Goal: Task Accomplishment & Management: Use online tool/utility

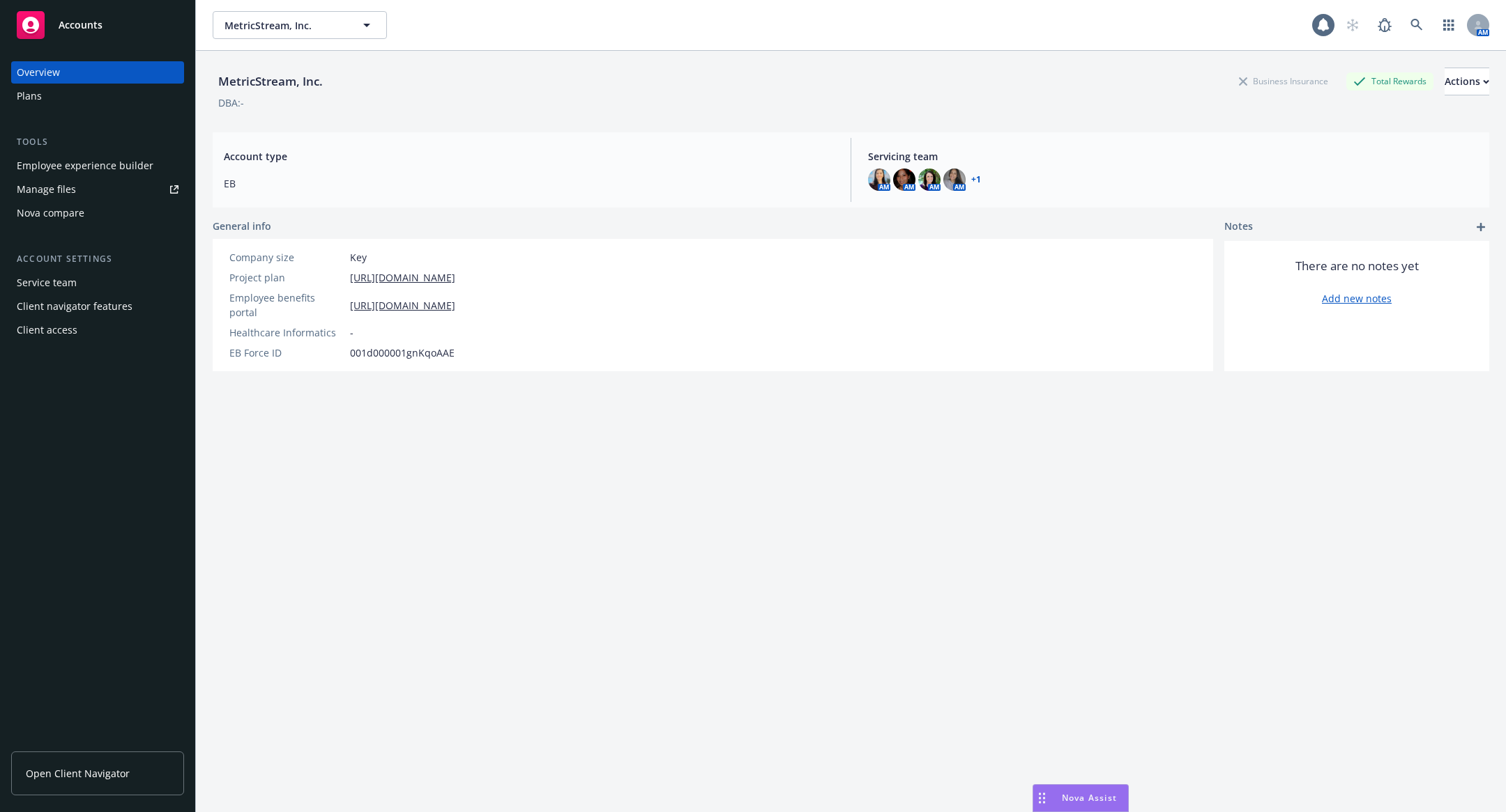
click at [113, 173] on div "Employee experience builder" at bounding box center [85, 165] width 136 height 22
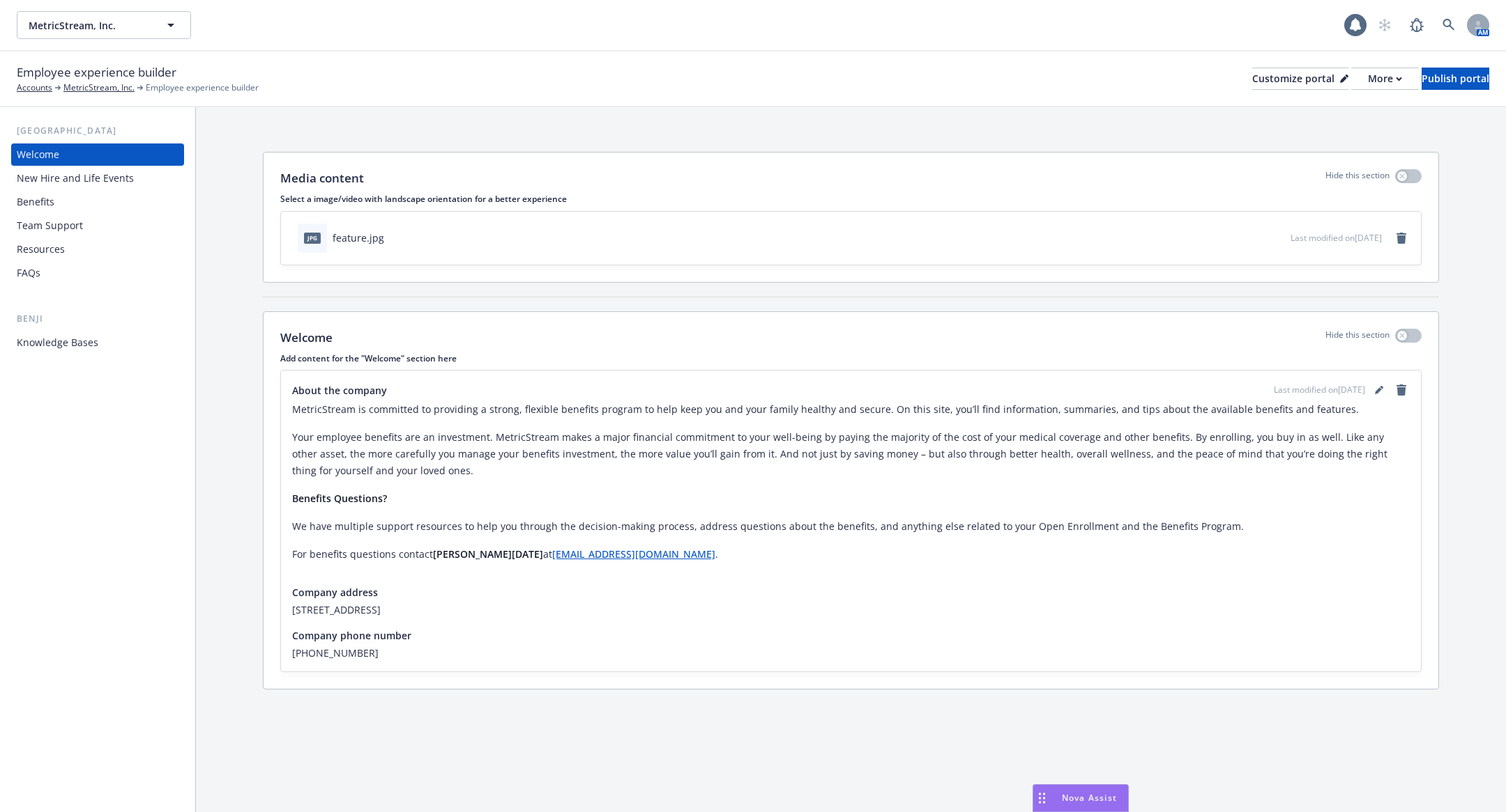
click at [101, 188] on div "New Hire and Life Events" at bounding box center [75, 178] width 117 height 22
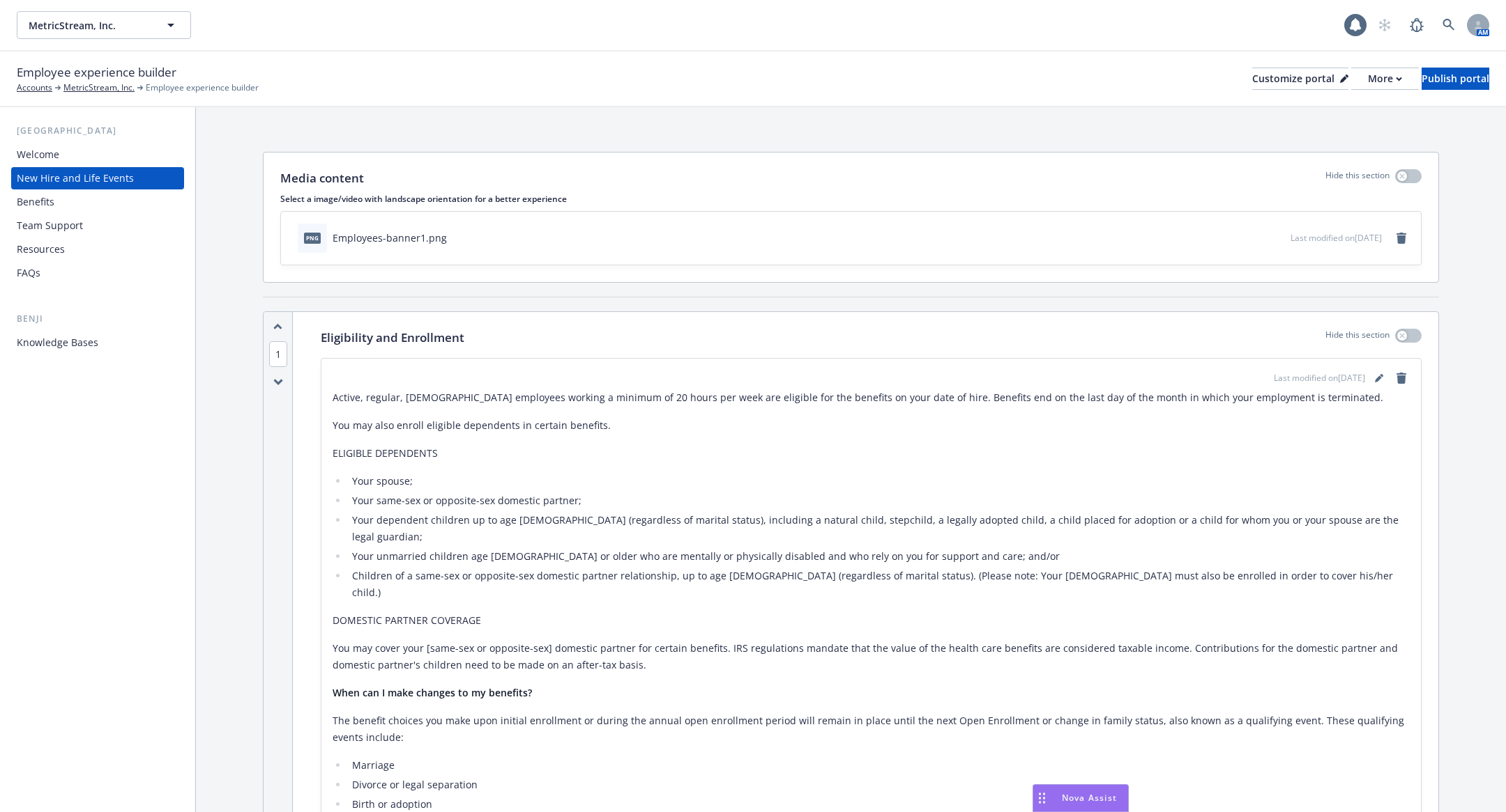
click at [96, 205] on div "Benefits" at bounding box center [97, 201] width 161 height 22
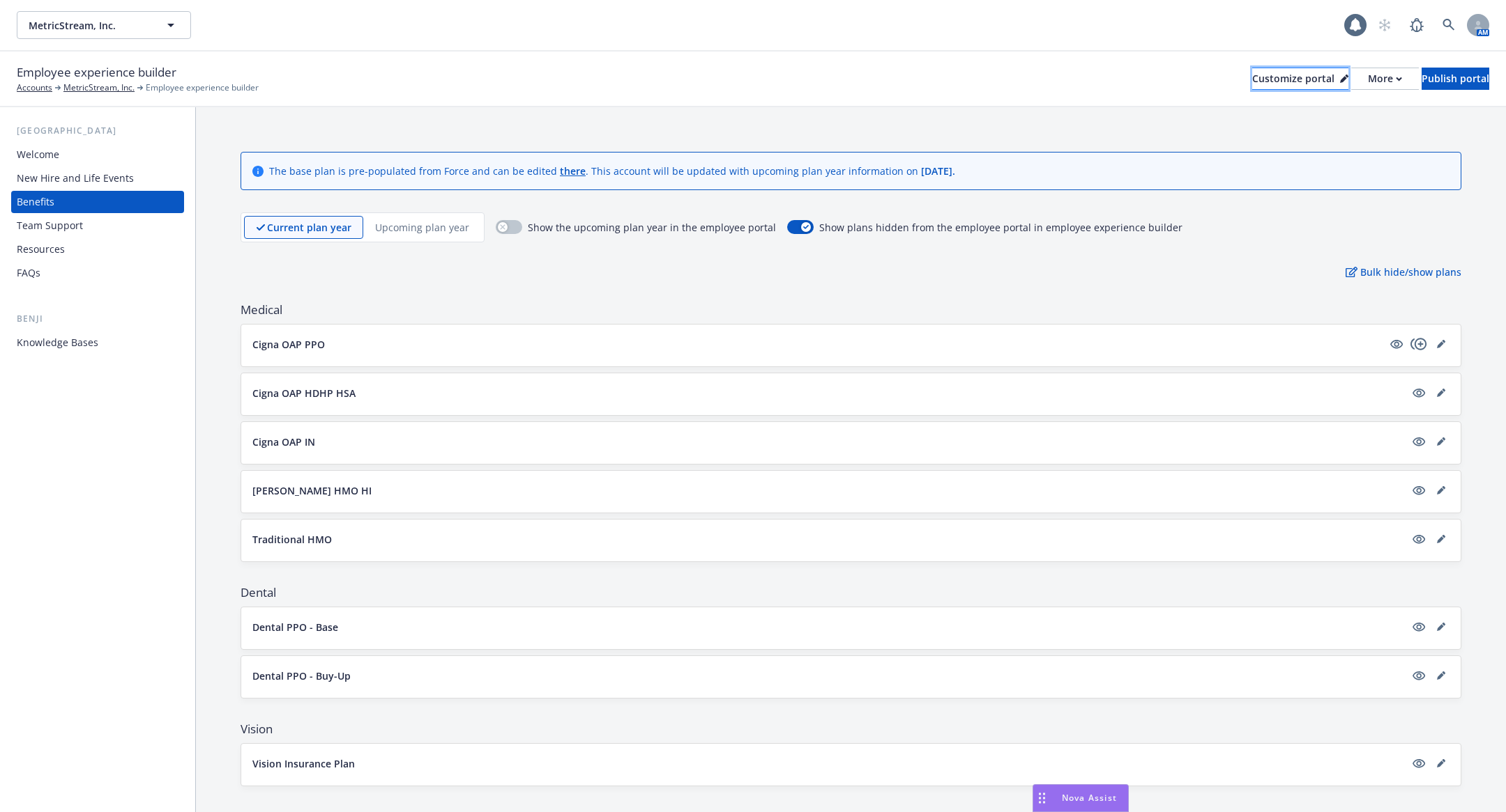
click at [1252, 79] on div "Customize portal" at bounding box center [1300, 79] width 96 height 21
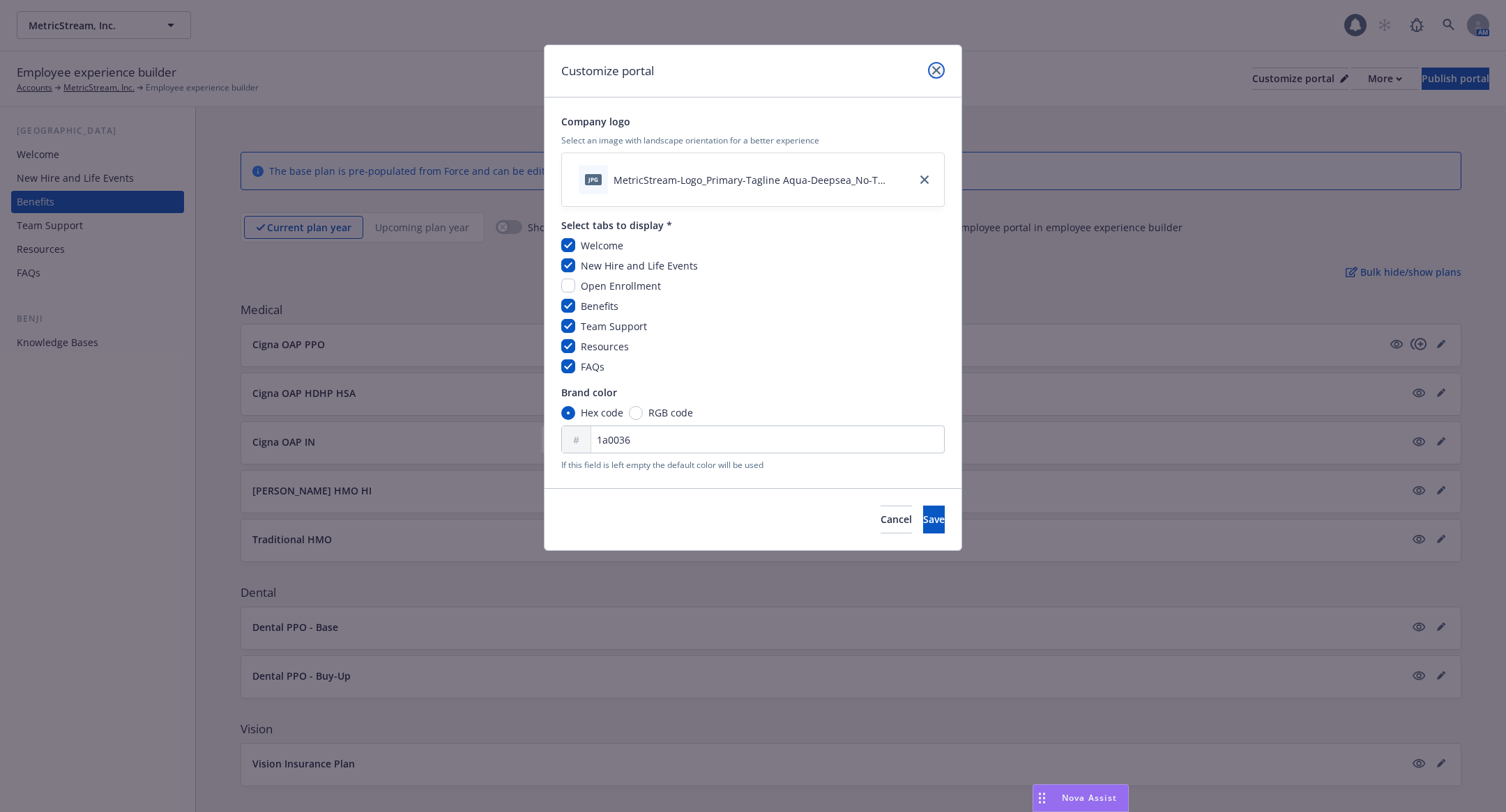
click at [938, 63] on link "close" at bounding box center [936, 70] width 17 height 17
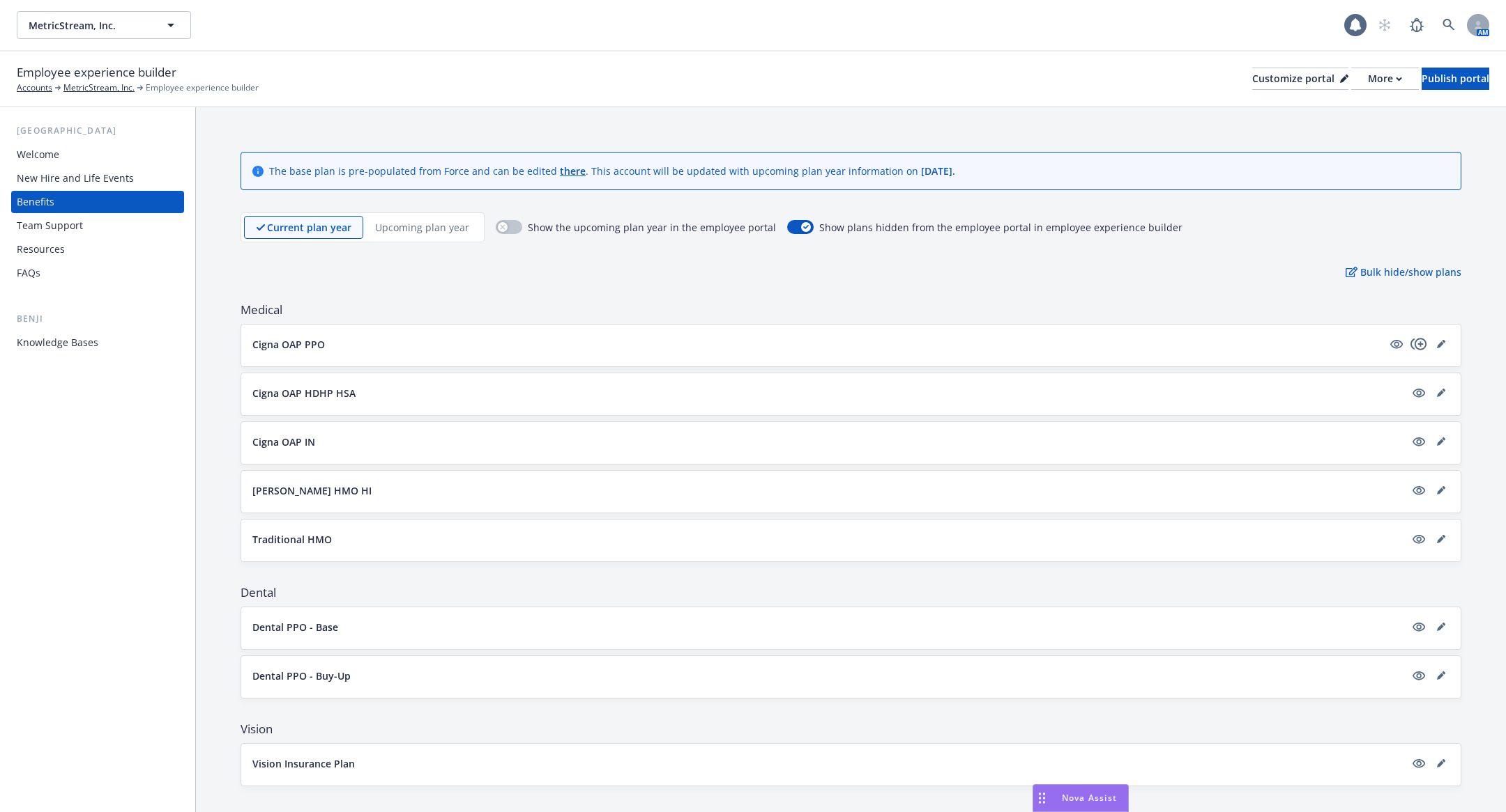
click at [938, 64] on div "Employee experience builder Accounts MetricStream, Inc. Employee experience bui…" at bounding box center [753, 79] width 1472 height 30
click at [1252, 73] on div "Customize portal" at bounding box center [1300, 79] width 96 height 21
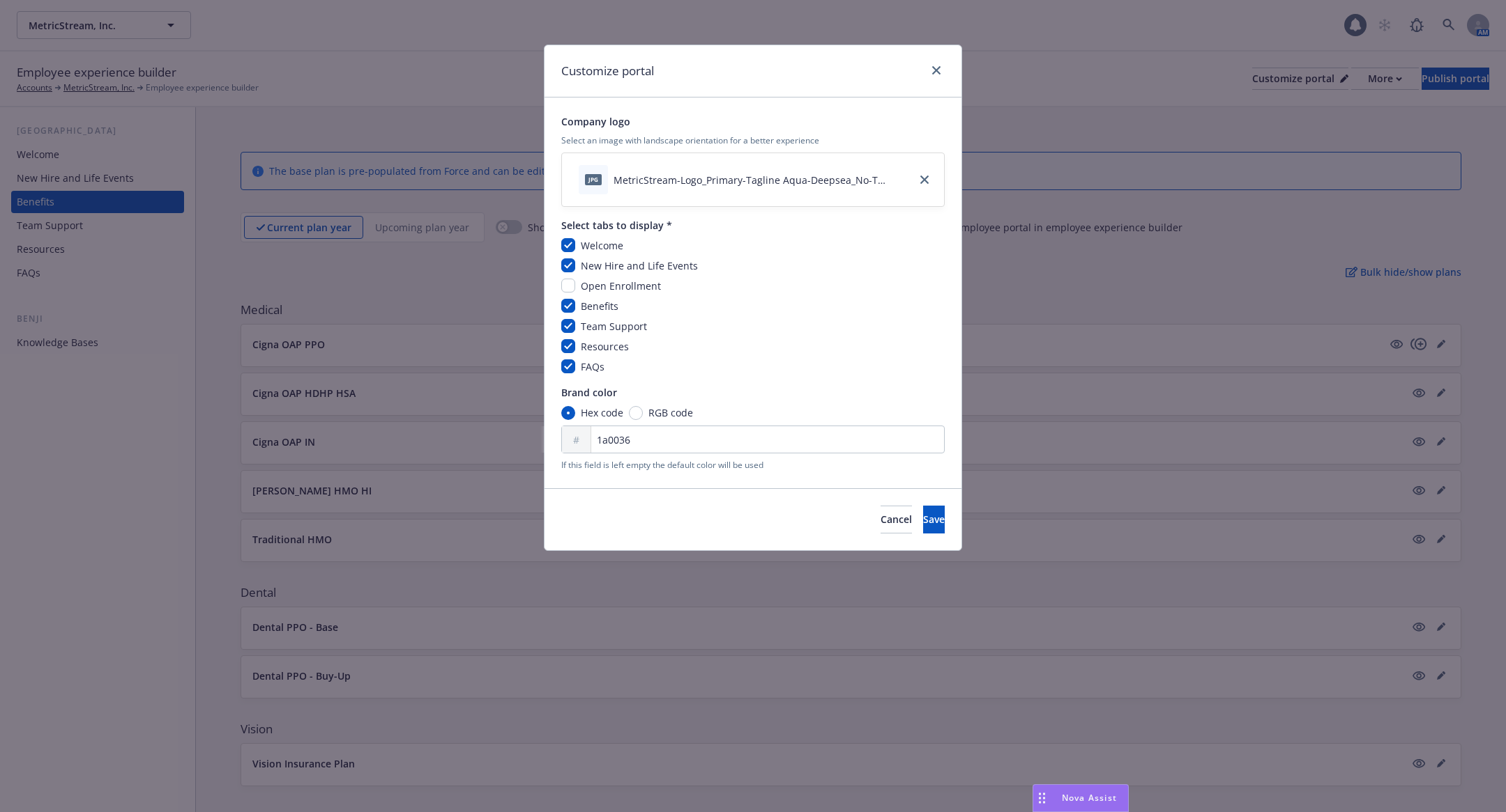
click at [948, 78] on div "Customize portal" at bounding box center [753, 71] width 417 height 52
click at [930, 67] on link "close" at bounding box center [936, 70] width 17 height 17
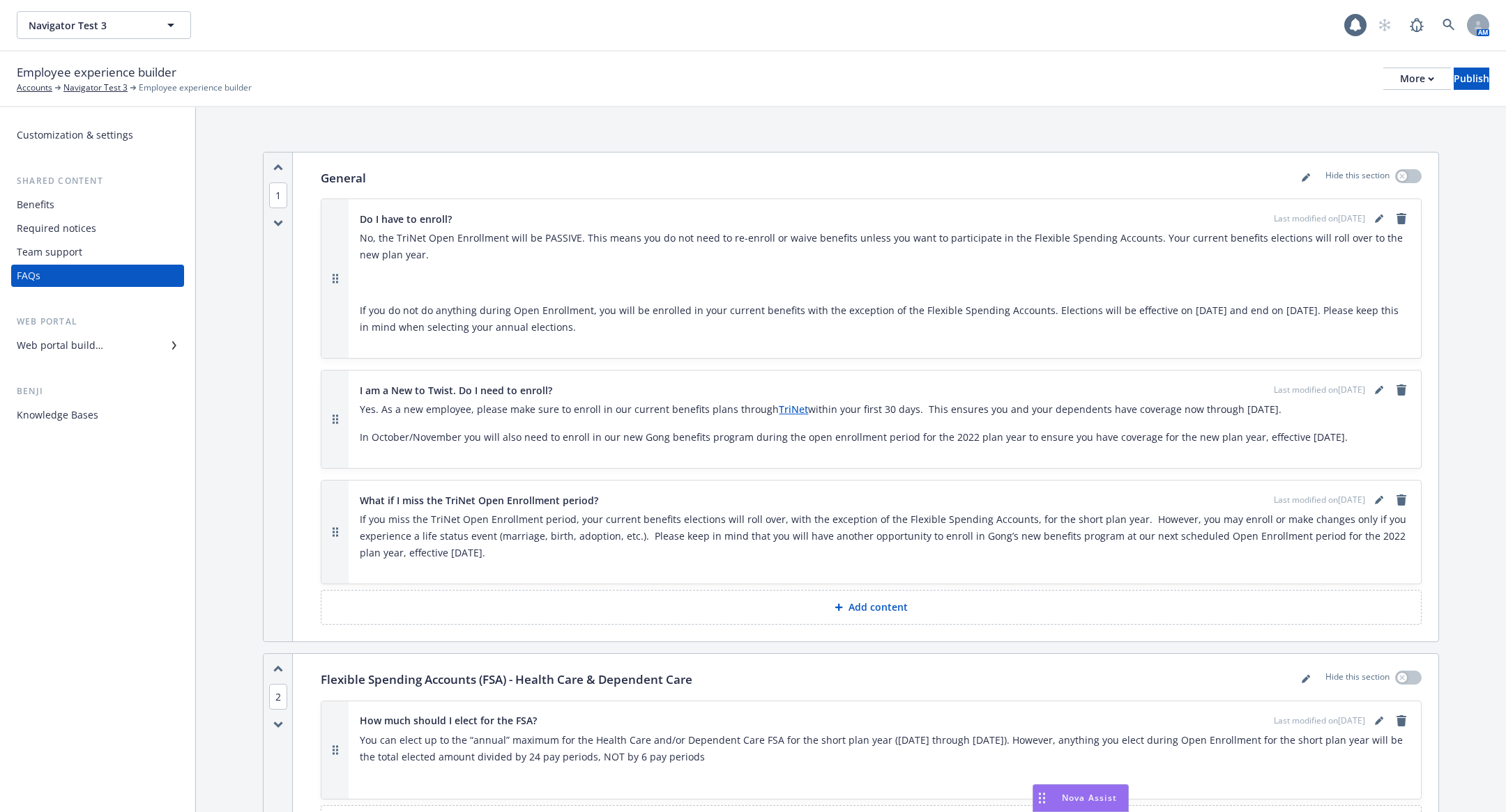
click at [106, 338] on div "Web portal builder" at bounding box center [97, 345] width 161 height 22
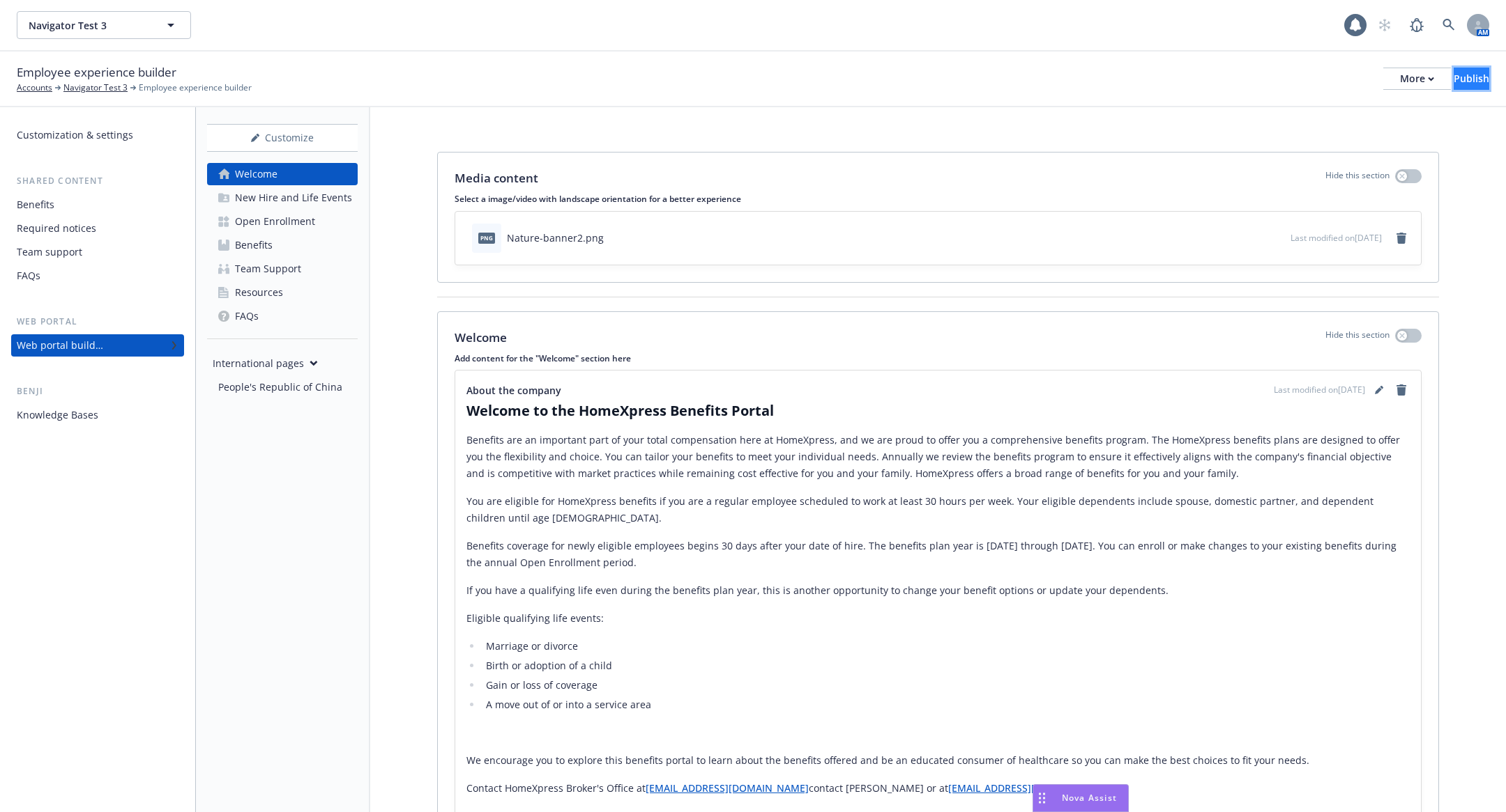
click at [1454, 80] on div "Publish" at bounding box center [1471, 79] width 36 height 21
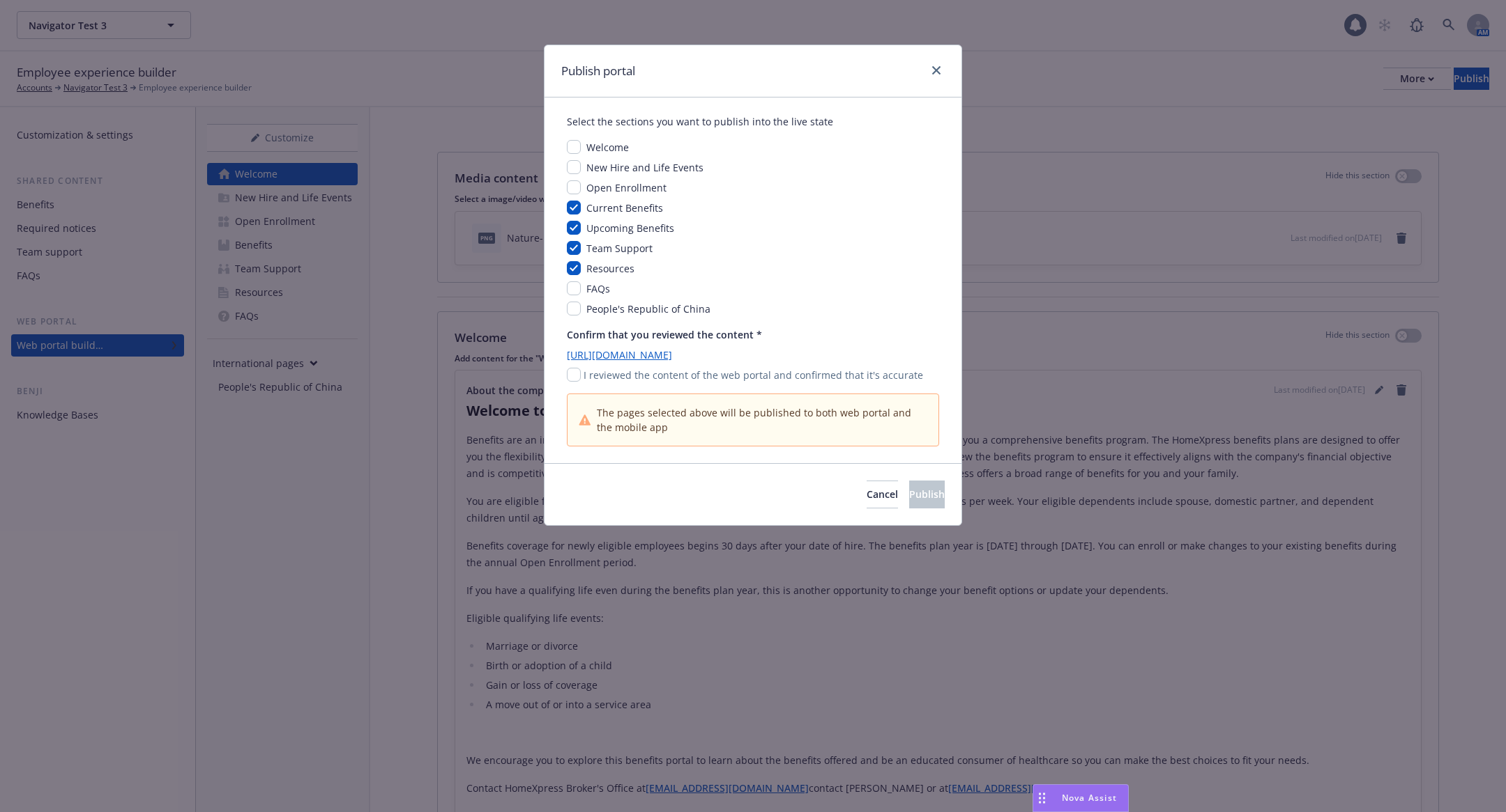
click at [715, 405] on span "The pages selected above will be published to both web portal and the mobile app" at bounding box center [762, 420] width 330 height 30
copy span "The pages selected above will be published to both web portal and the mobile app"
click at [825, 277] on div "Welcome New Hire and Life Events Open Enrollment Current Benefits Upcoming Bene…" at bounding box center [753, 228] width 372 height 176
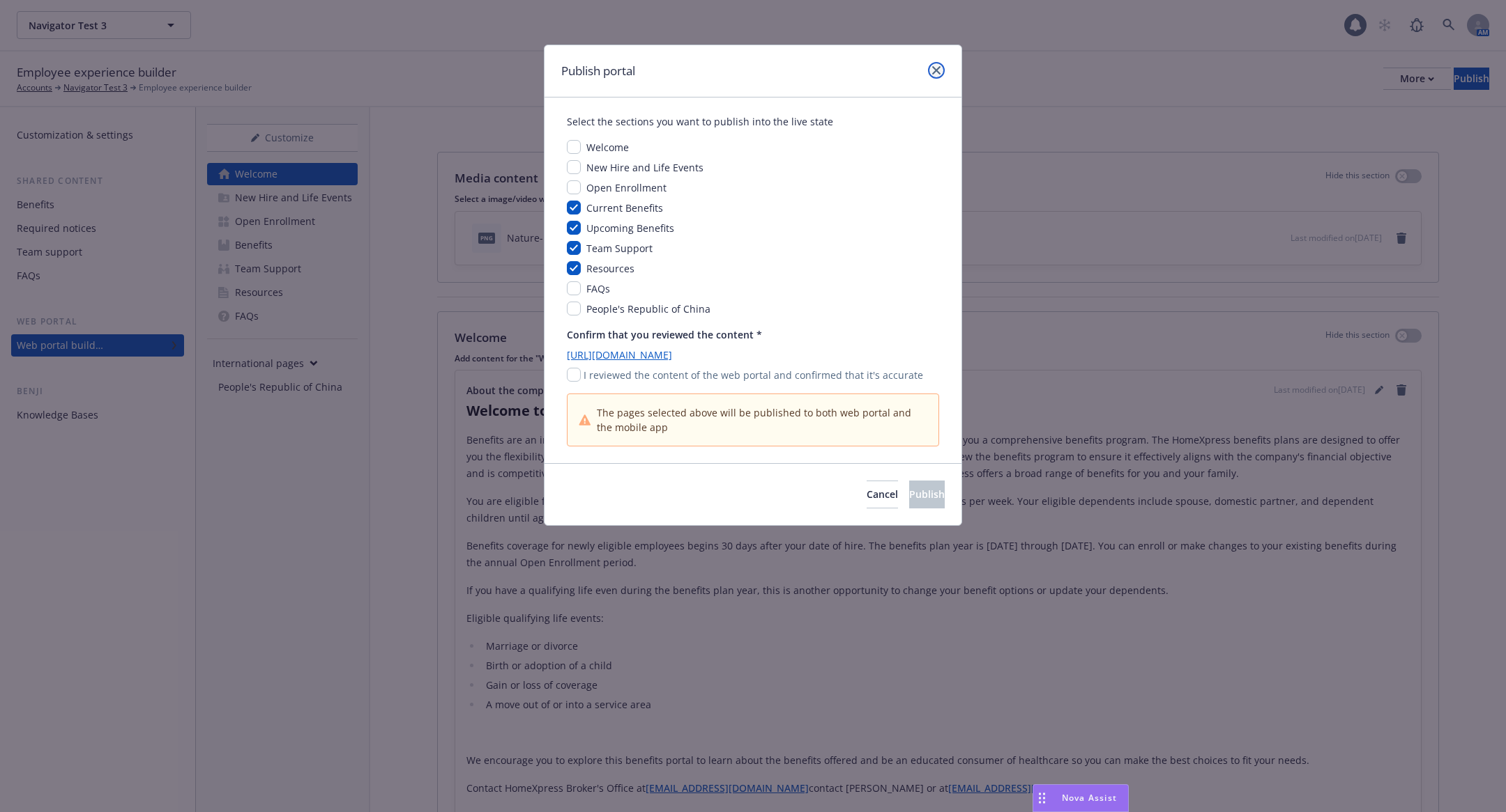
click at [928, 67] on link "close" at bounding box center [936, 70] width 17 height 17
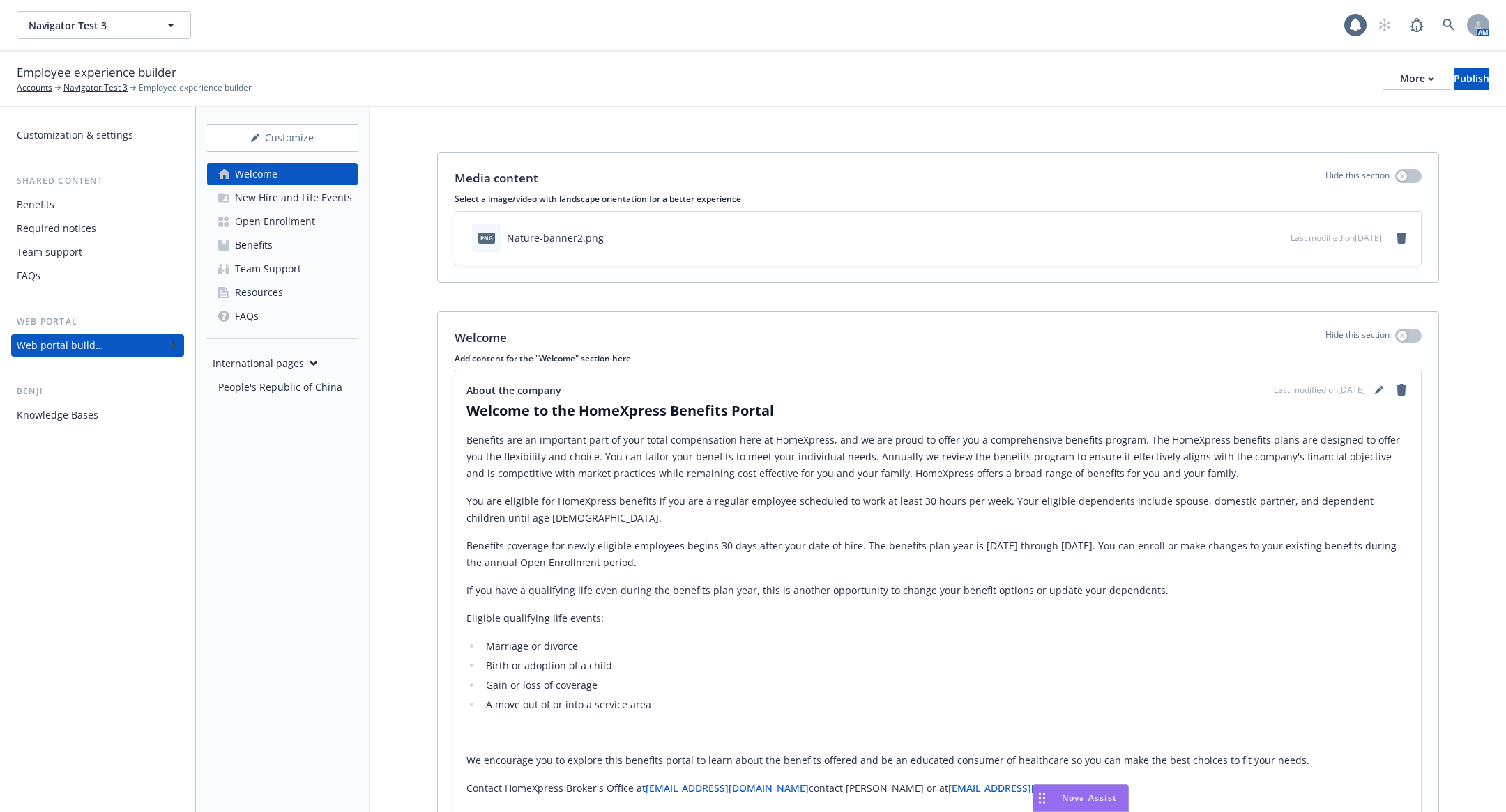
click at [318, 195] on div "New Hire and Life Events" at bounding box center [293, 197] width 117 height 22
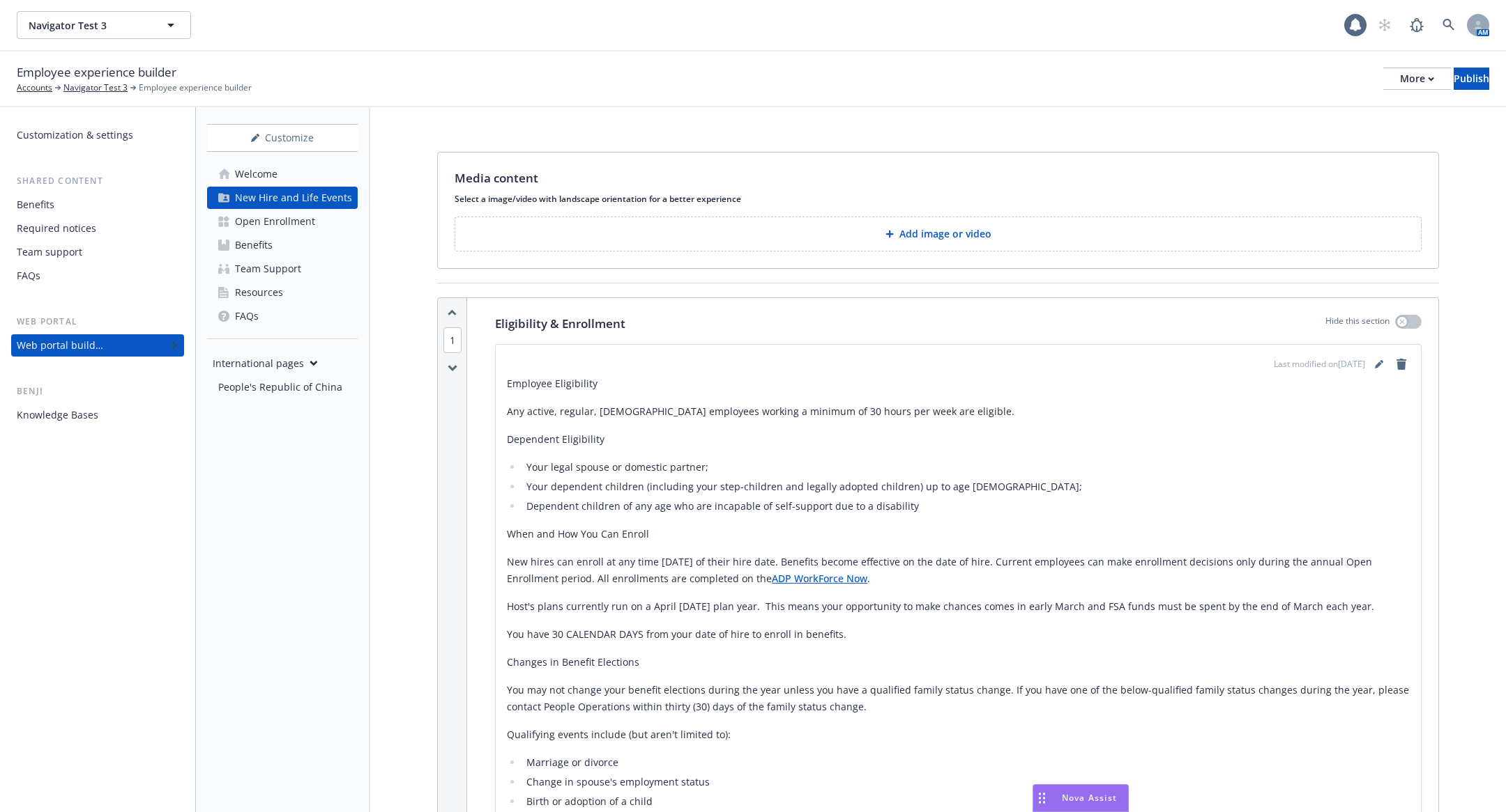
click at [314, 223] on link "Open Enrollment" at bounding box center [282, 221] width 151 height 22
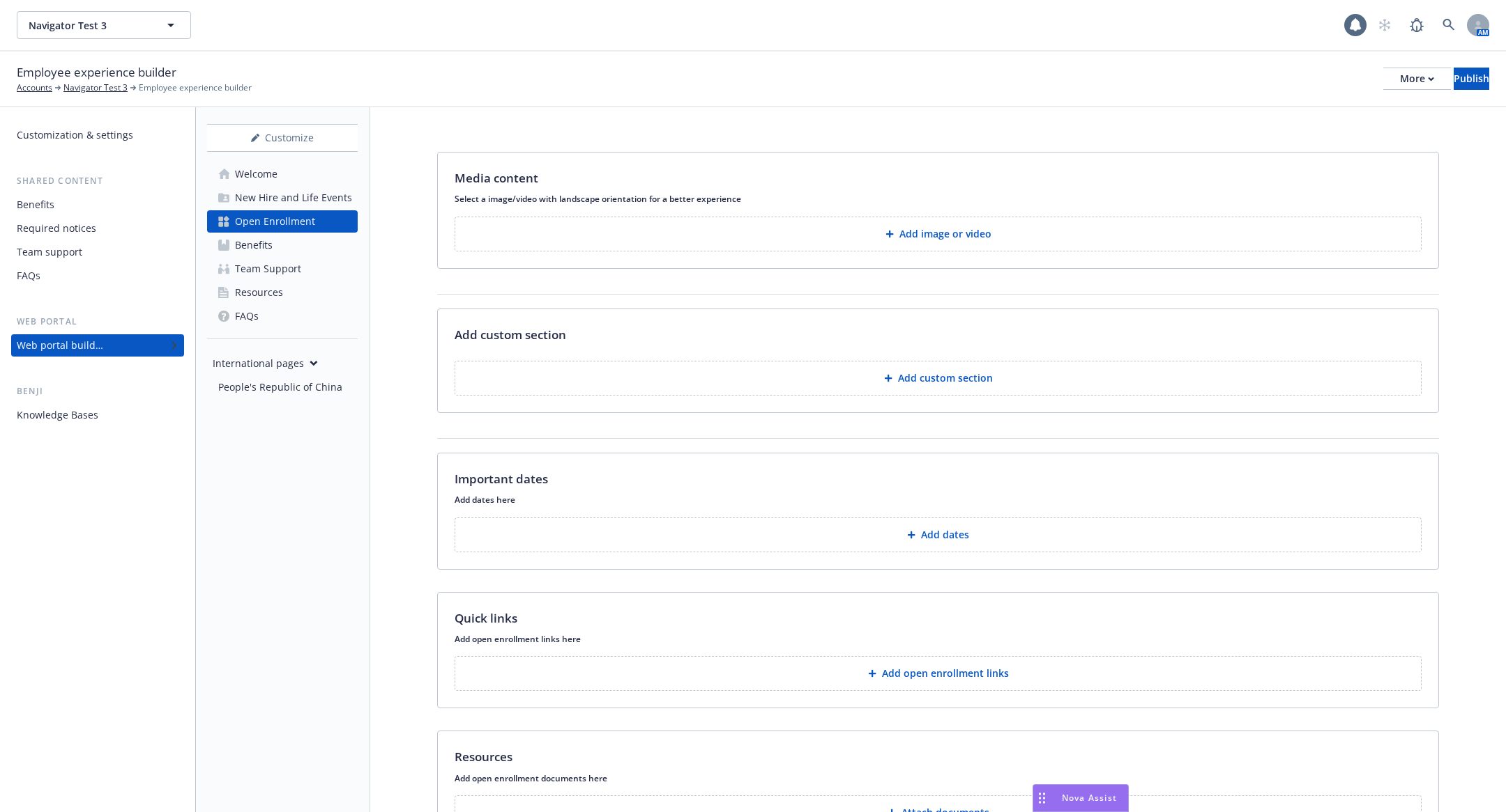
click at [963, 375] on p "Add custom section" at bounding box center [945, 378] width 95 height 14
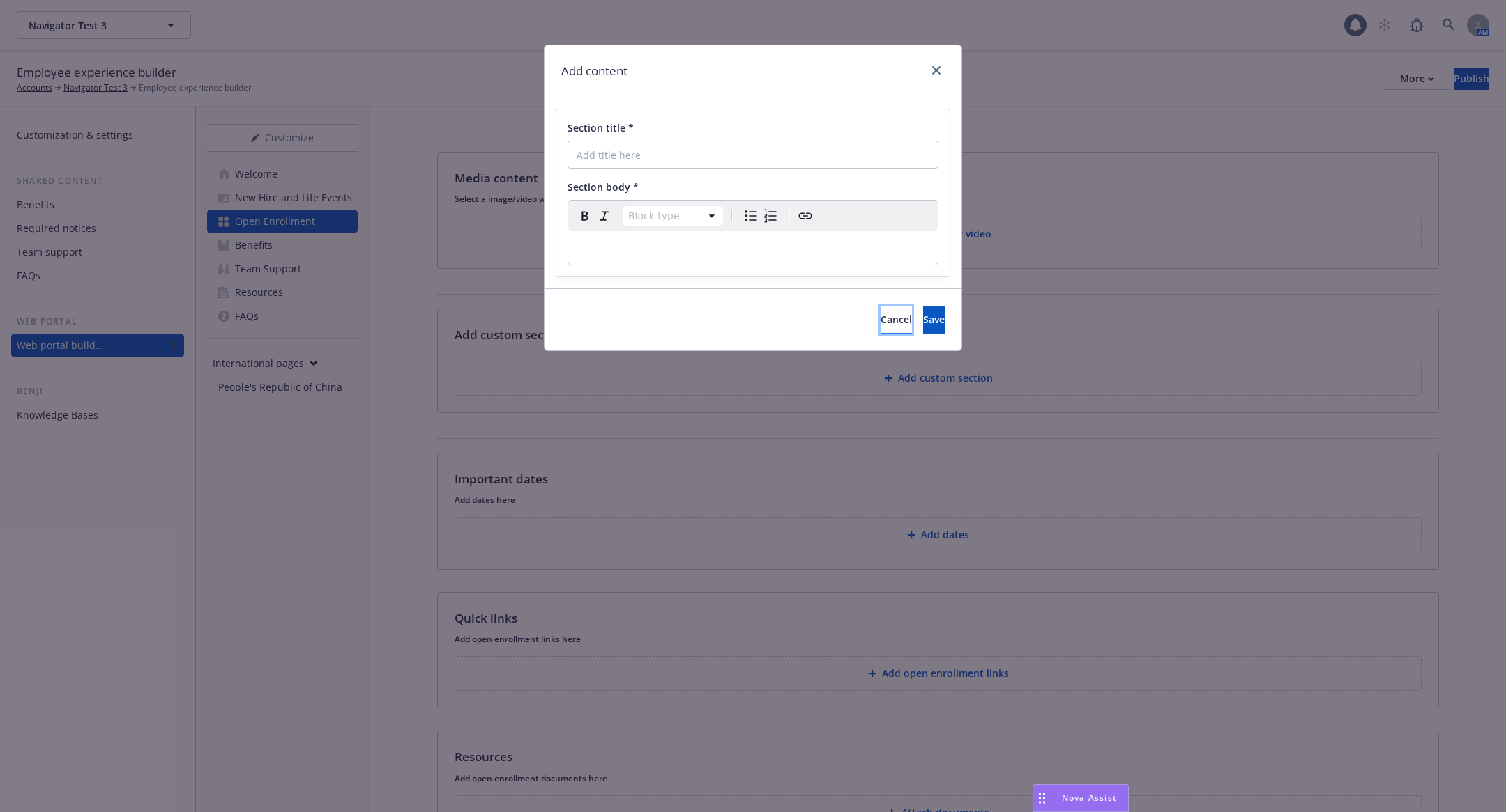
click at [881, 313] on span "Cancel" at bounding box center [896, 319] width 31 height 13
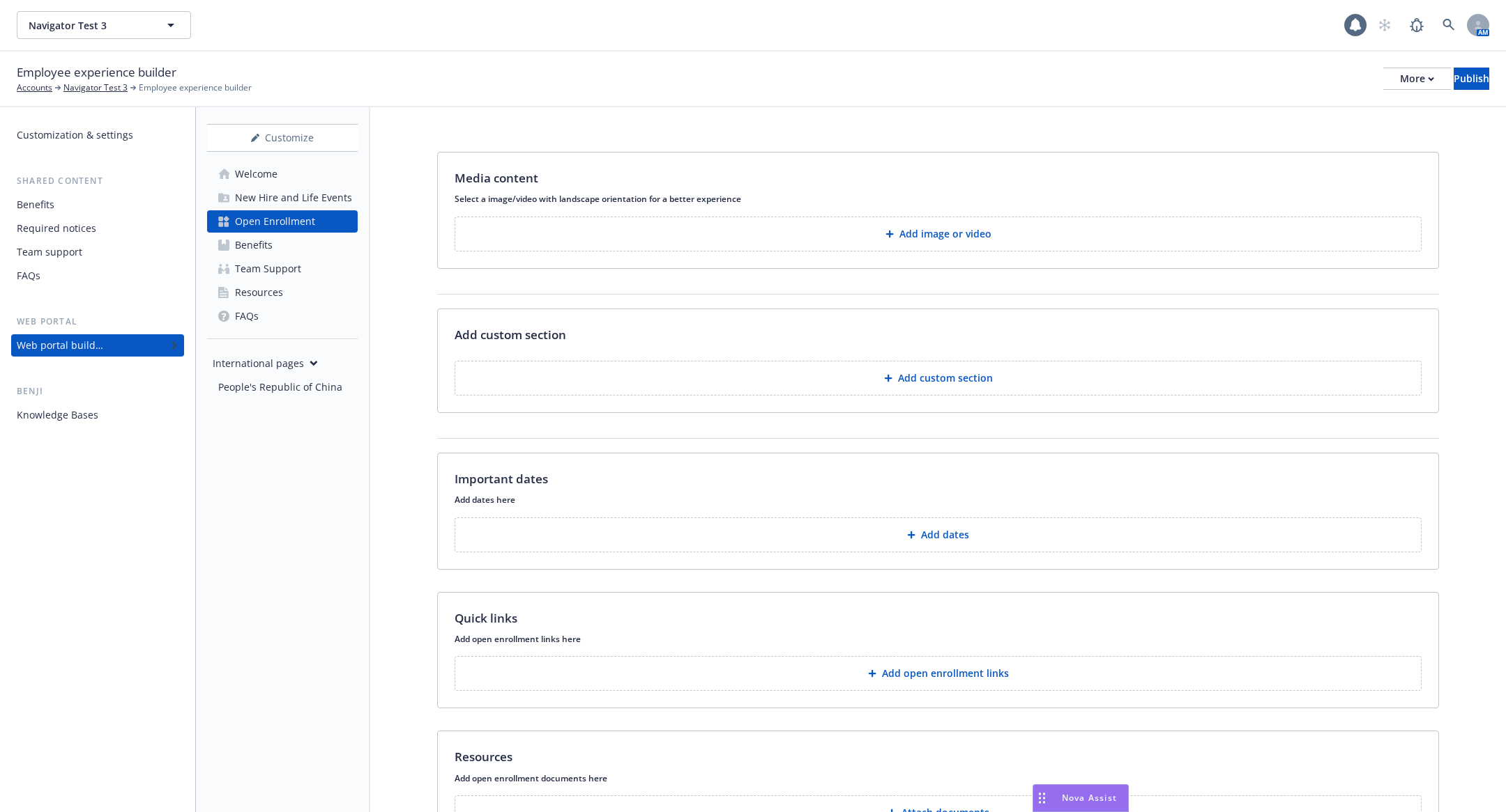
scroll to position [84, 0]
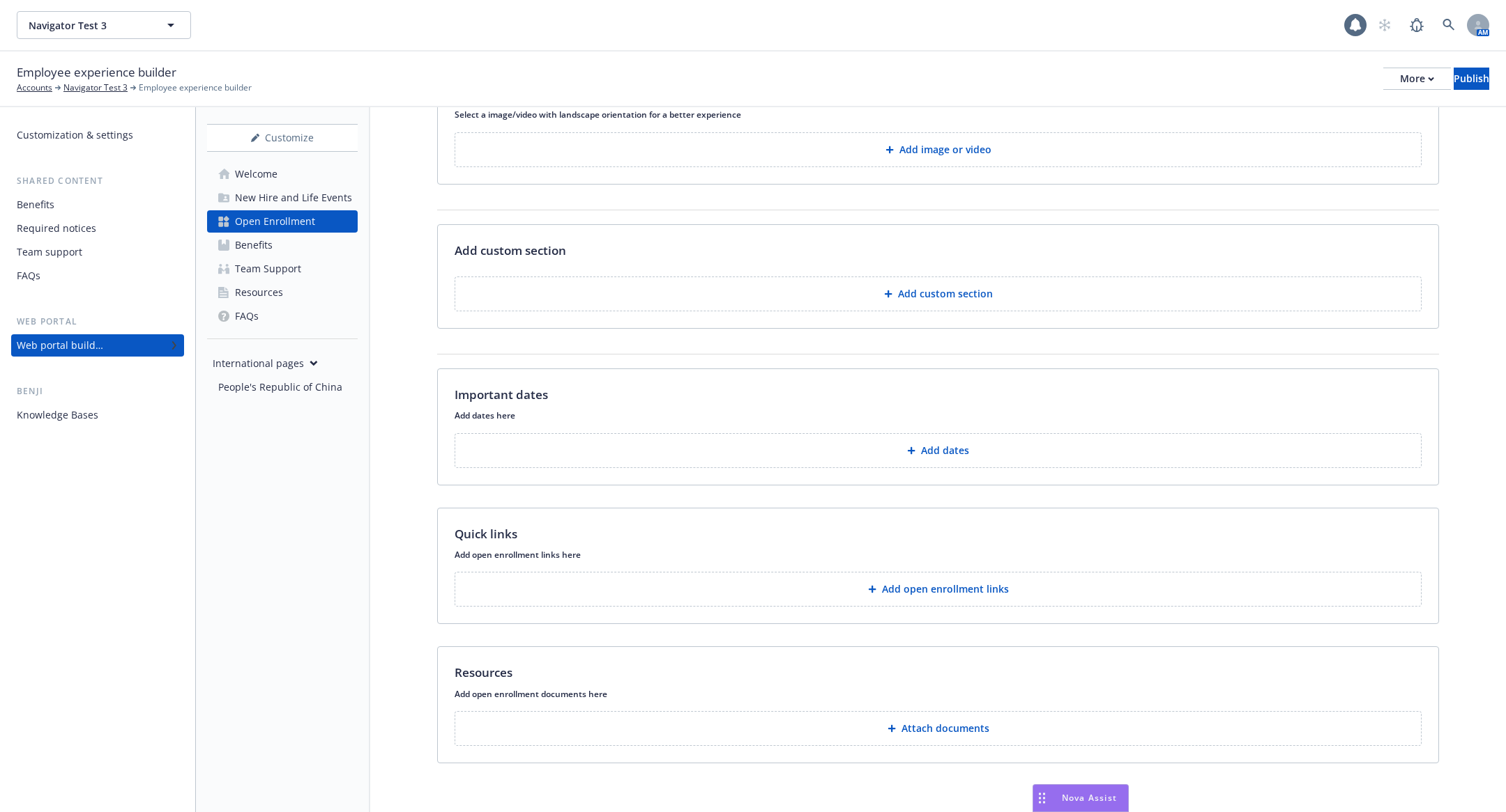
click at [934, 444] on p "Add dates" at bounding box center [944, 451] width 48 height 14
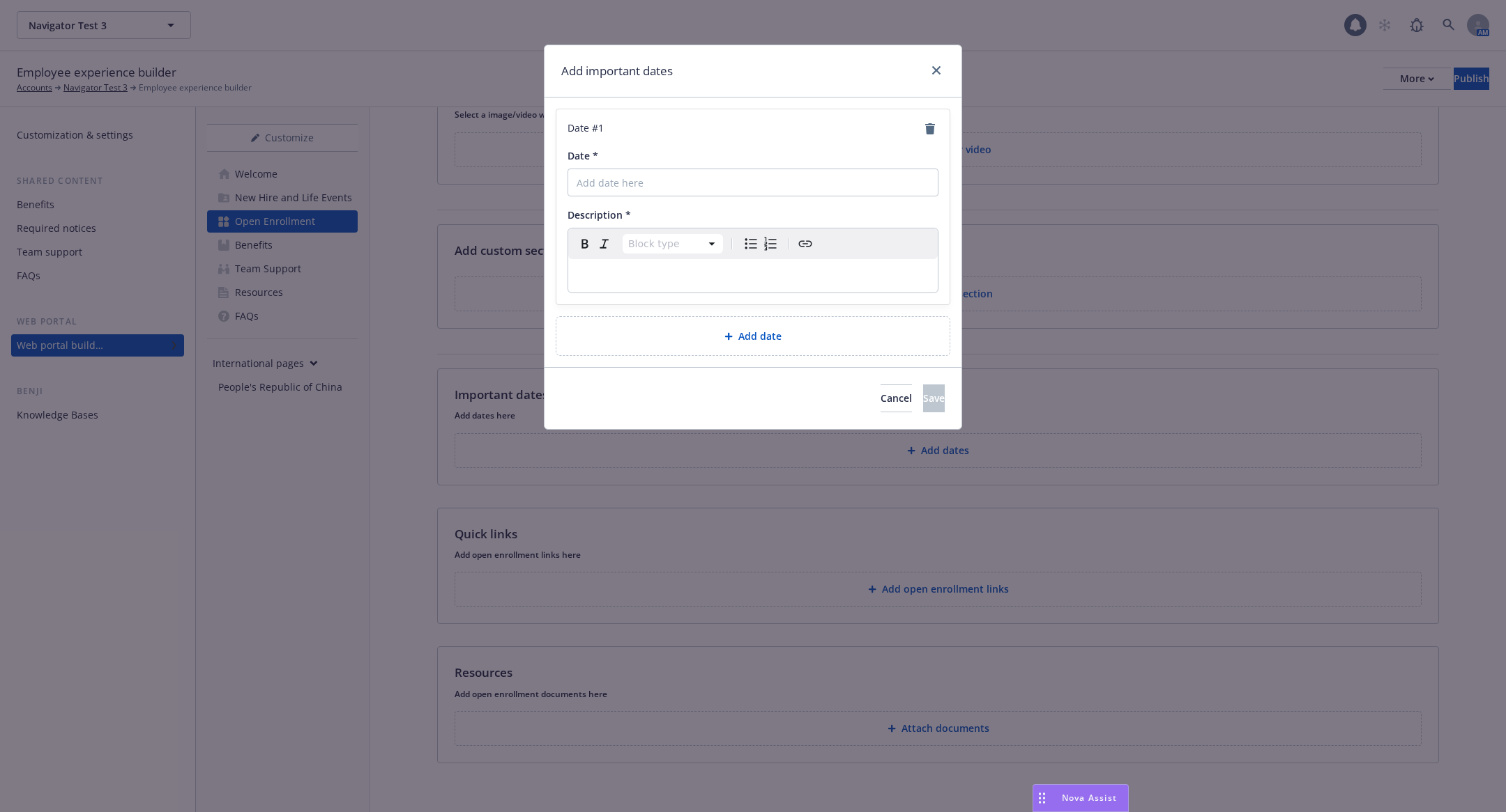
click at [825, 487] on div "Add important dates Date # 1 Date * Description * Block type Paragraph Heading …" at bounding box center [753, 406] width 1506 height 812
click at [881, 404] on button "Cancel" at bounding box center [896, 398] width 31 height 28
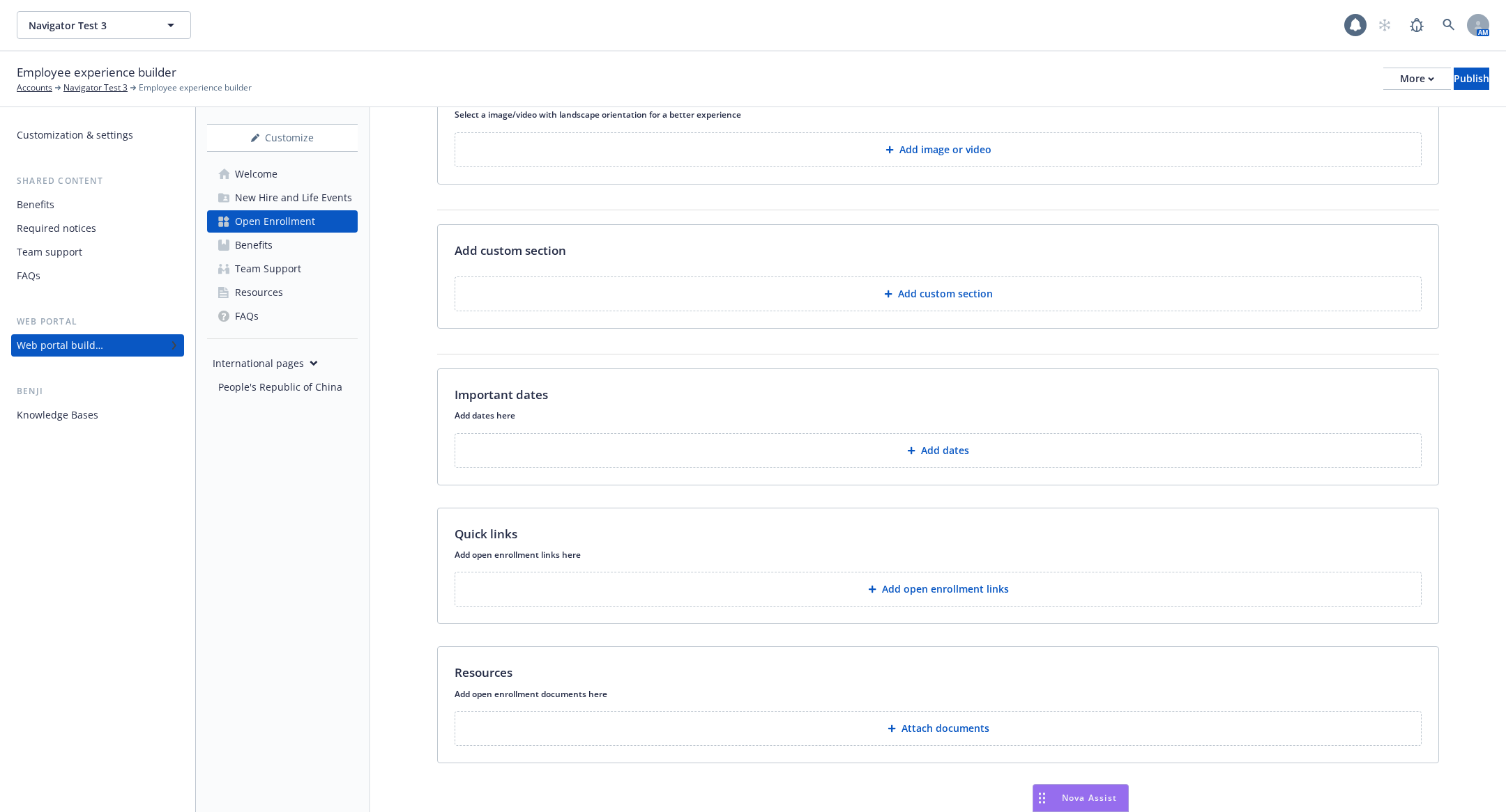
click at [907, 439] on button "Add dates" at bounding box center [938, 451] width 967 height 35
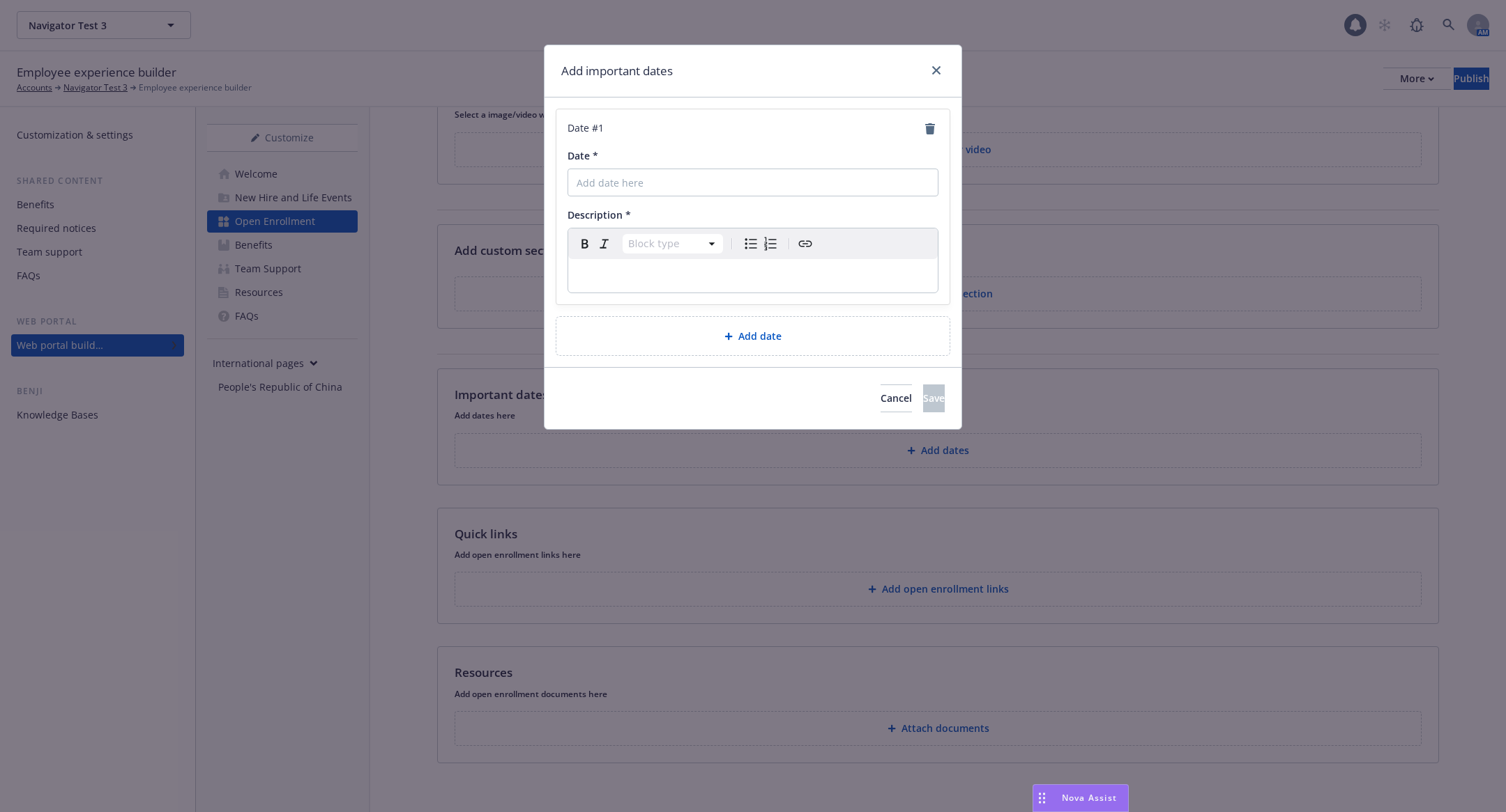
click at [816, 329] on div "Add date" at bounding box center [753, 336] width 371 height 16
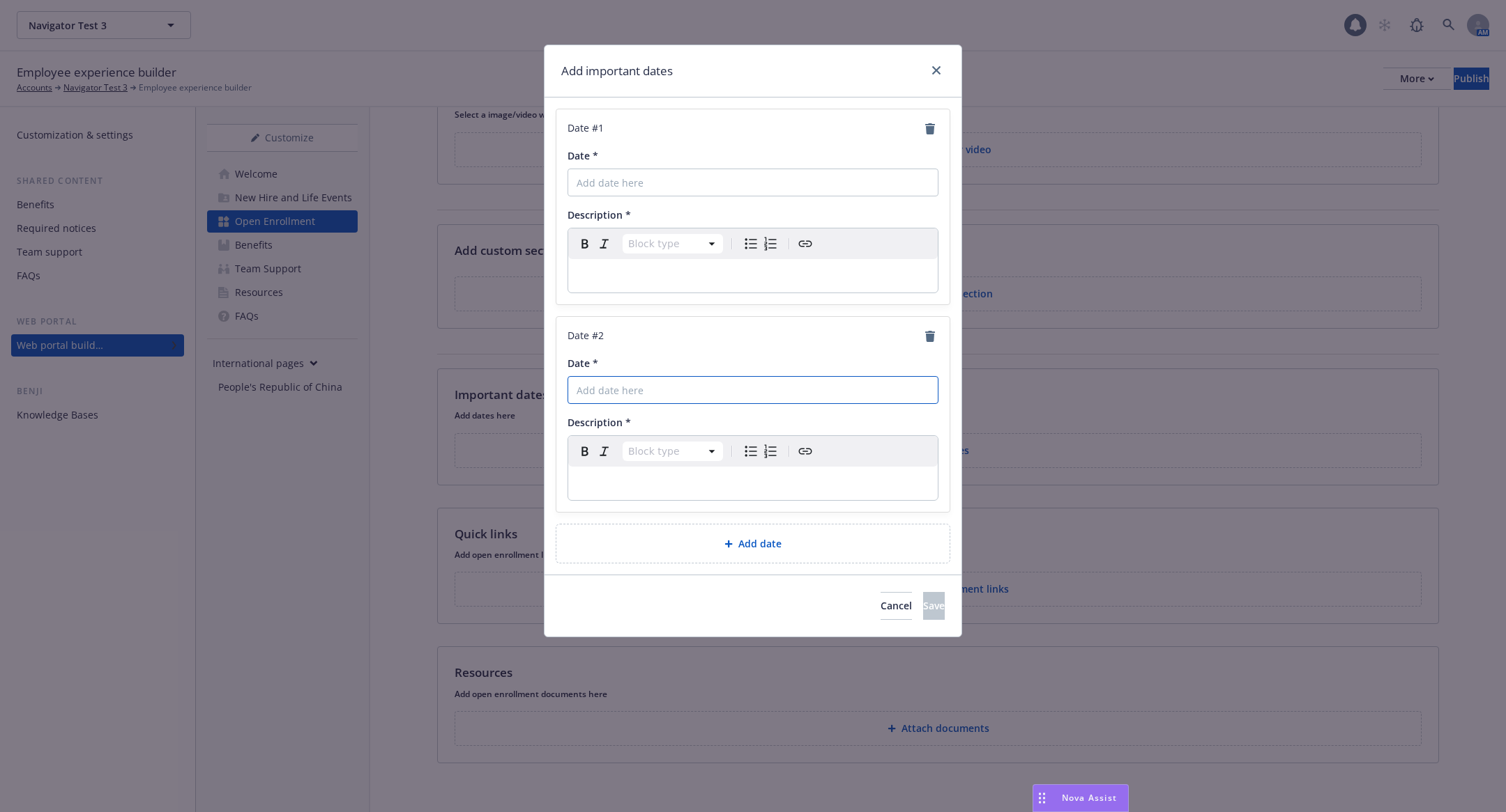
click at [816, 196] on input "Date *" at bounding box center [753, 183] width 371 height 28
type input "Test"
click at [751, 526] on div "Add date" at bounding box center [753, 544] width 393 height 39
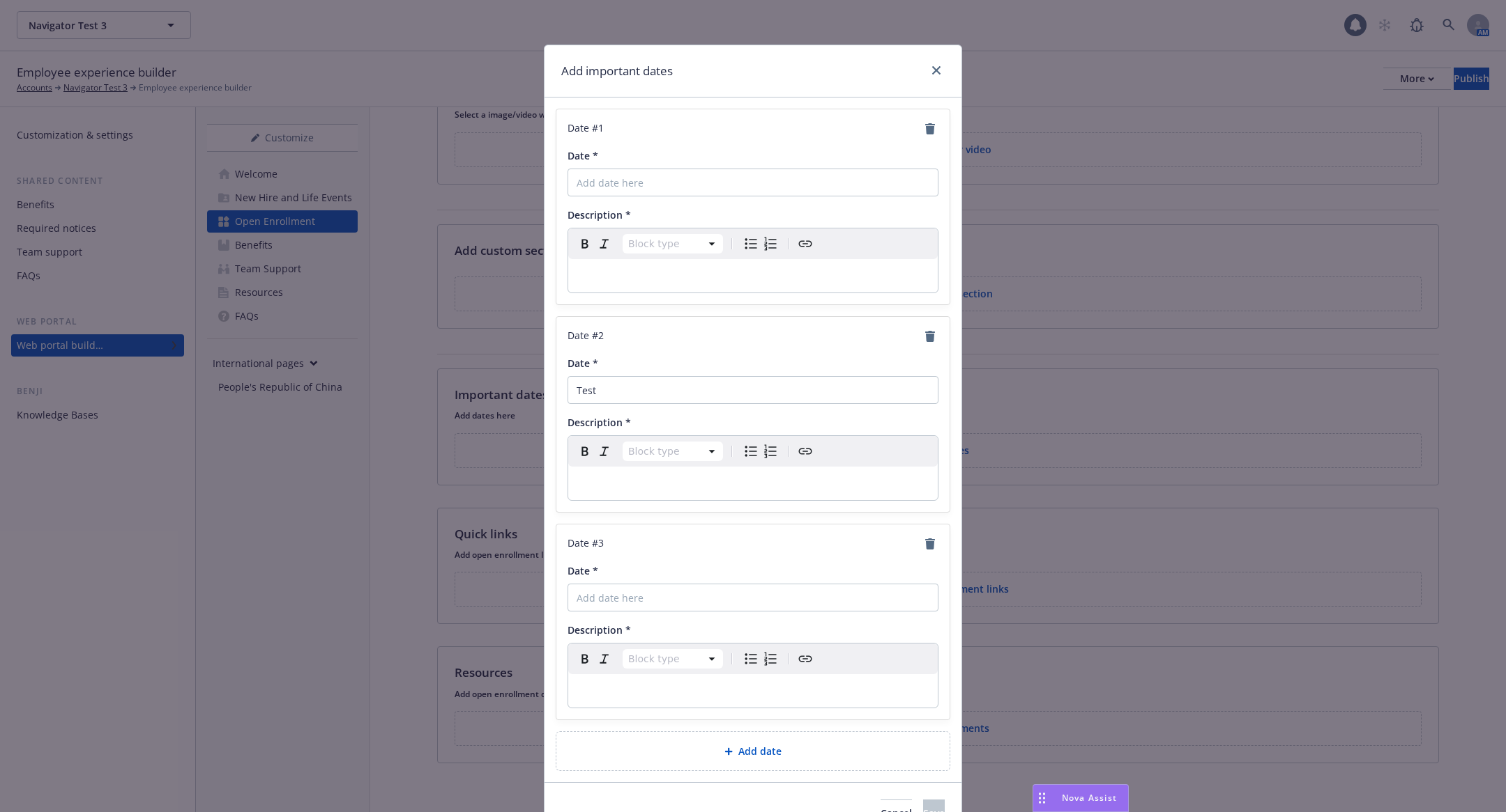
select select "paragraph"
click at [725, 487] on p "editable markdown" at bounding box center [753, 483] width 352 height 17
click at [937, 528] on div "Date # 3 Date * Description * Block type Paragraph Heading 1 Heading 2 Heading …" at bounding box center [753, 623] width 393 height 195
click at [928, 539] on icon "remove" at bounding box center [929, 544] width 10 height 11
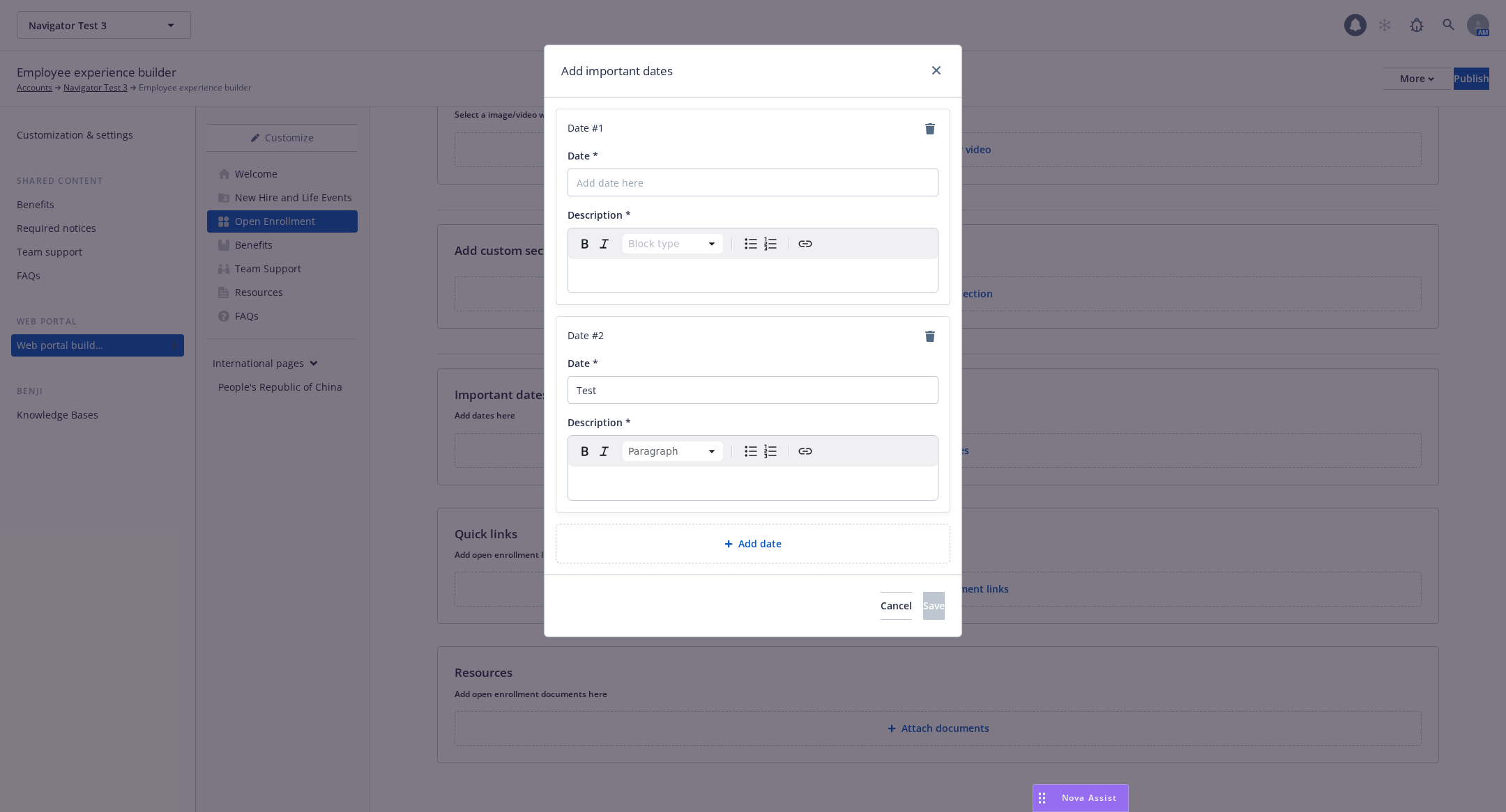
click at [931, 349] on div "Date # 2 Date * Test Description * Paragraph Paragraph Heading 1 Heading 2 Head…" at bounding box center [753, 414] width 393 height 195
click at [928, 331] on icon "remove" at bounding box center [929, 336] width 10 height 11
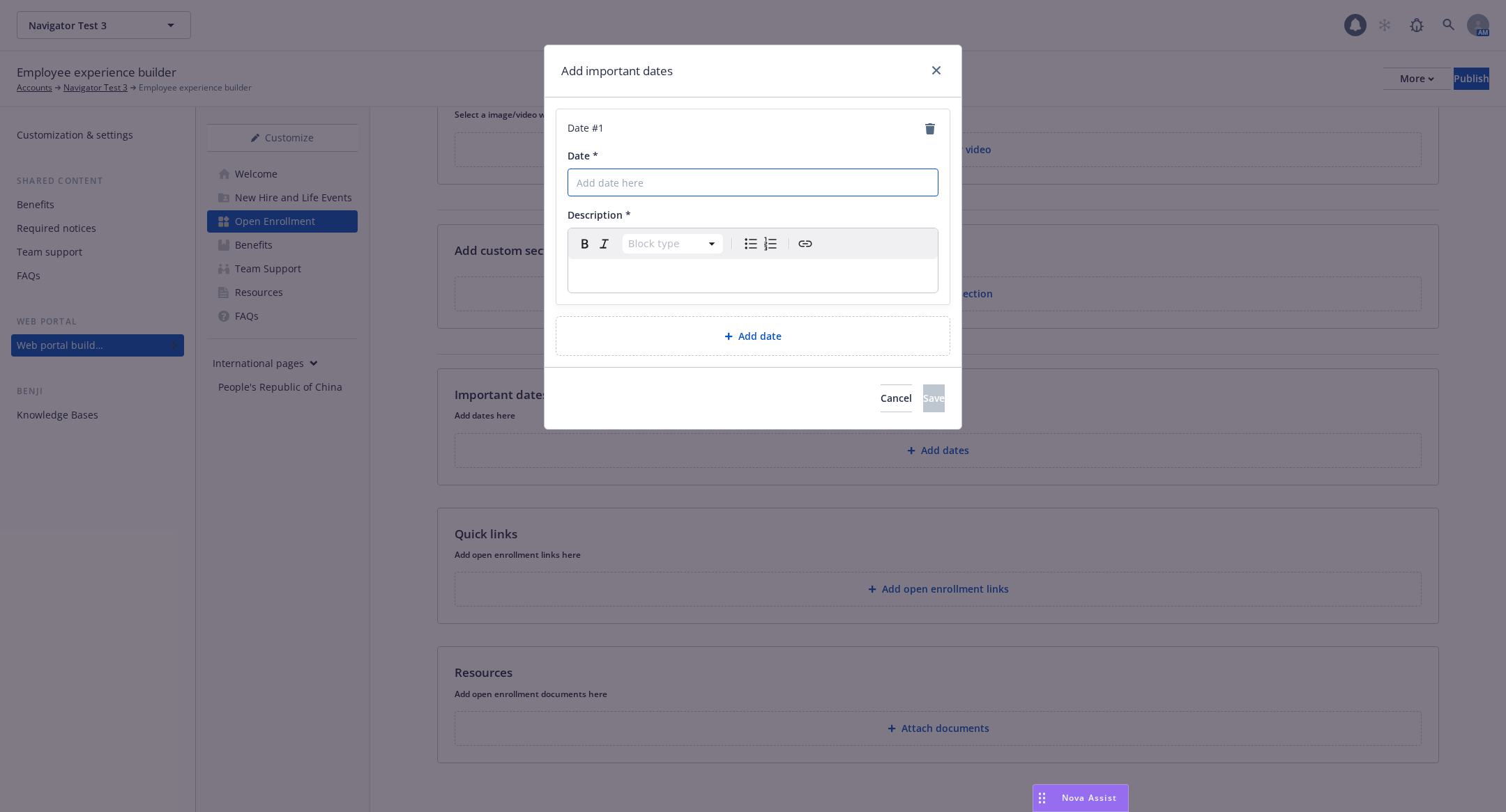
click at [731, 187] on input "Date *" at bounding box center [753, 183] width 371 height 28
type input "test"
select select "paragraph"
click at [681, 280] on p "editable markdown" at bounding box center [753, 276] width 352 height 17
click at [923, 393] on button "Save" at bounding box center [934, 398] width 22 height 28
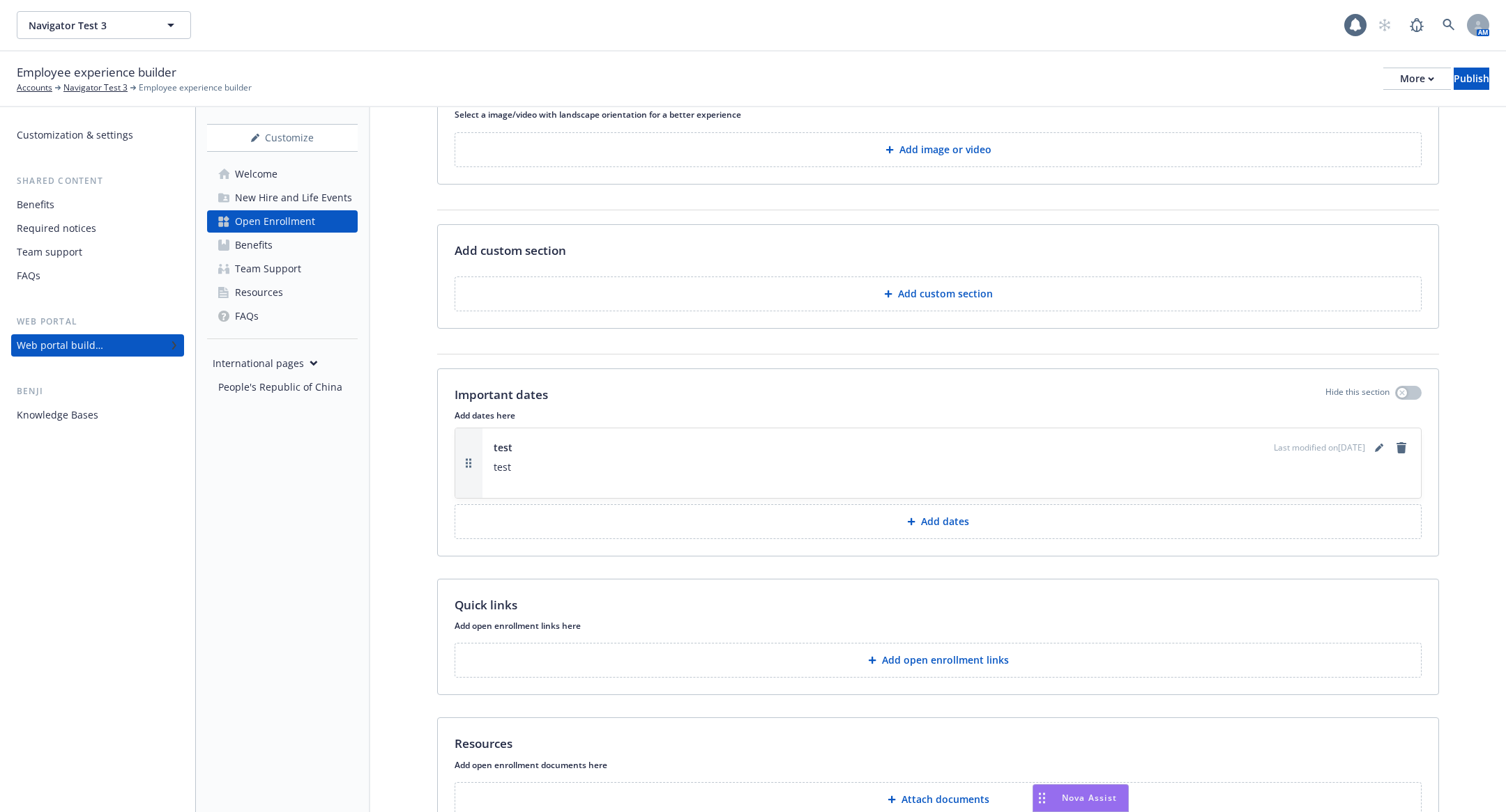
scroll to position [0, 0]
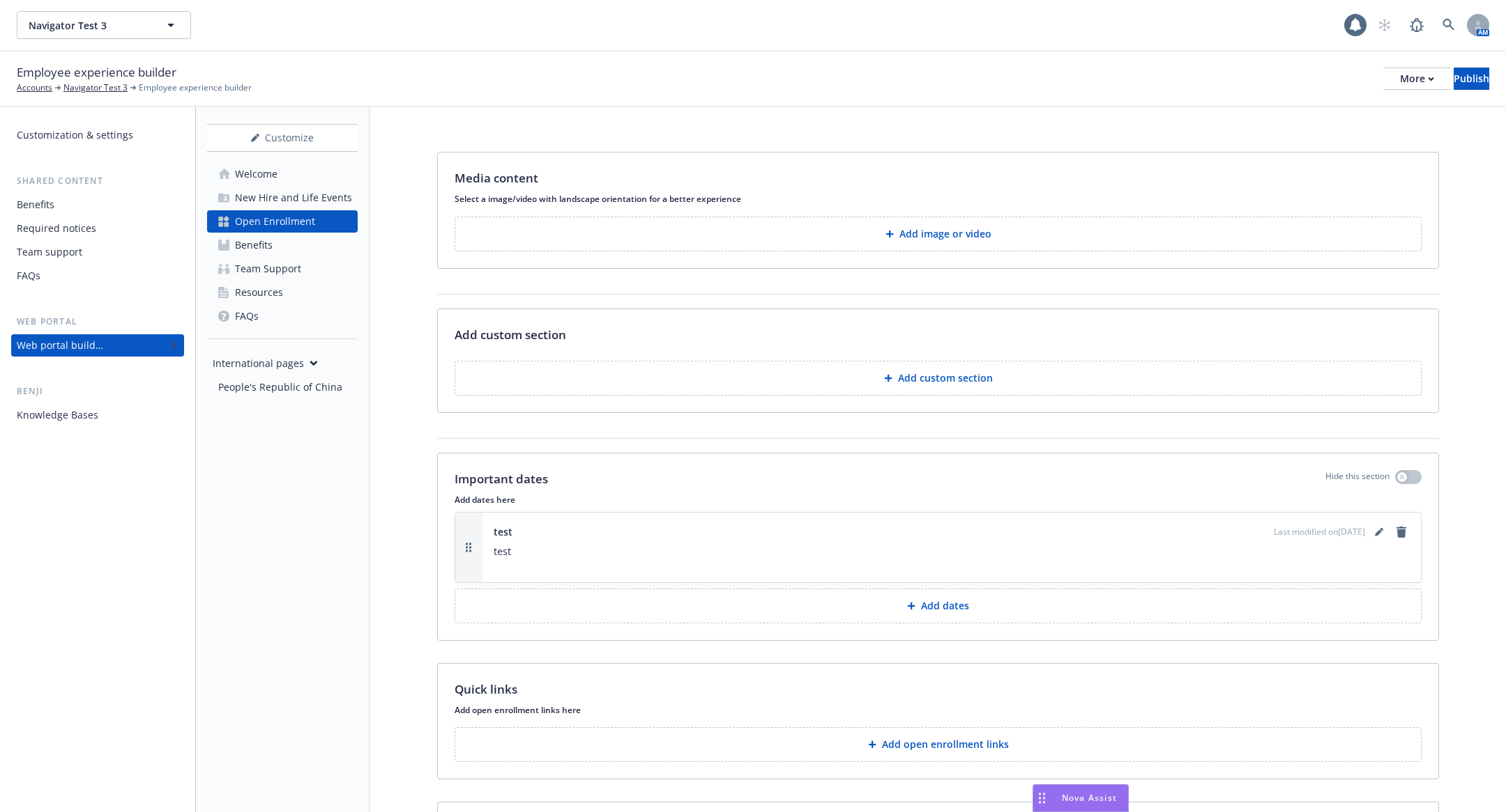
click at [357, 272] on link "Team Support" at bounding box center [282, 268] width 151 height 22
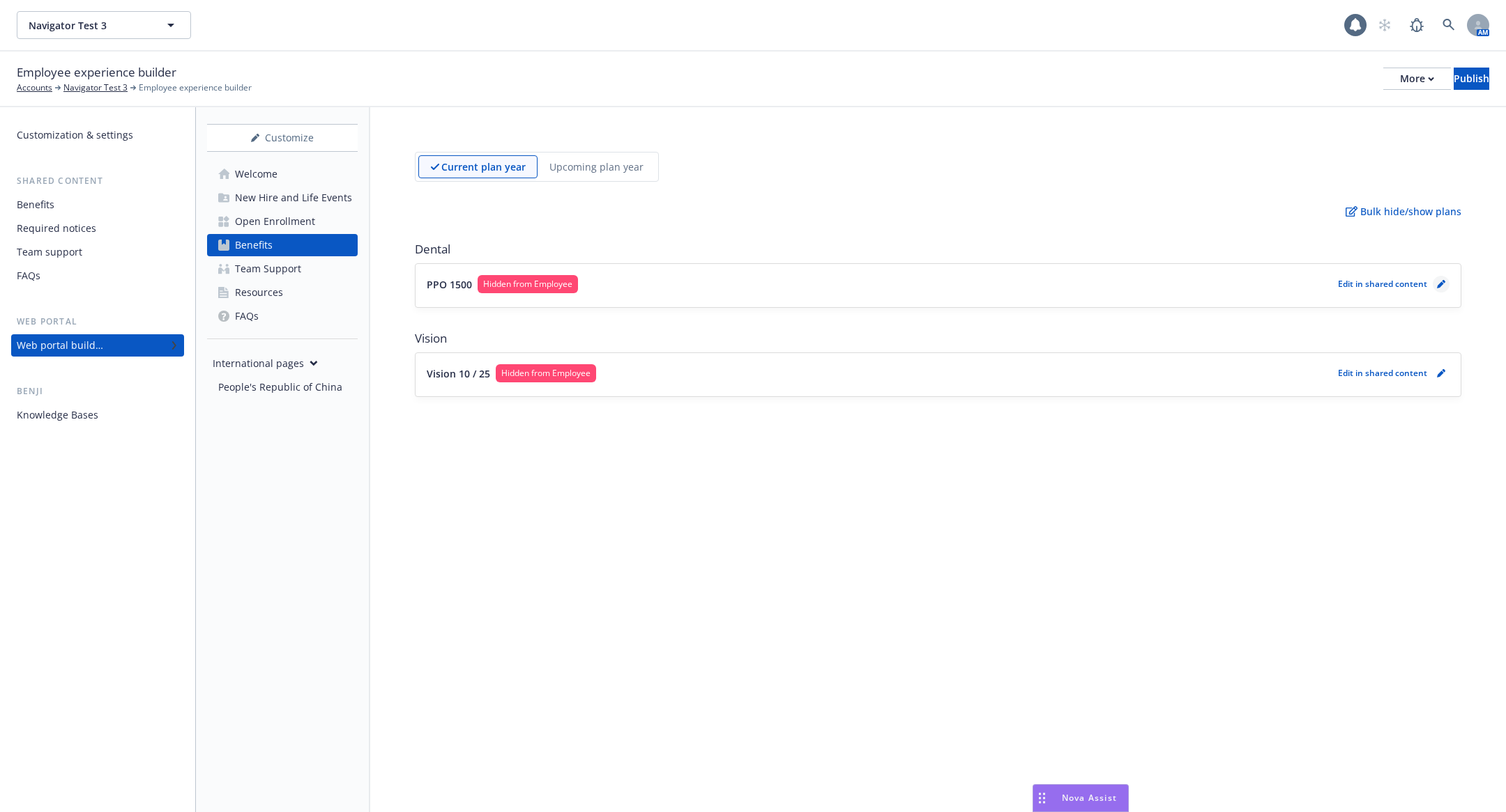
click at [1441, 284] on icon "pencil" at bounding box center [1441, 284] width 8 height 8
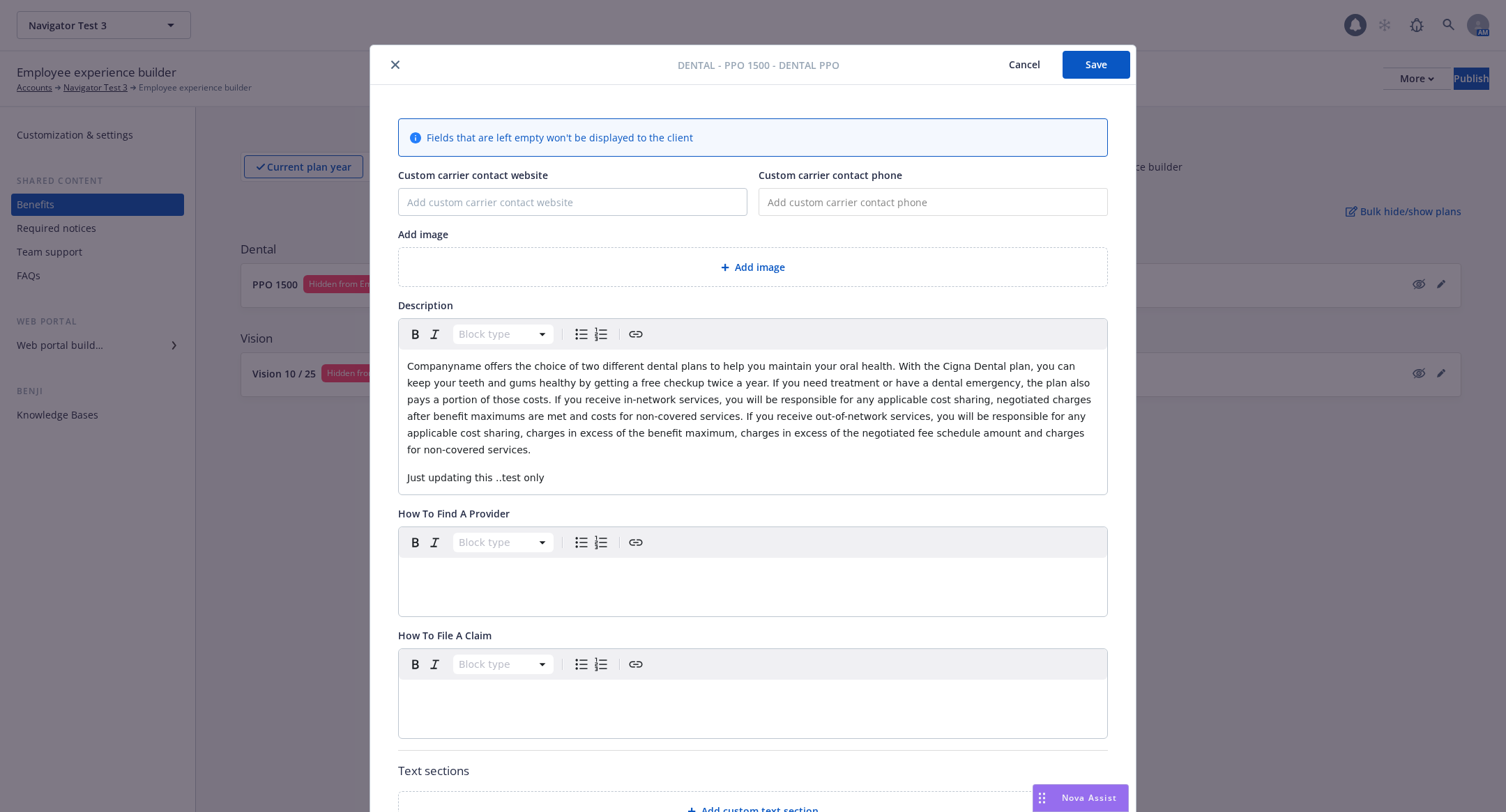
scroll to position [41, 0]
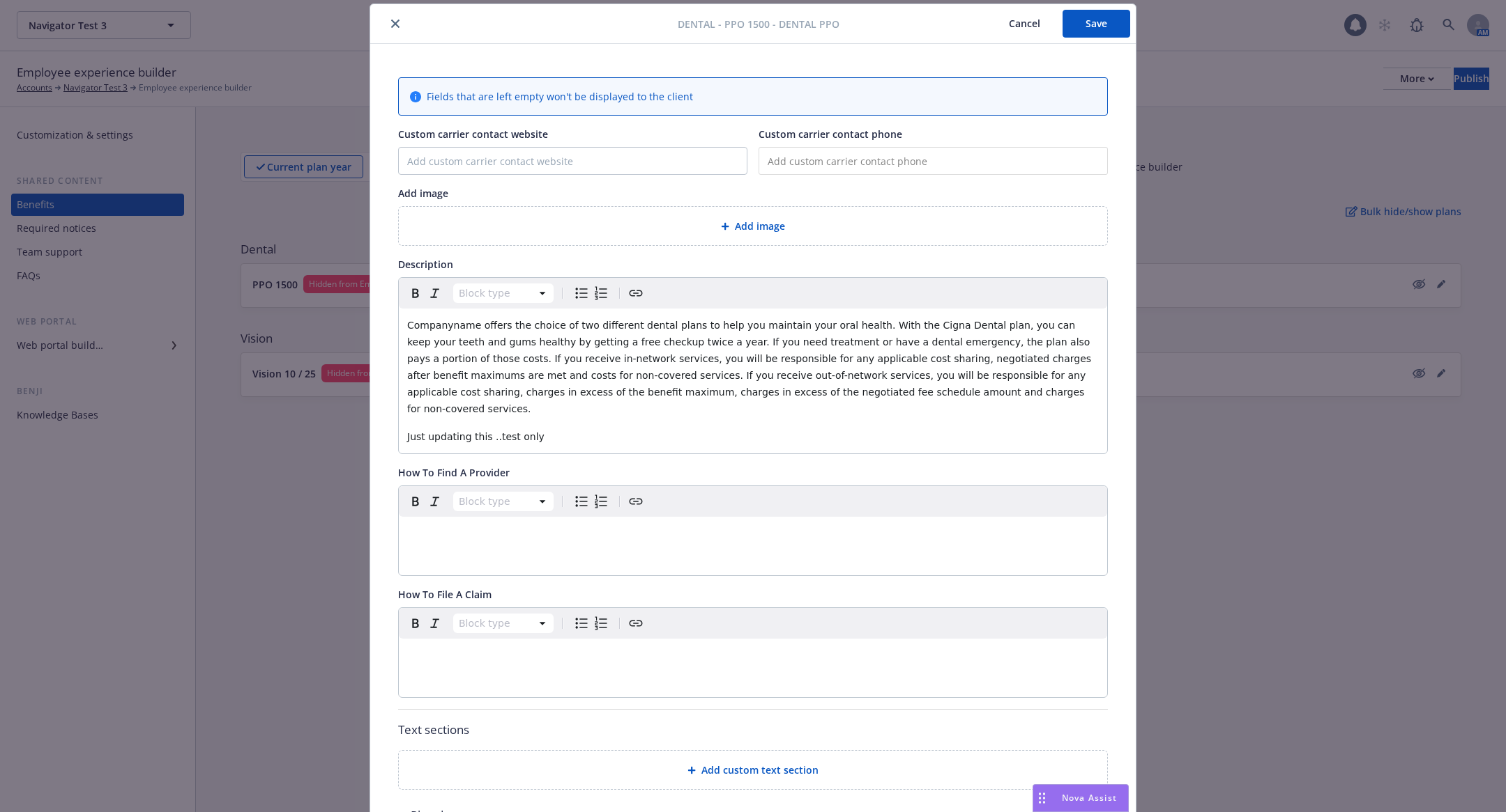
click at [1263, 480] on div "Dental - PPO 1500 - Dental PPO Cancel Save Fields that are left empty won't be …" at bounding box center [753, 406] width 1506 height 812
click at [1027, 20] on button "Cancel" at bounding box center [1024, 23] width 76 height 28
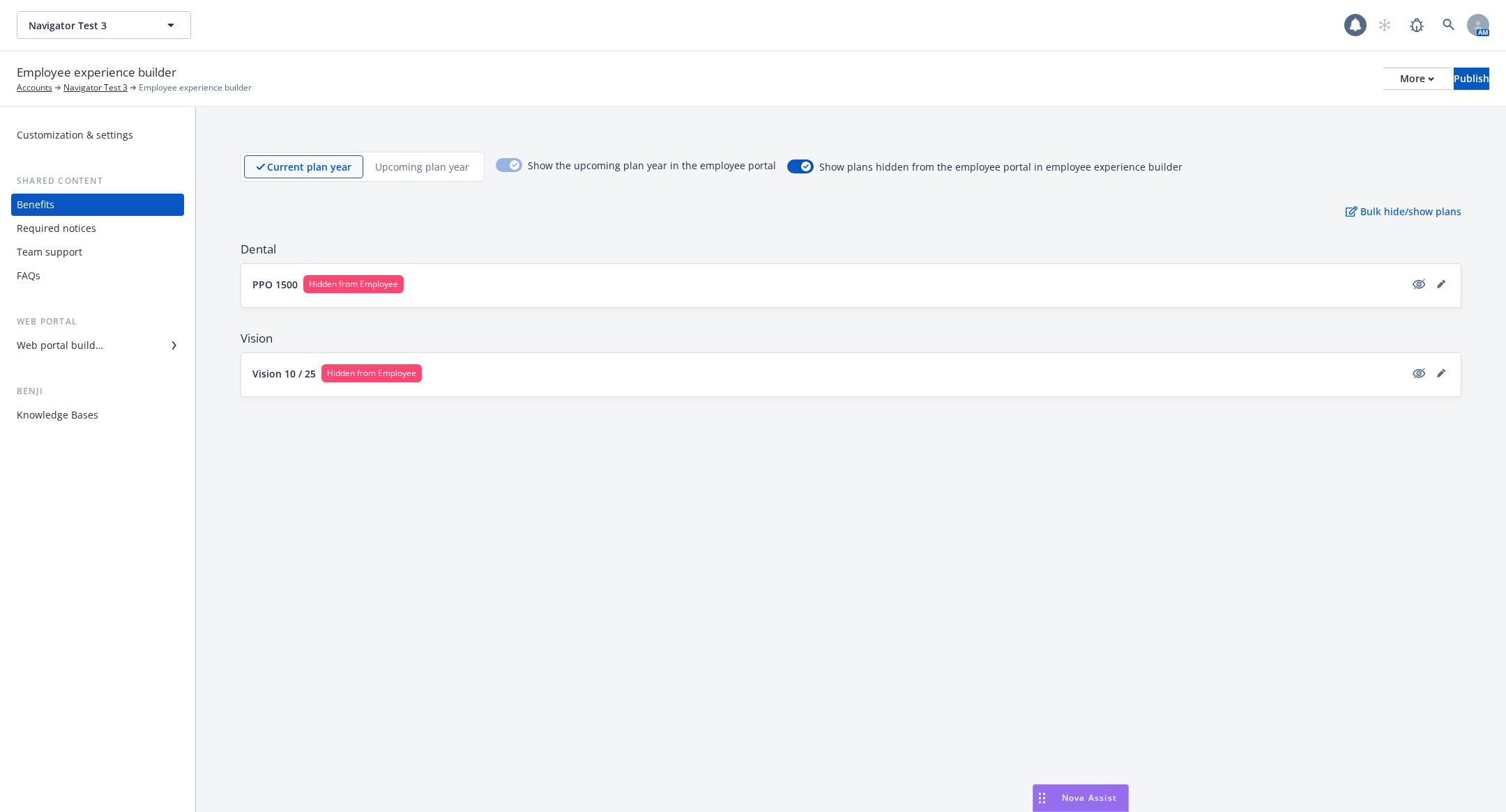
click at [270, 278] on p "PPO 1500" at bounding box center [275, 284] width 45 height 14
click at [69, 355] on div "Web portal builder" at bounding box center [60, 345] width 86 height 22
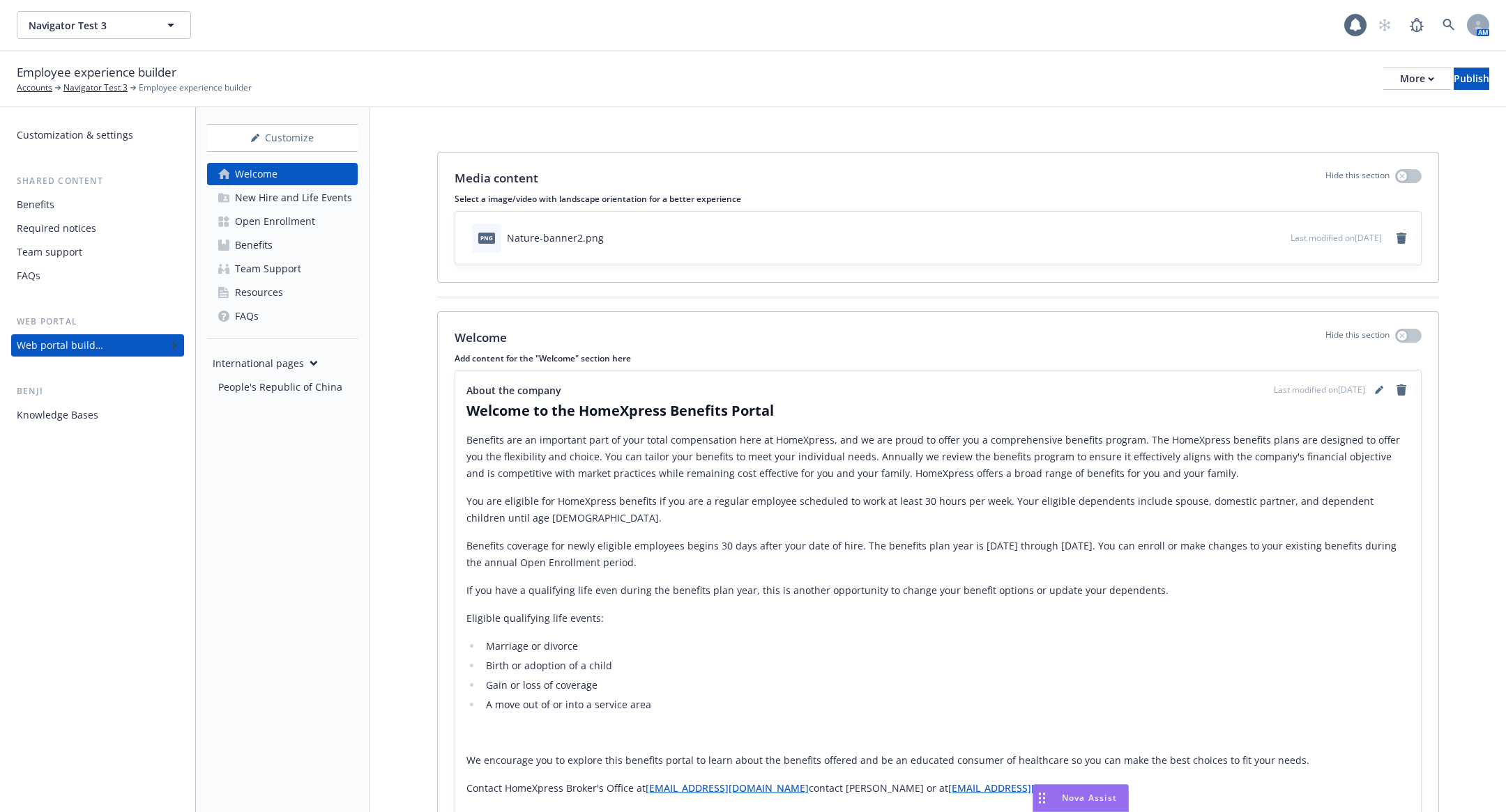
click at [282, 243] on link "Benefits" at bounding box center [282, 245] width 151 height 22
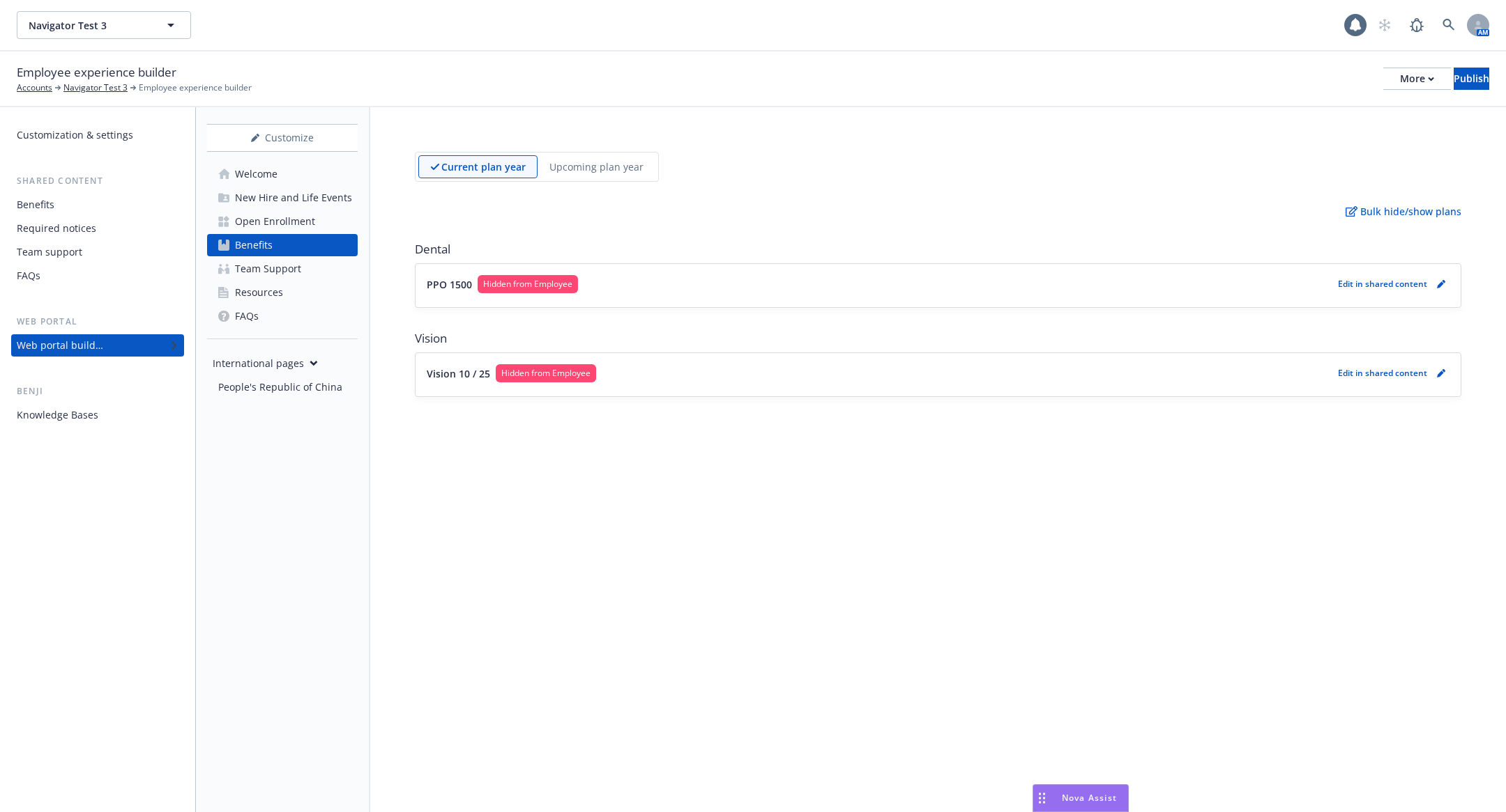
click at [438, 278] on p "PPO 1500" at bounding box center [449, 284] width 45 height 14
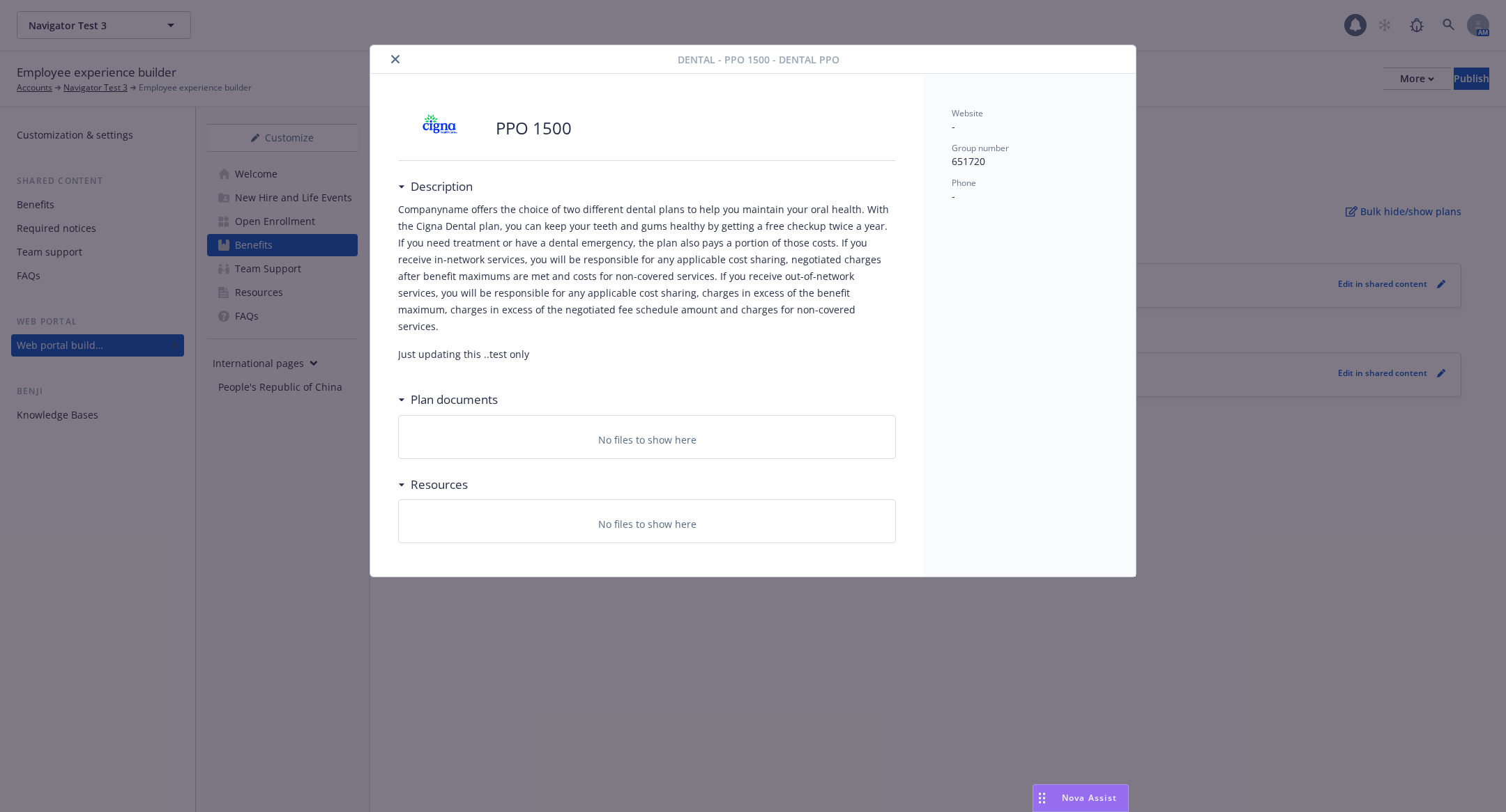
click at [393, 58] on icon "close" at bounding box center [395, 59] width 8 height 8
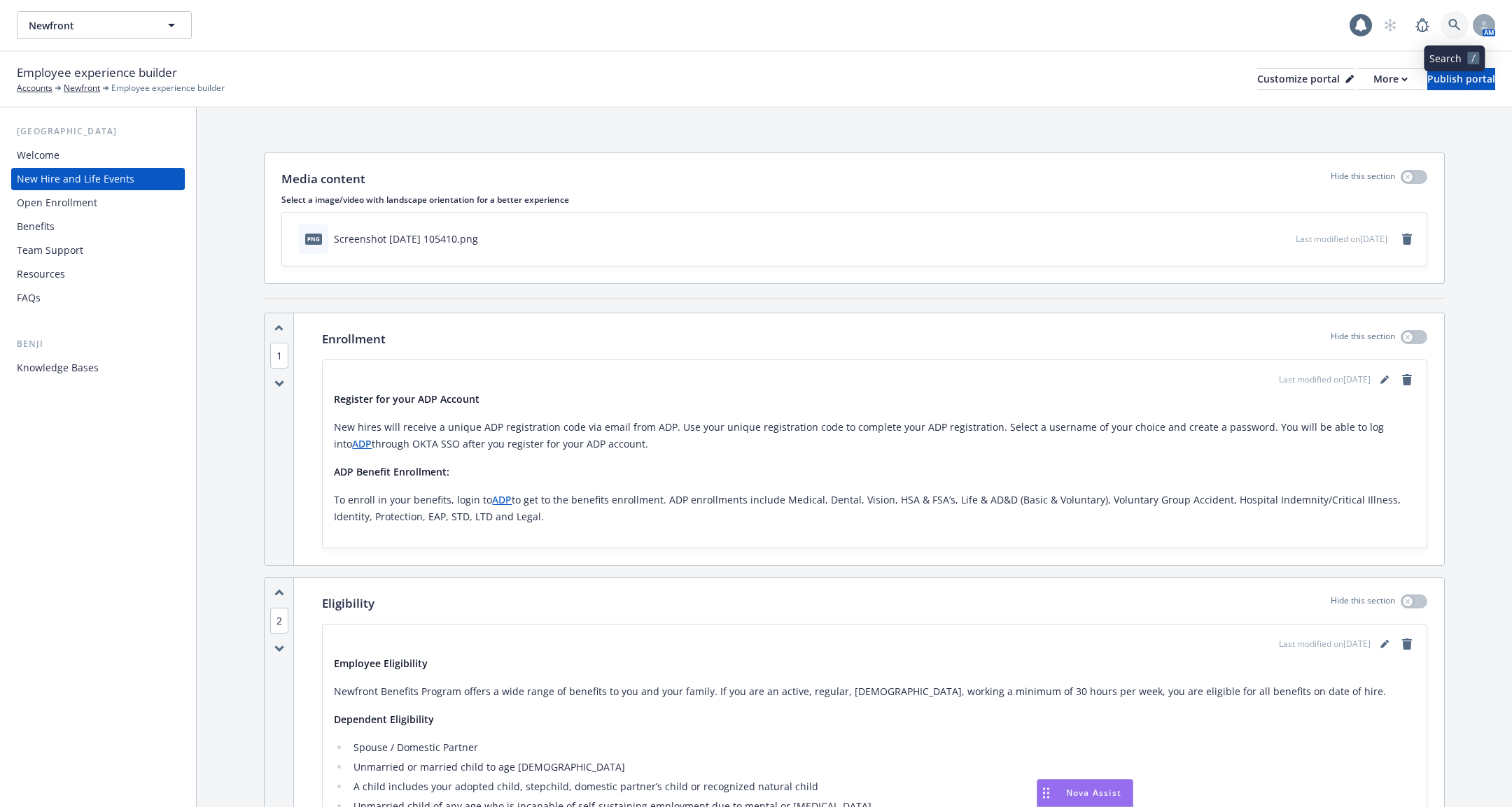
click at [1445, 23] on link at bounding box center [1454, 25] width 28 height 28
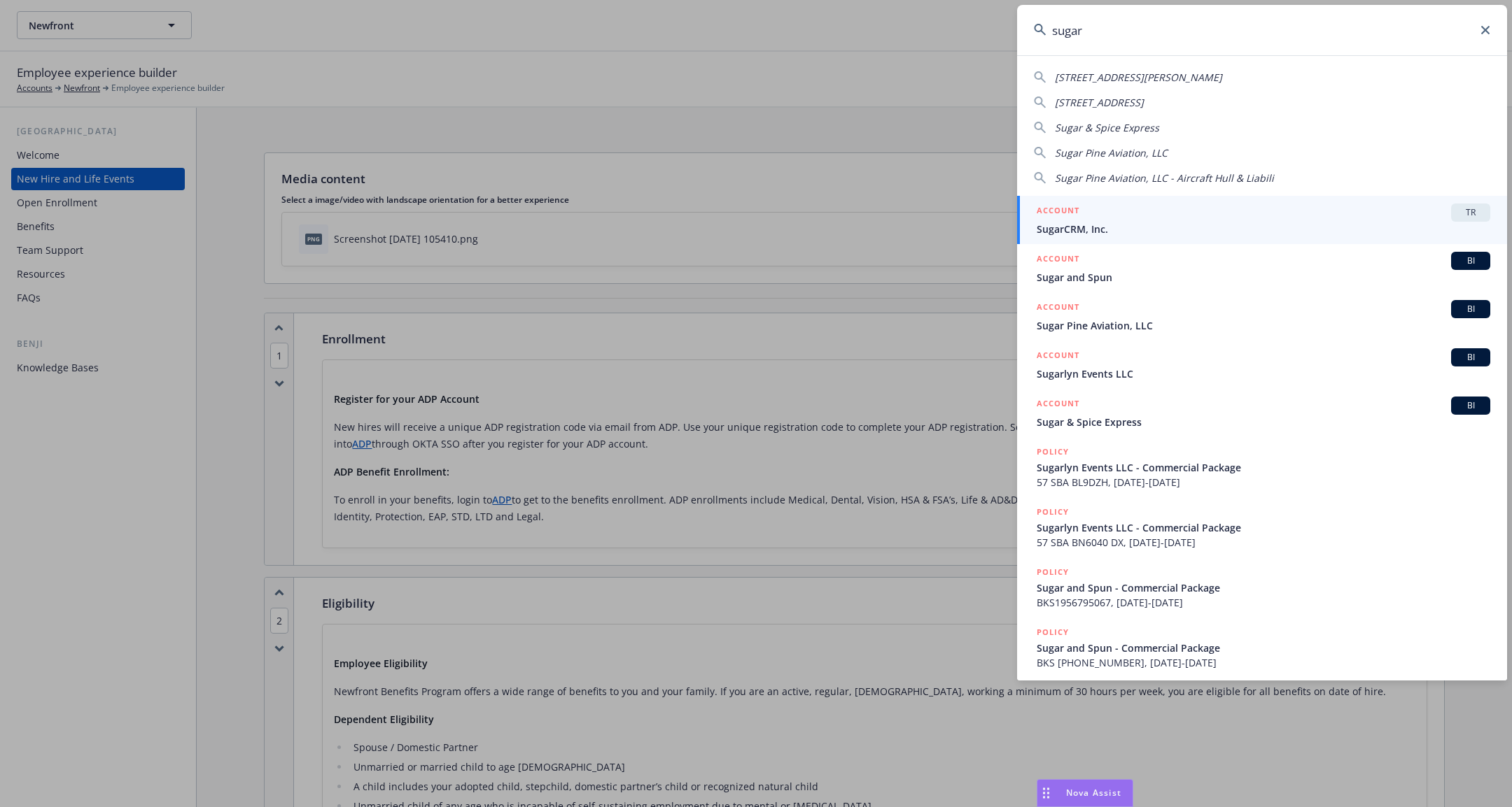
type input "sugar"
click at [1213, 223] on span "SugarCRM, Inc." at bounding box center [1263, 229] width 454 height 14
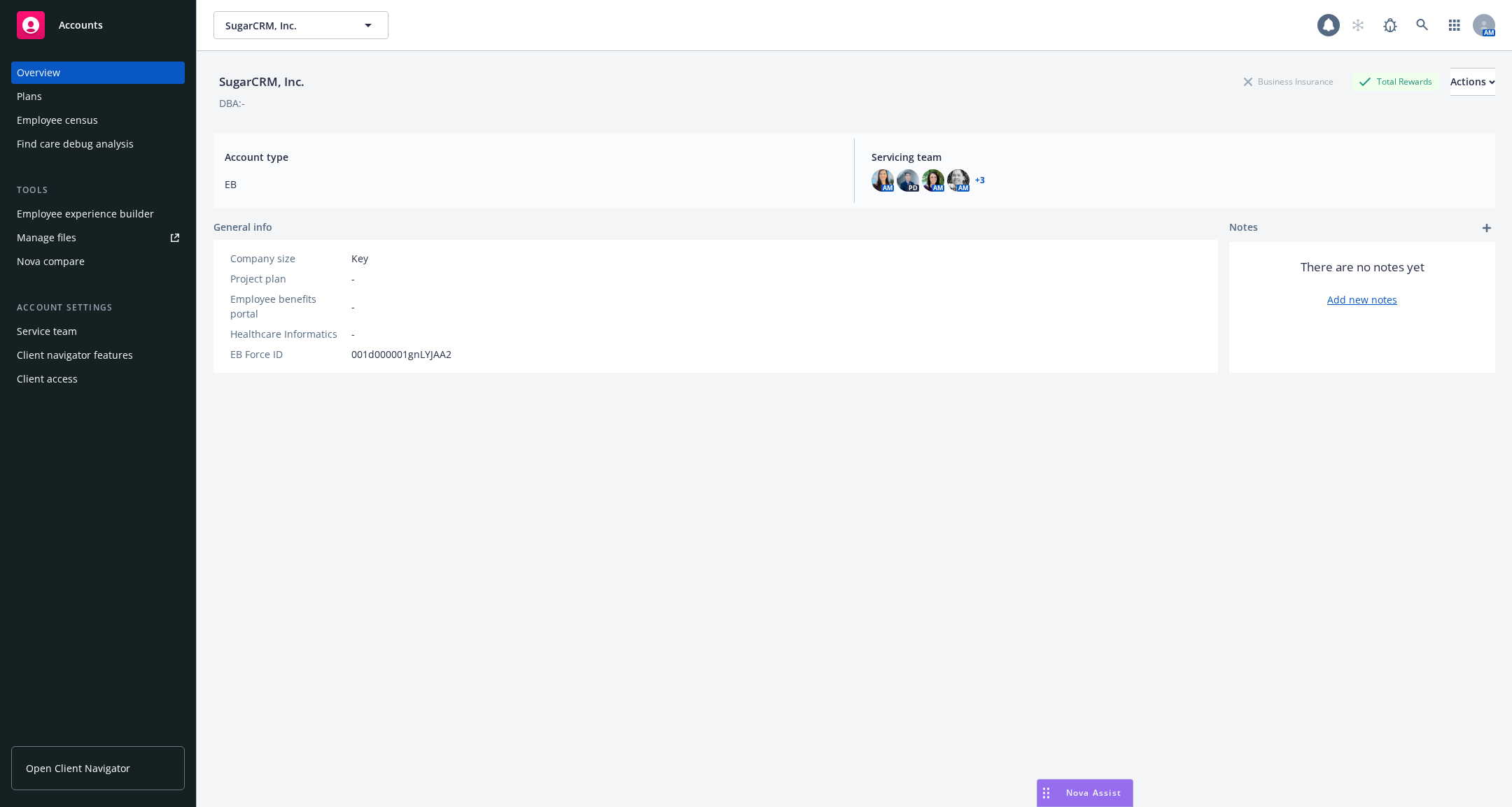
click at [111, 208] on div "Employee experience builder" at bounding box center [85, 214] width 137 height 22
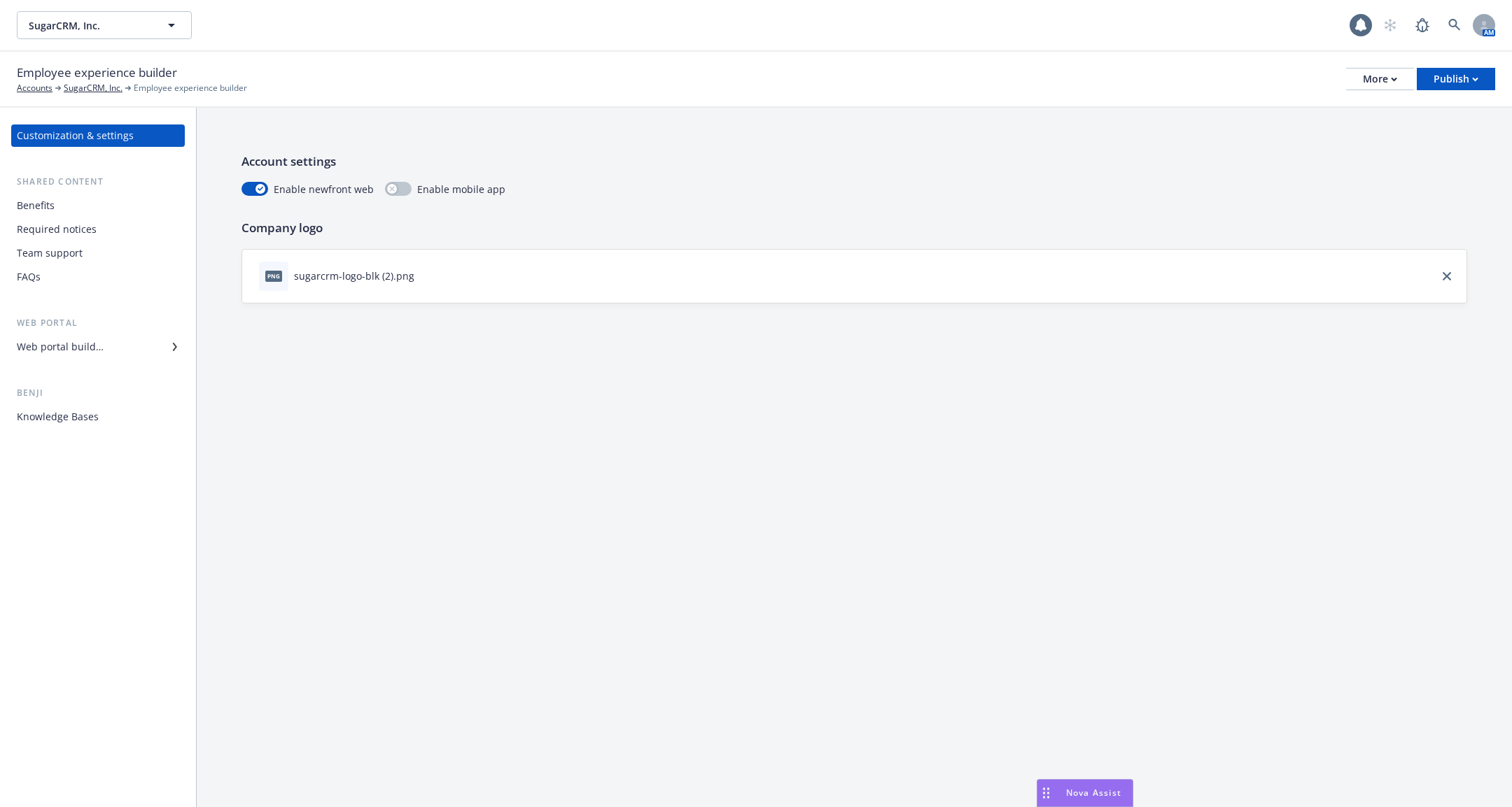
click at [57, 208] on div "Benefits" at bounding box center [97, 205] width 162 height 22
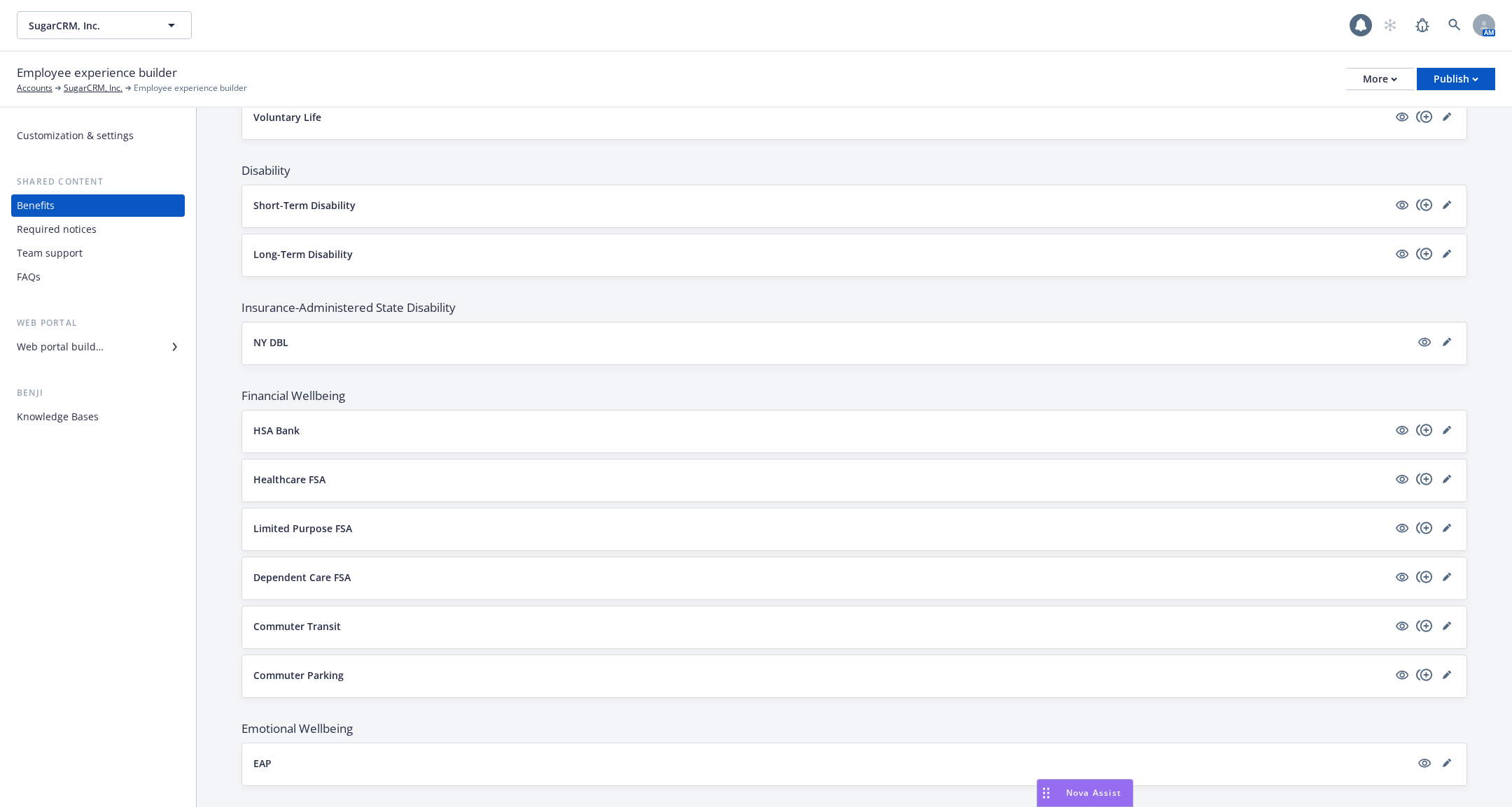
scroll to position [804, 0]
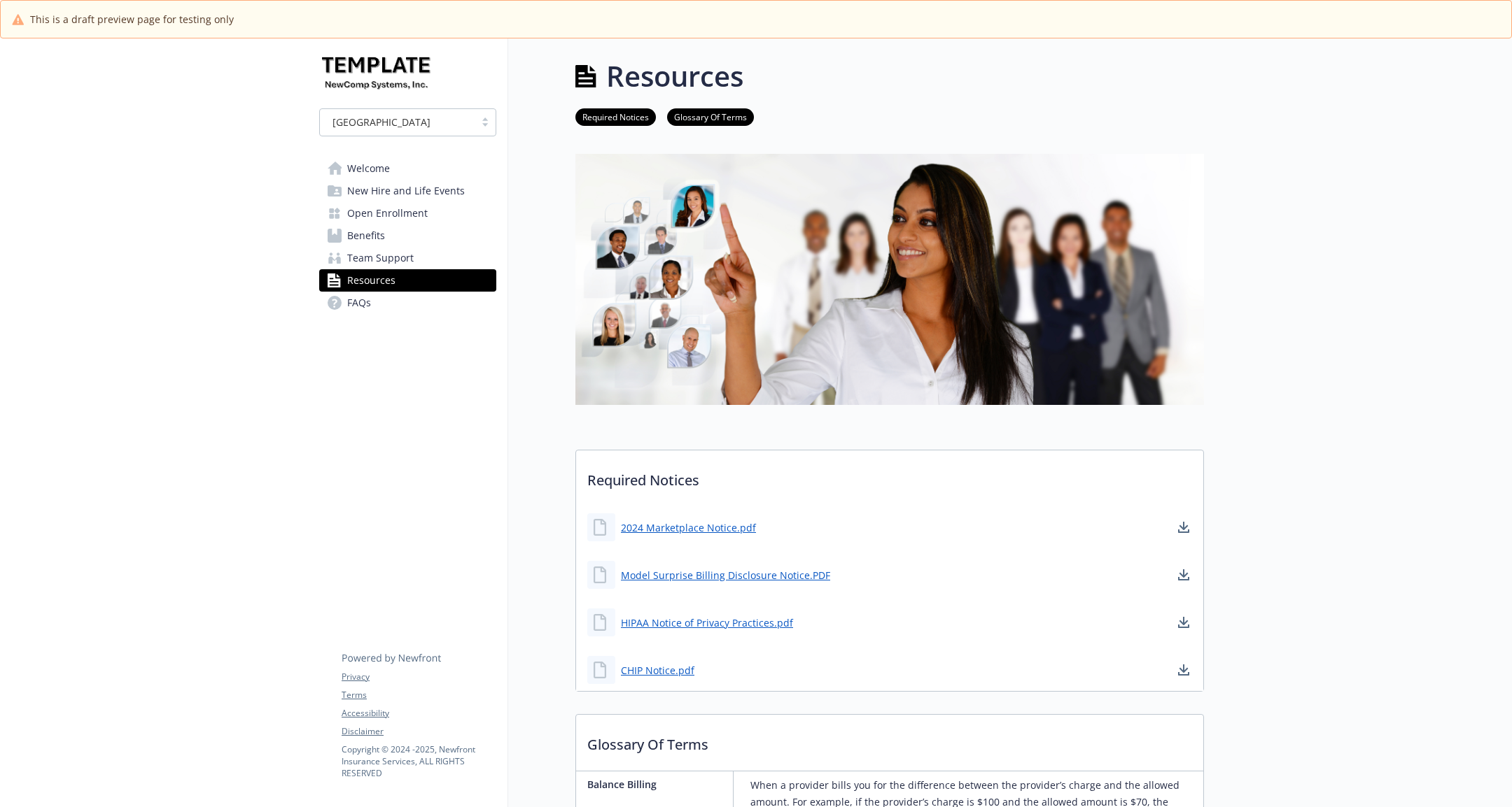
click at [447, 226] on link "Benefits" at bounding box center [407, 235] width 177 height 22
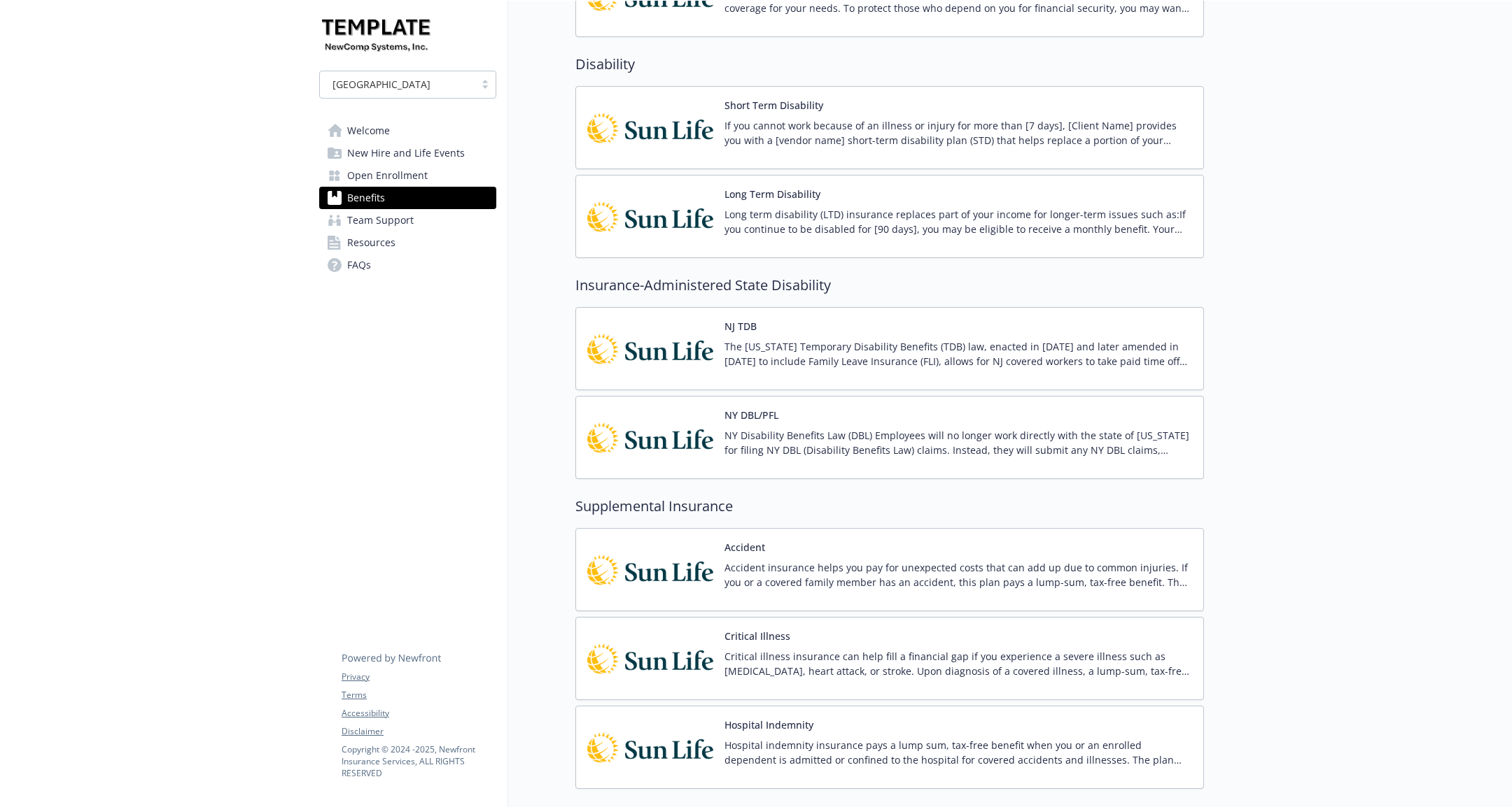
scroll to position [2722, 0]
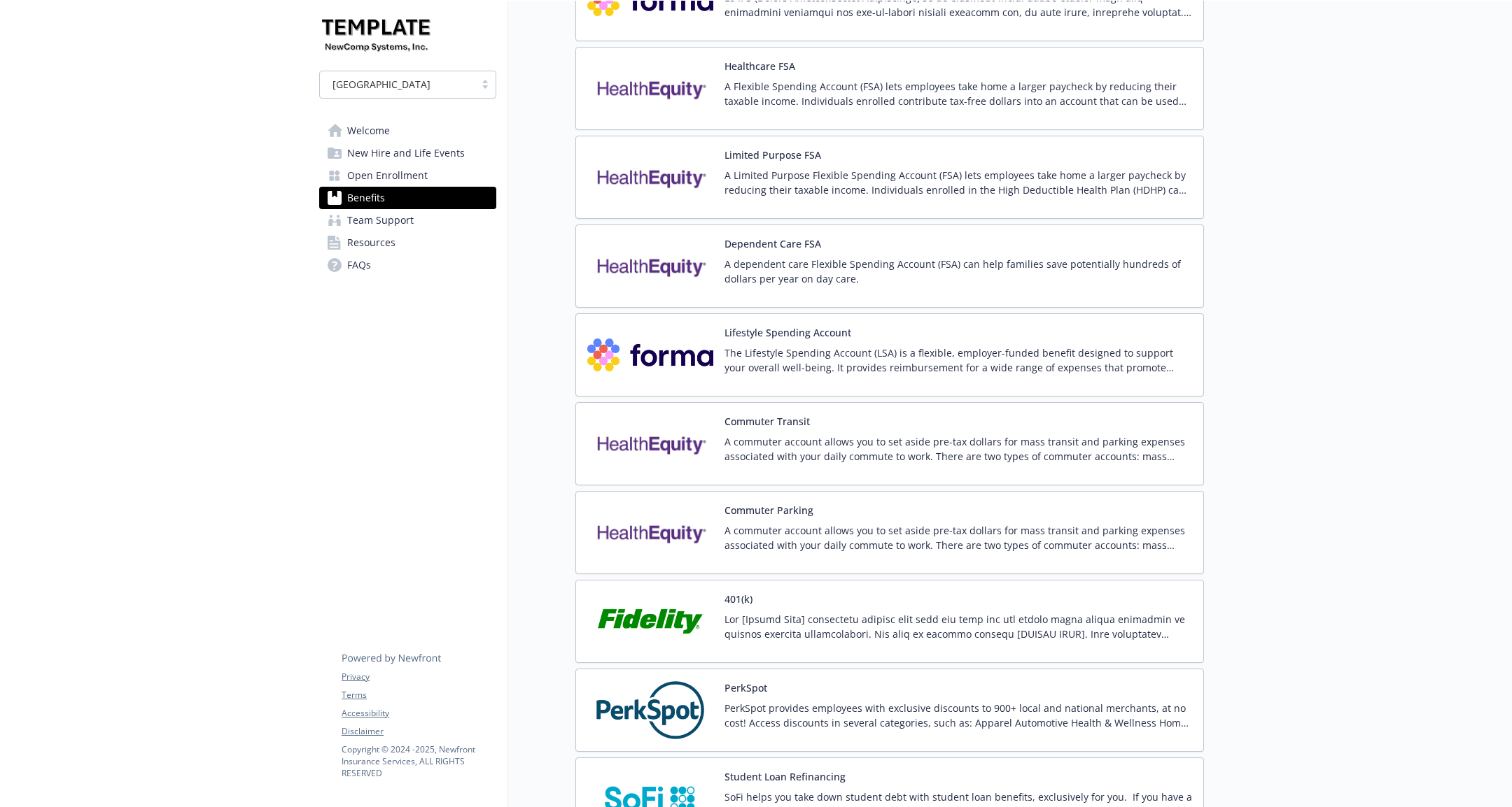
click at [802, 434] on p "A commuter account allows you to set aside pre-tax dollars for mass transit and…" at bounding box center [958, 449] width 467 height 30
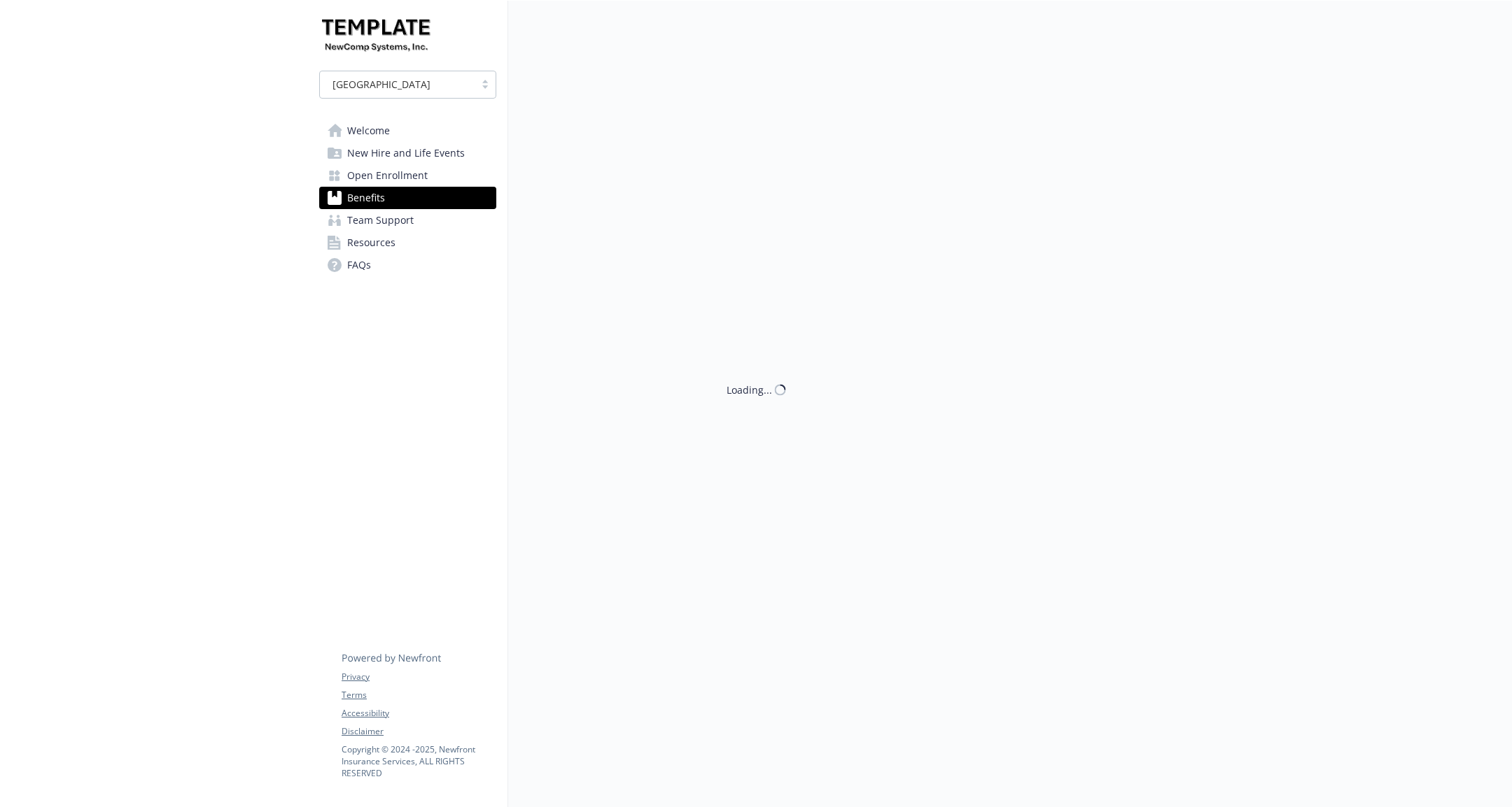
scroll to position [2722, 0]
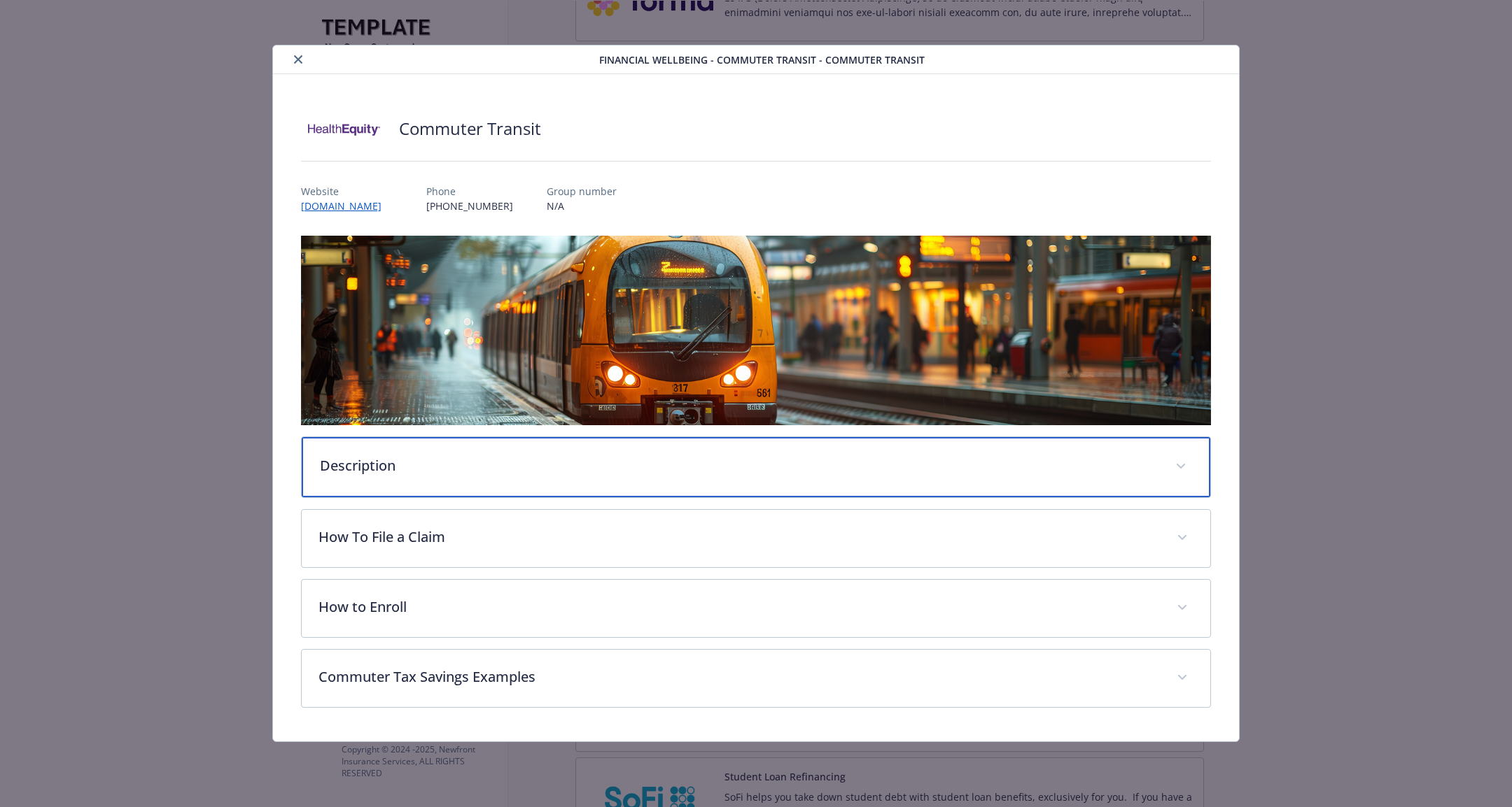
click at [789, 465] on p "Description" at bounding box center [739, 466] width 839 height 21
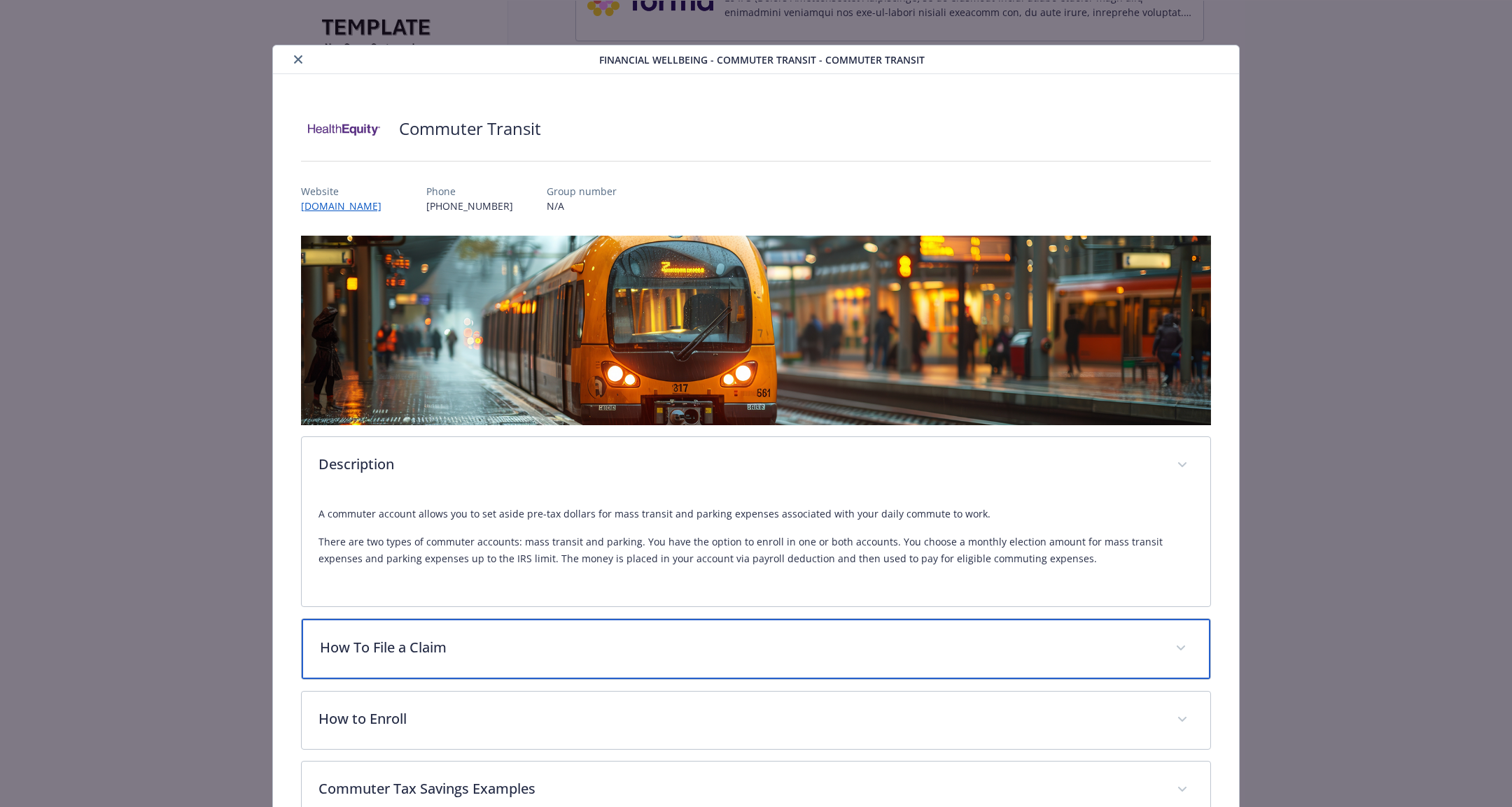
click at [721, 647] on p "How To File a Claim" at bounding box center [739, 648] width 839 height 21
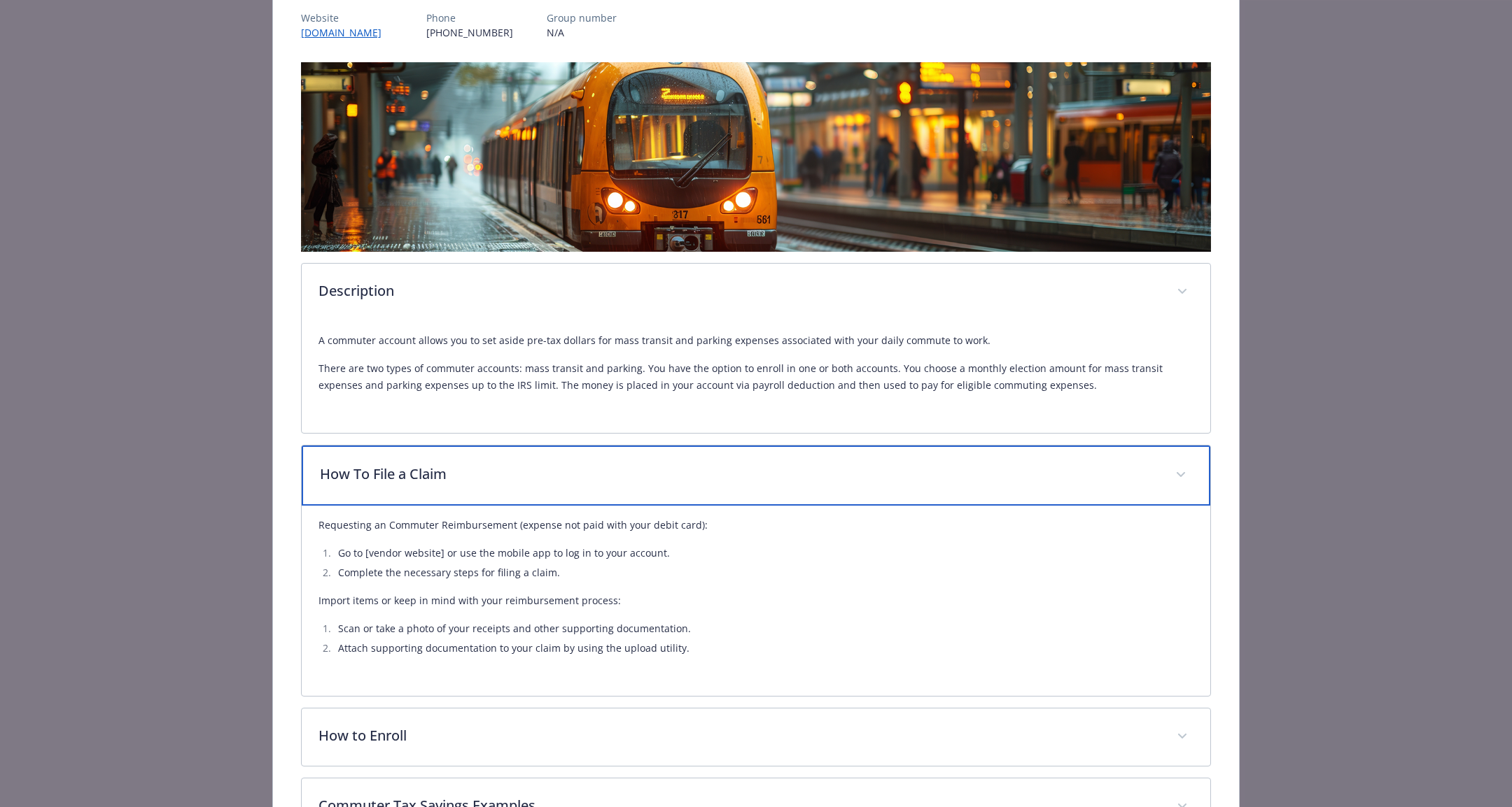
scroll to position [278, 0]
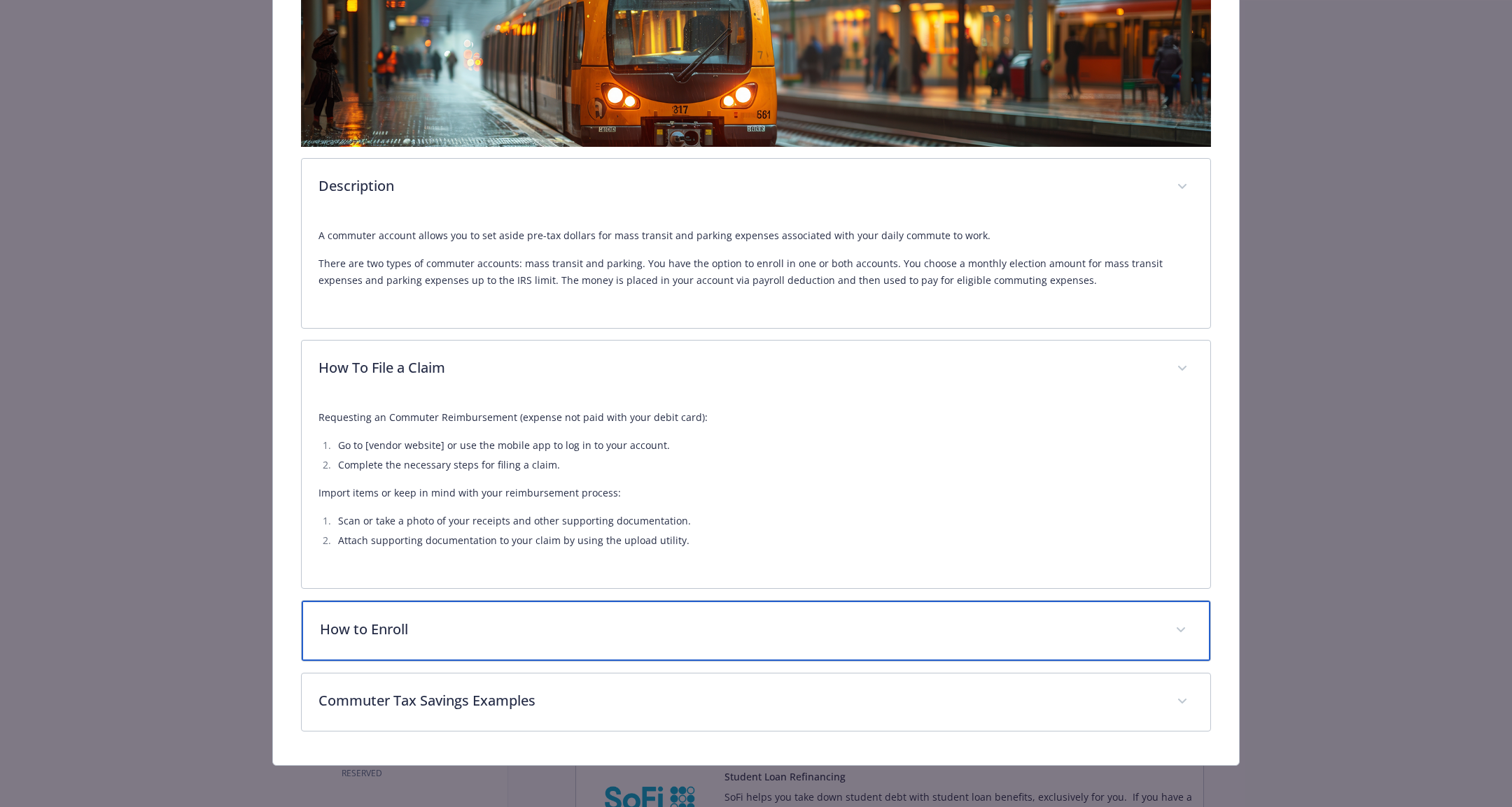
click at [716, 624] on p "How to Enroll" at bounding box center [739, 630] width 839 height 21
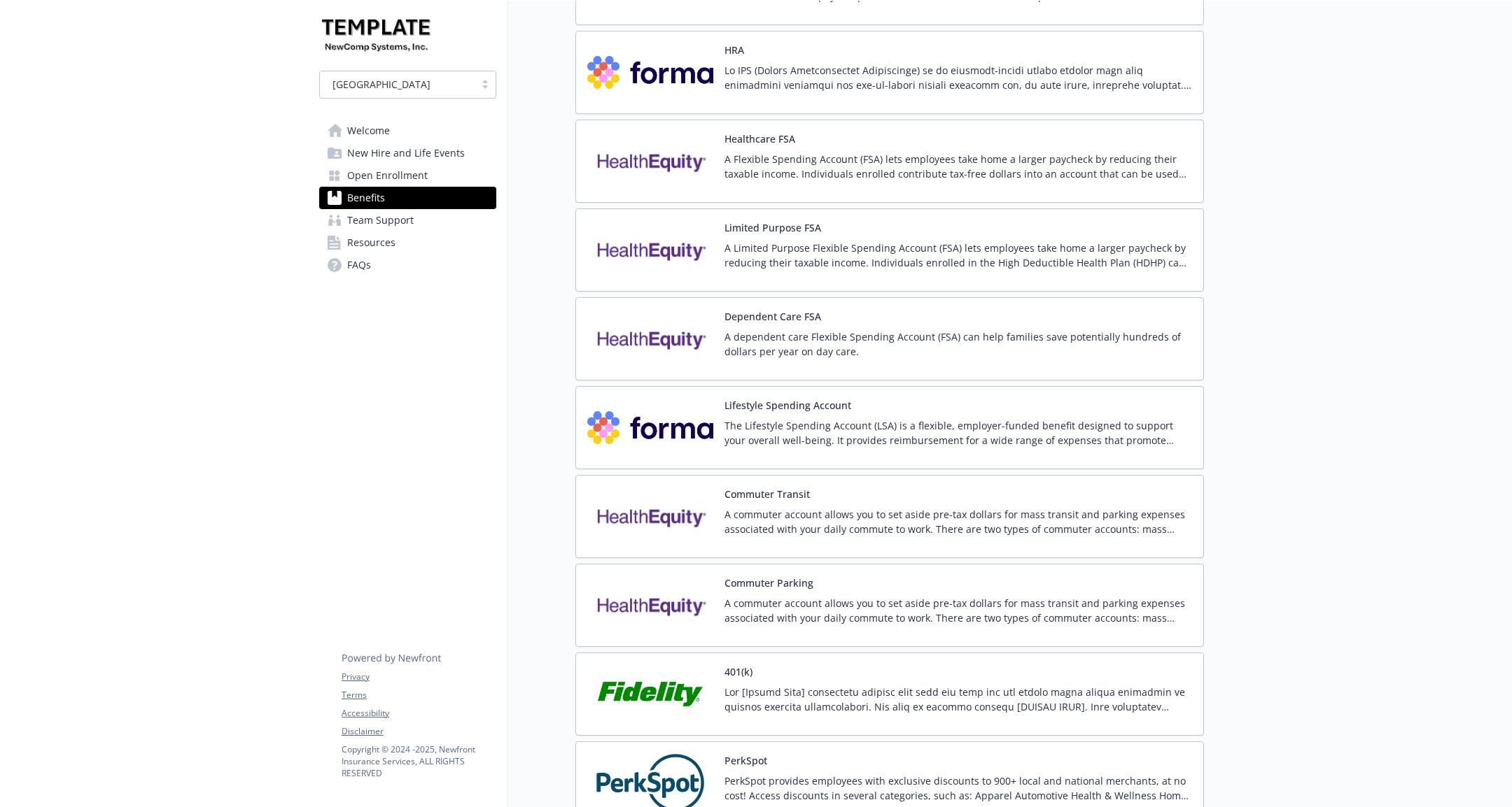
scroll to position [2753, 0]
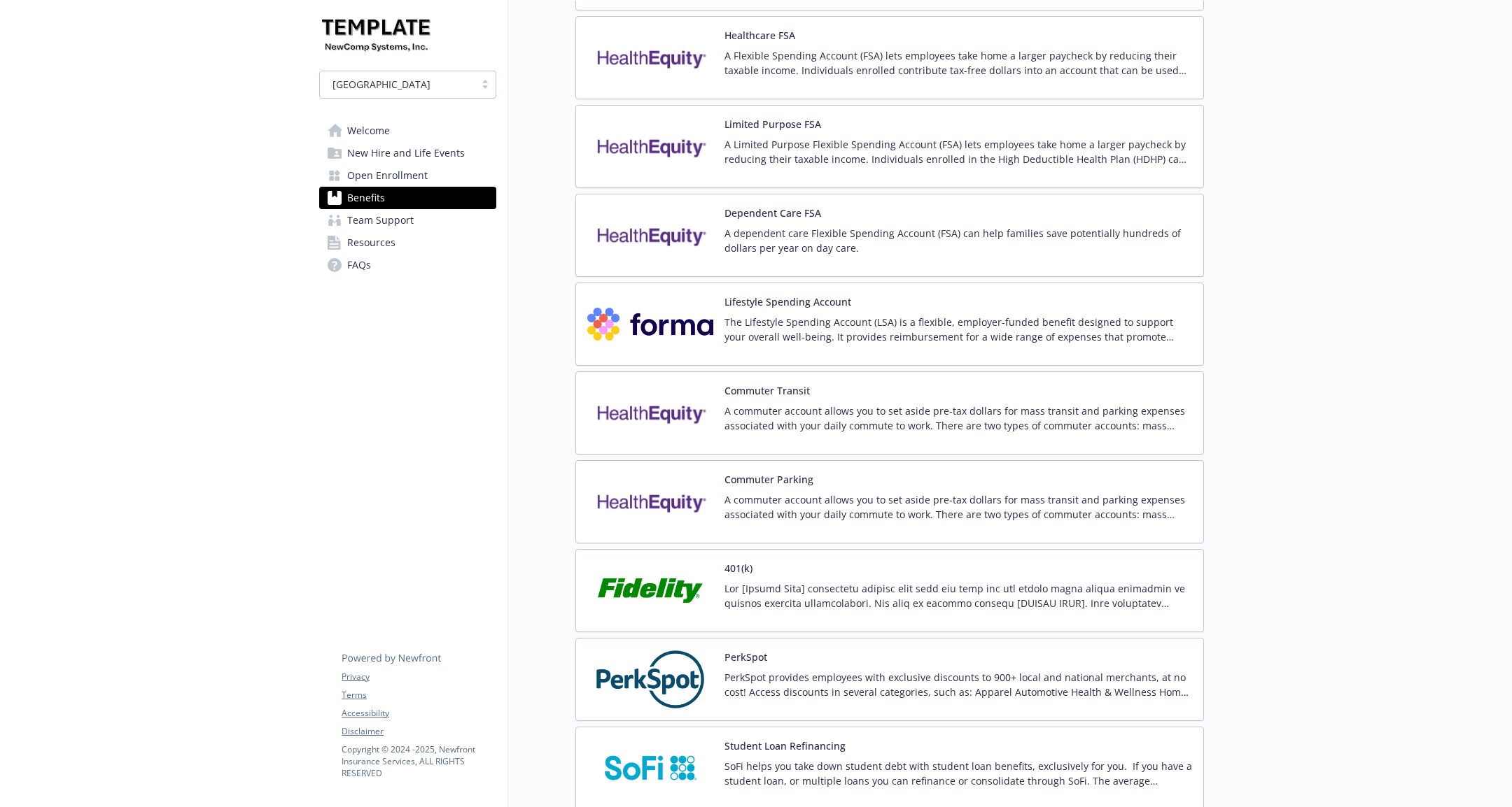
click at [821, 404] on p "A commuter account allows you to set aside pre-tax dollars for mass transit and…" at bounding box center [958, 418] width 467 height 30
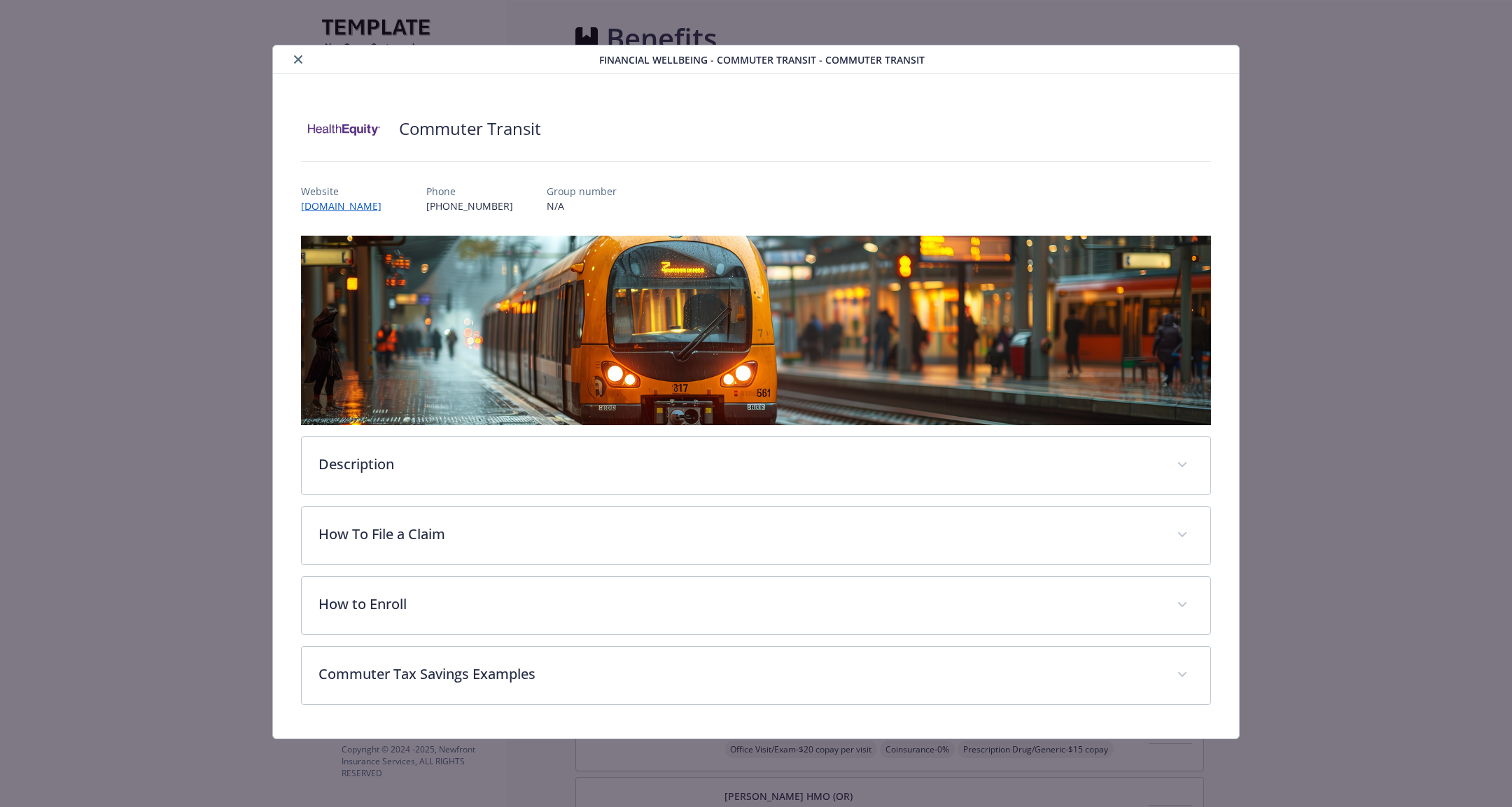
scroll to position [2753, 0]
click at [301, 60] on button "close" at bounding box center [298, 59] width 17 height 17
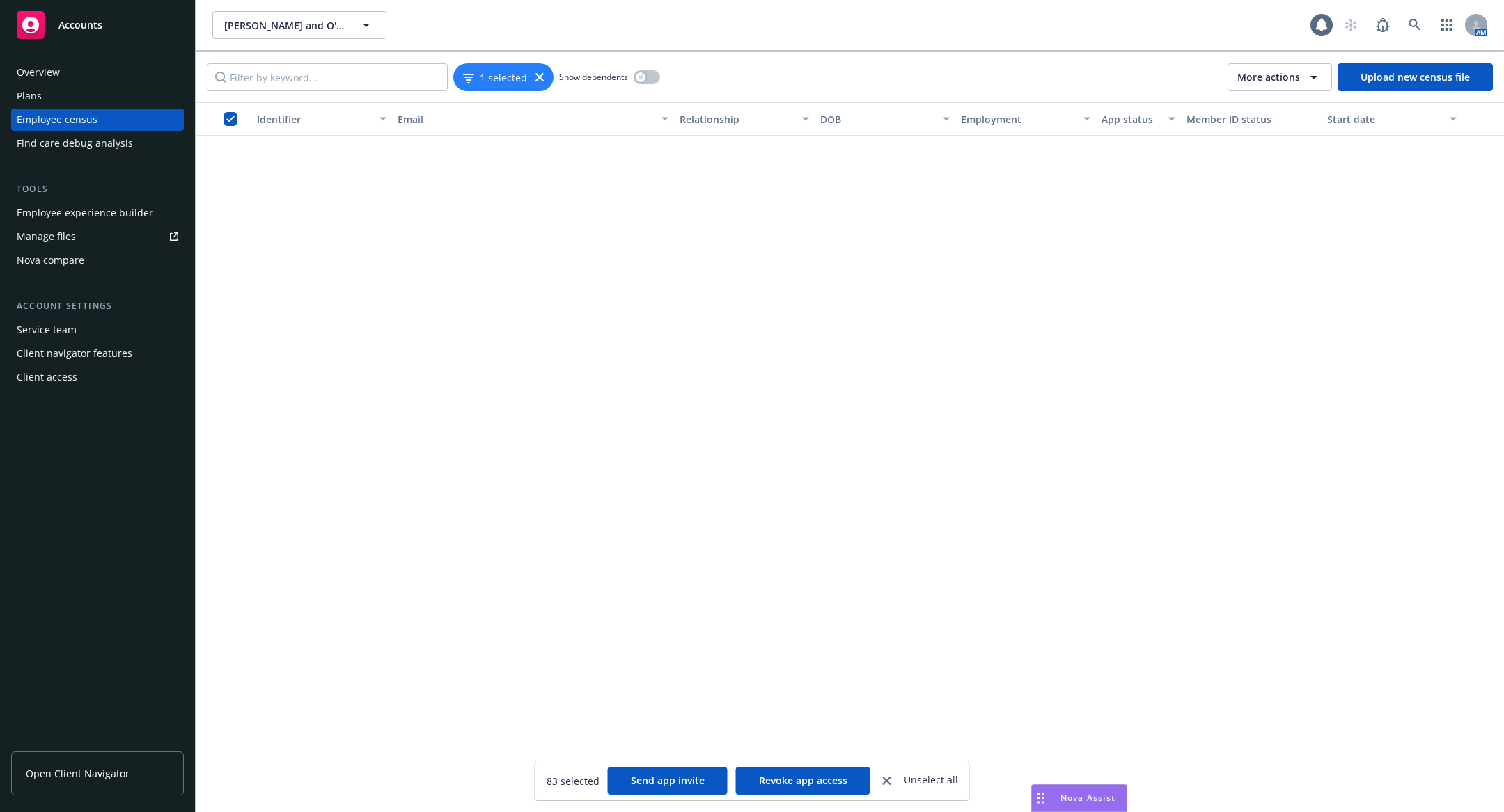
scroll to position [4521, 0]
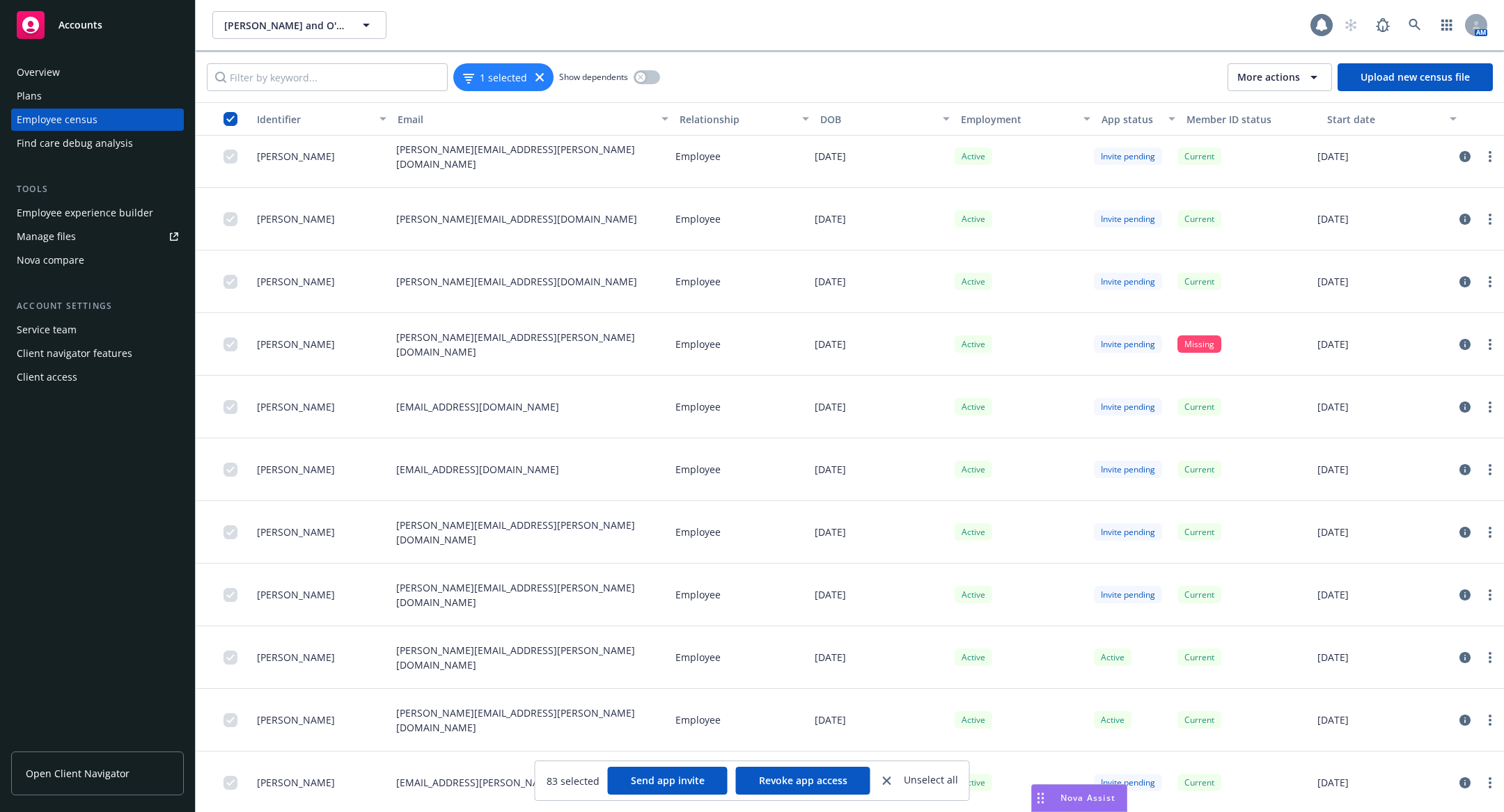
click at [1319, 30] on icon at bounding box center [1321, 25] width 14 height 14
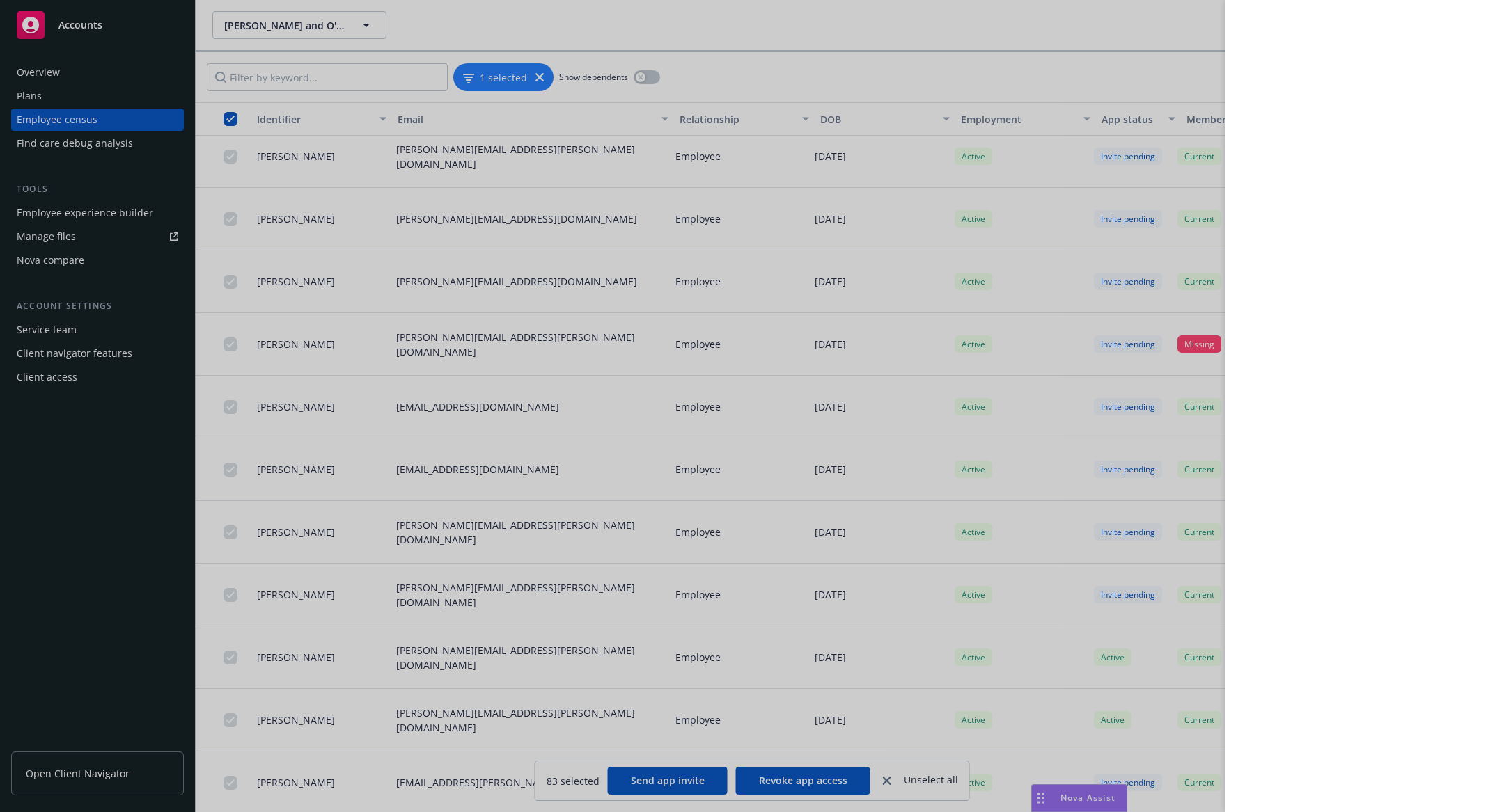
click at [690, 334] on div at bounding box center [752, 406] width 1504 height 812
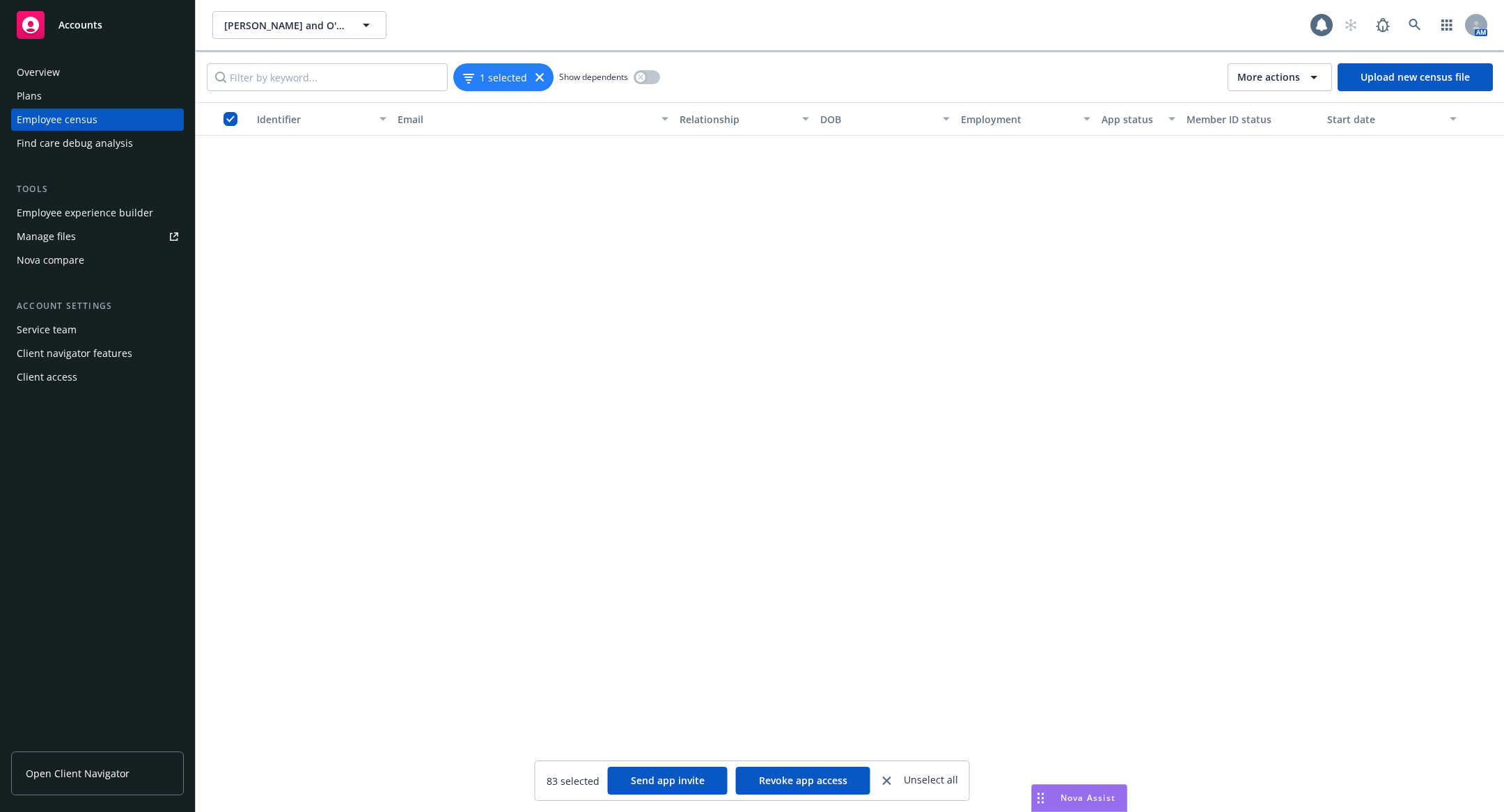
scroll to position [4521, 0]
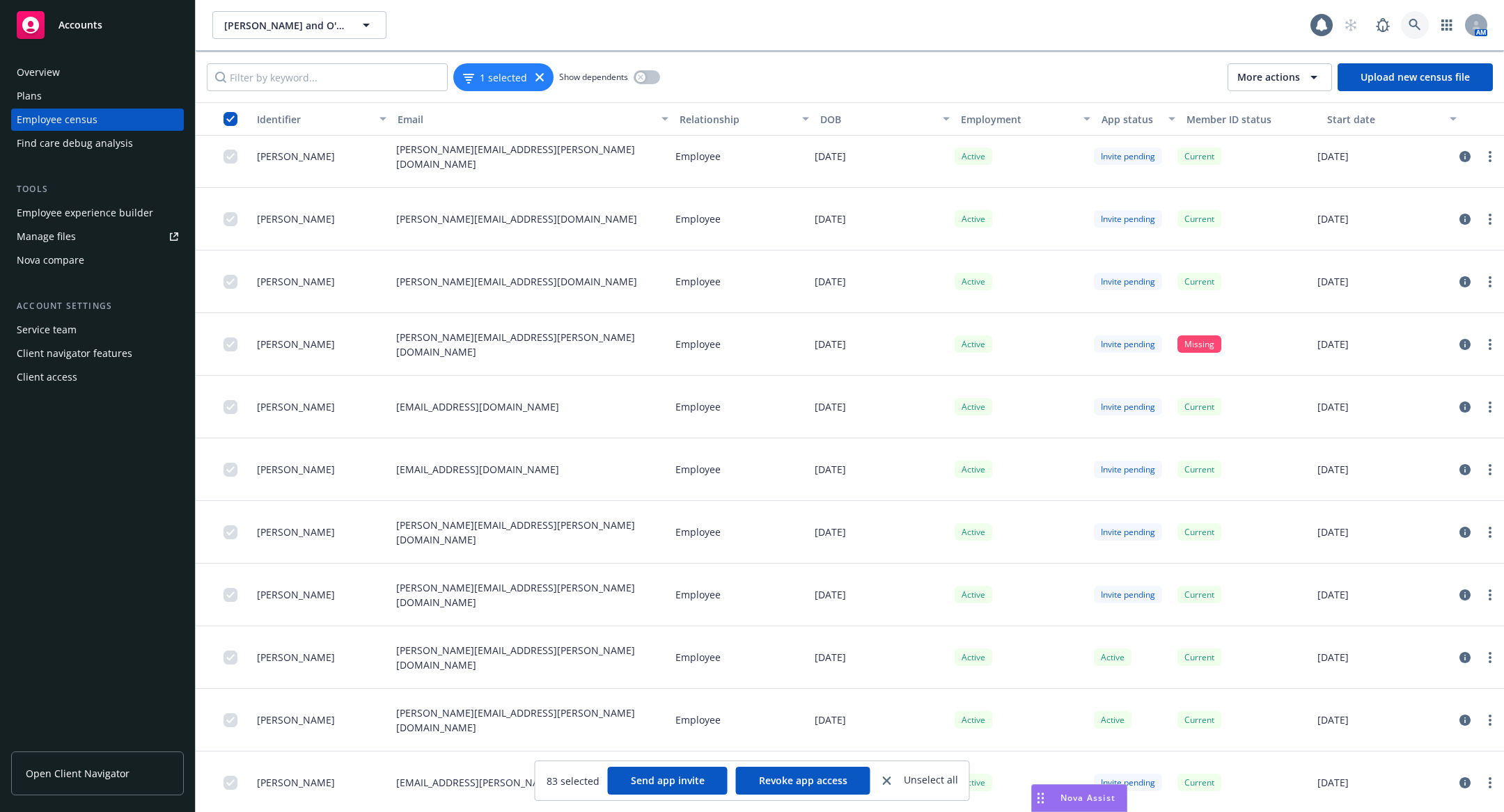
click at [1416, 20] on icon at bounding box center [1415, 25] width 12 height 12
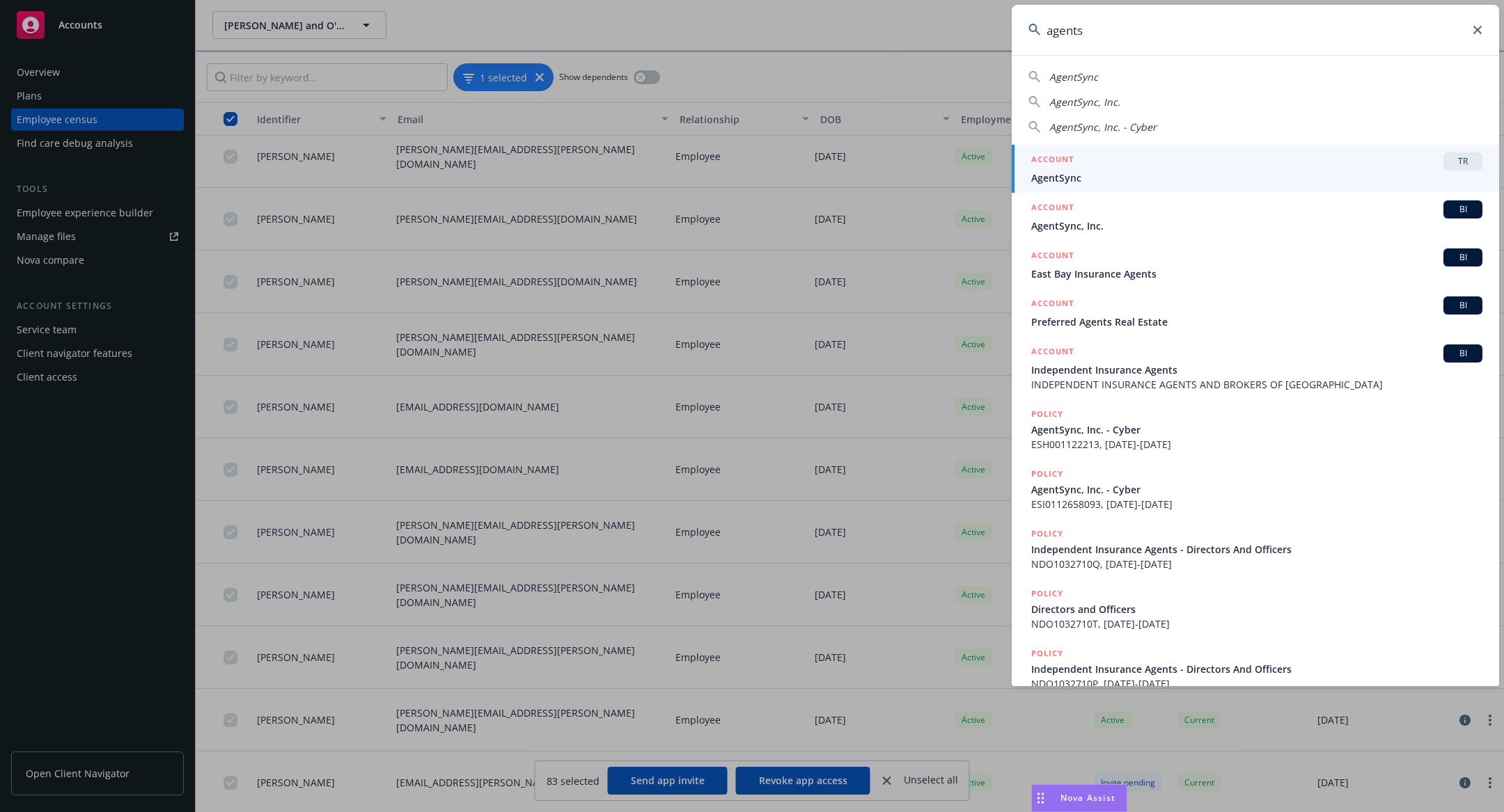
type input "agents"
click at [1381, 161] on div "ACCOUNT TR" at bounding box center [1256, 161] width 451 height 18
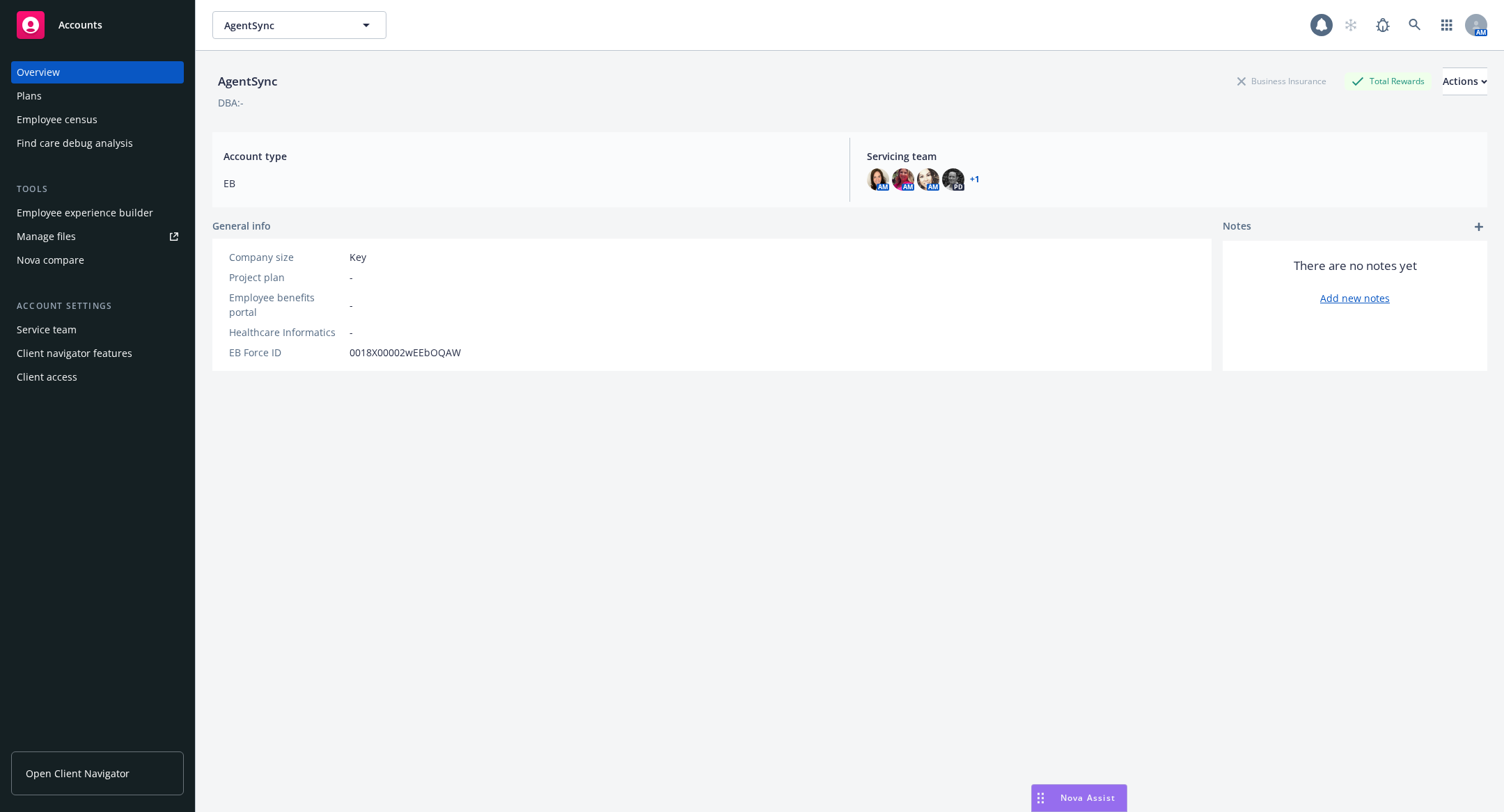
click at [120, 101] on div "Plans" at bounding box center [97, 95] width 161 height 22
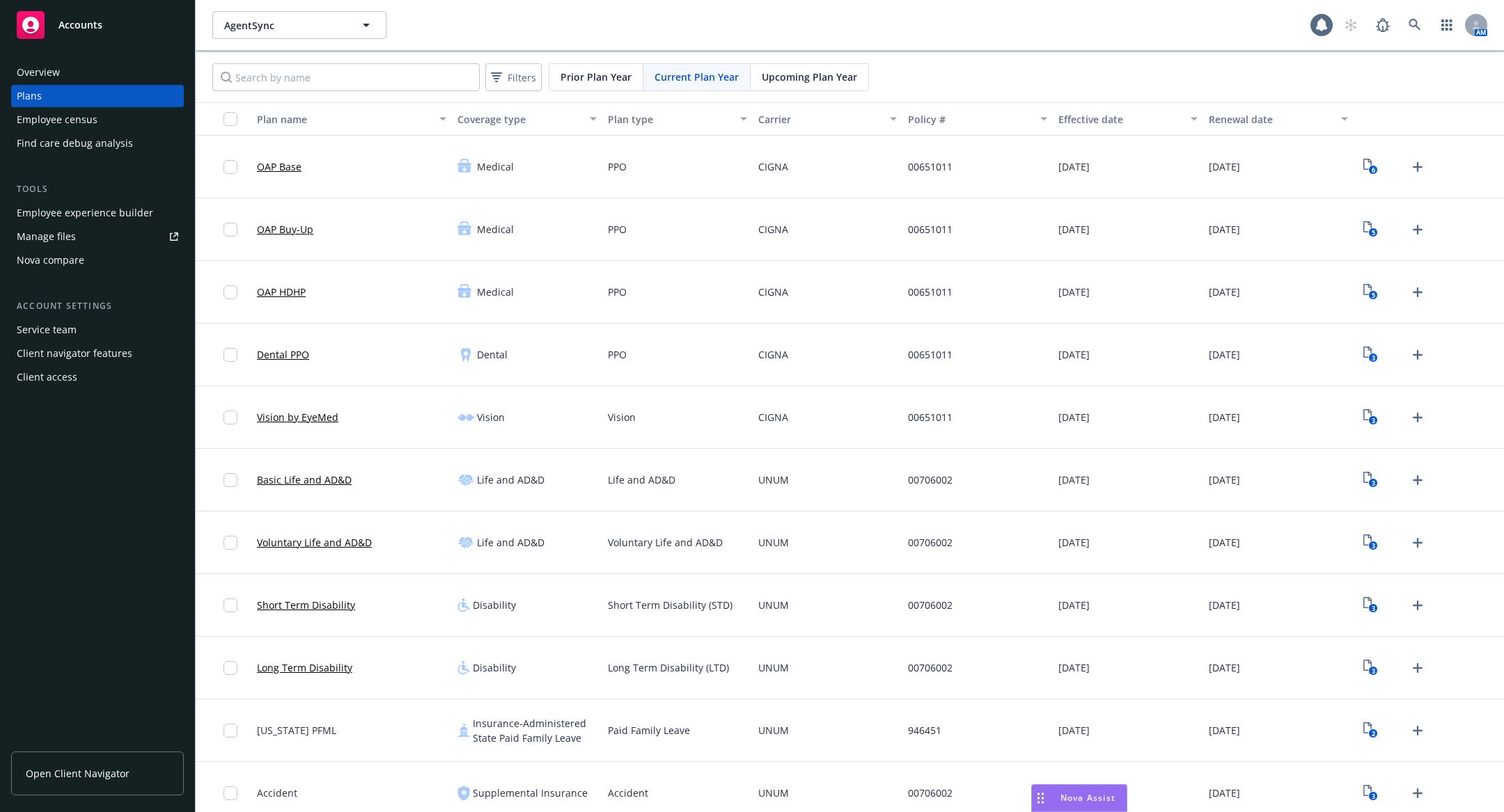
click at [104, 121] on div "Employee census" at bounding box center [97, 119] width 161 height 22
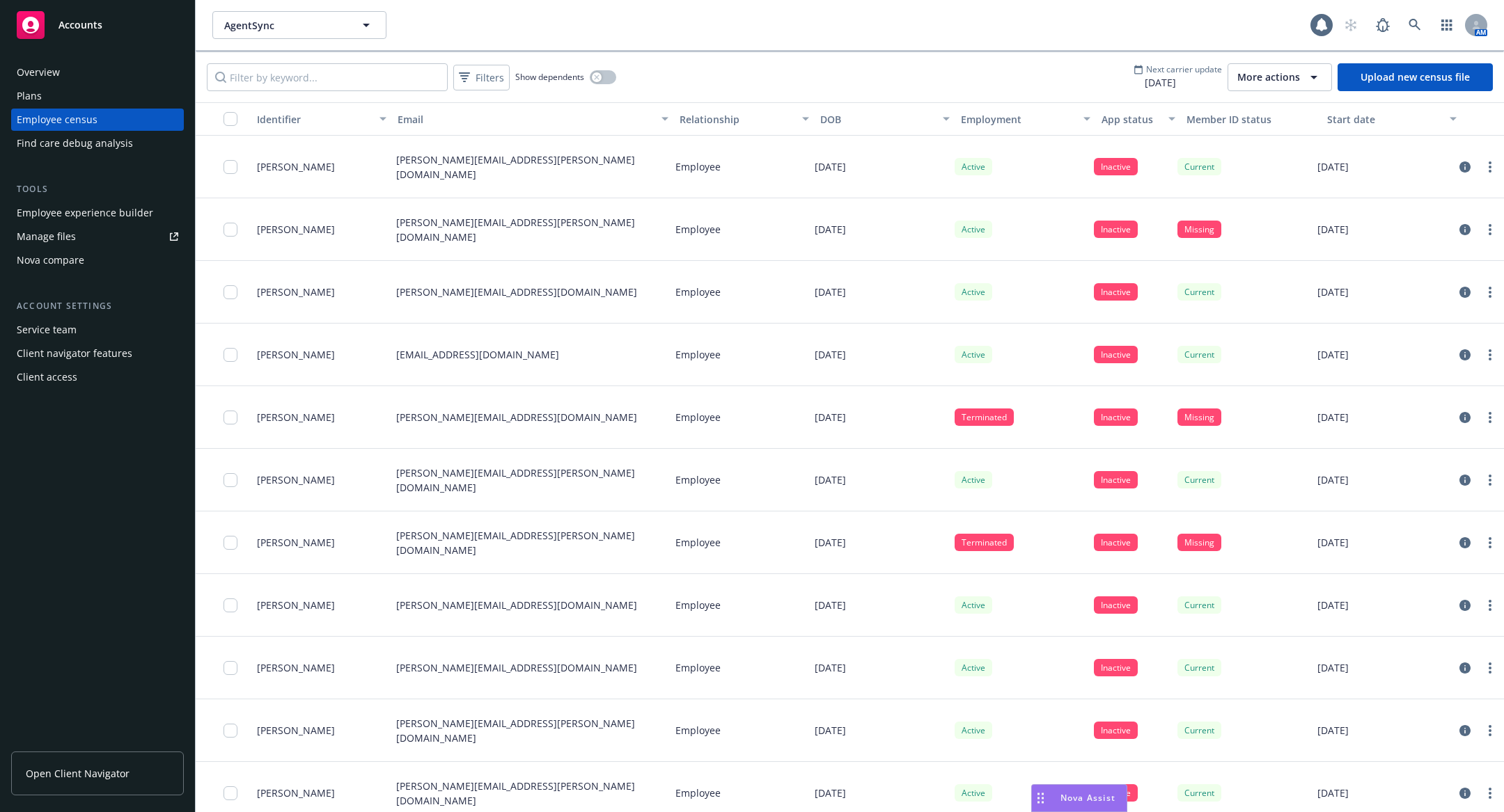
click at [92, 95] on div "Plans" at bounding box center [97, 95] width 161 height 22
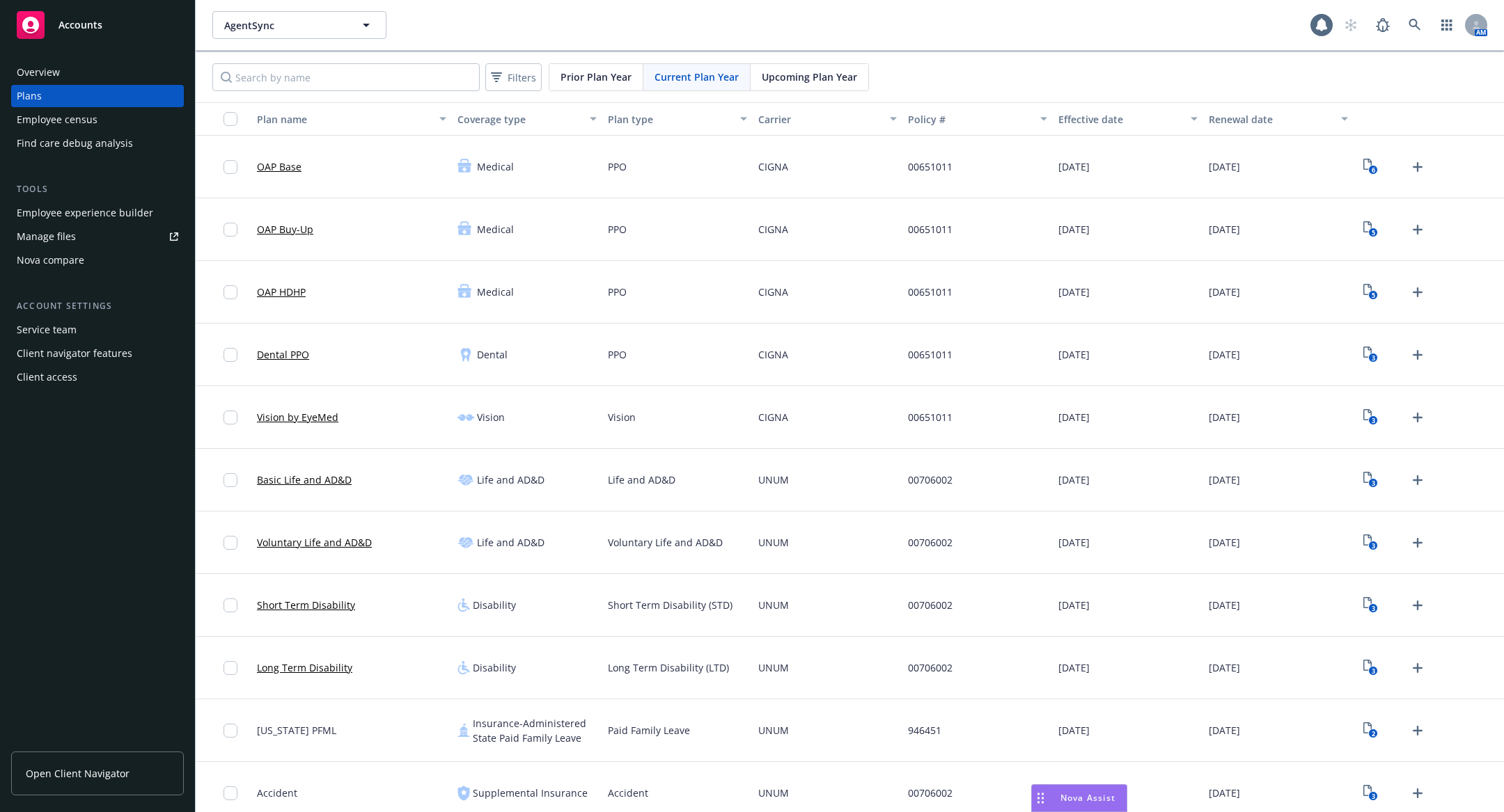
click at [79, 82] on div "Overview" at bounding box center [97, 72] width 161 height 22
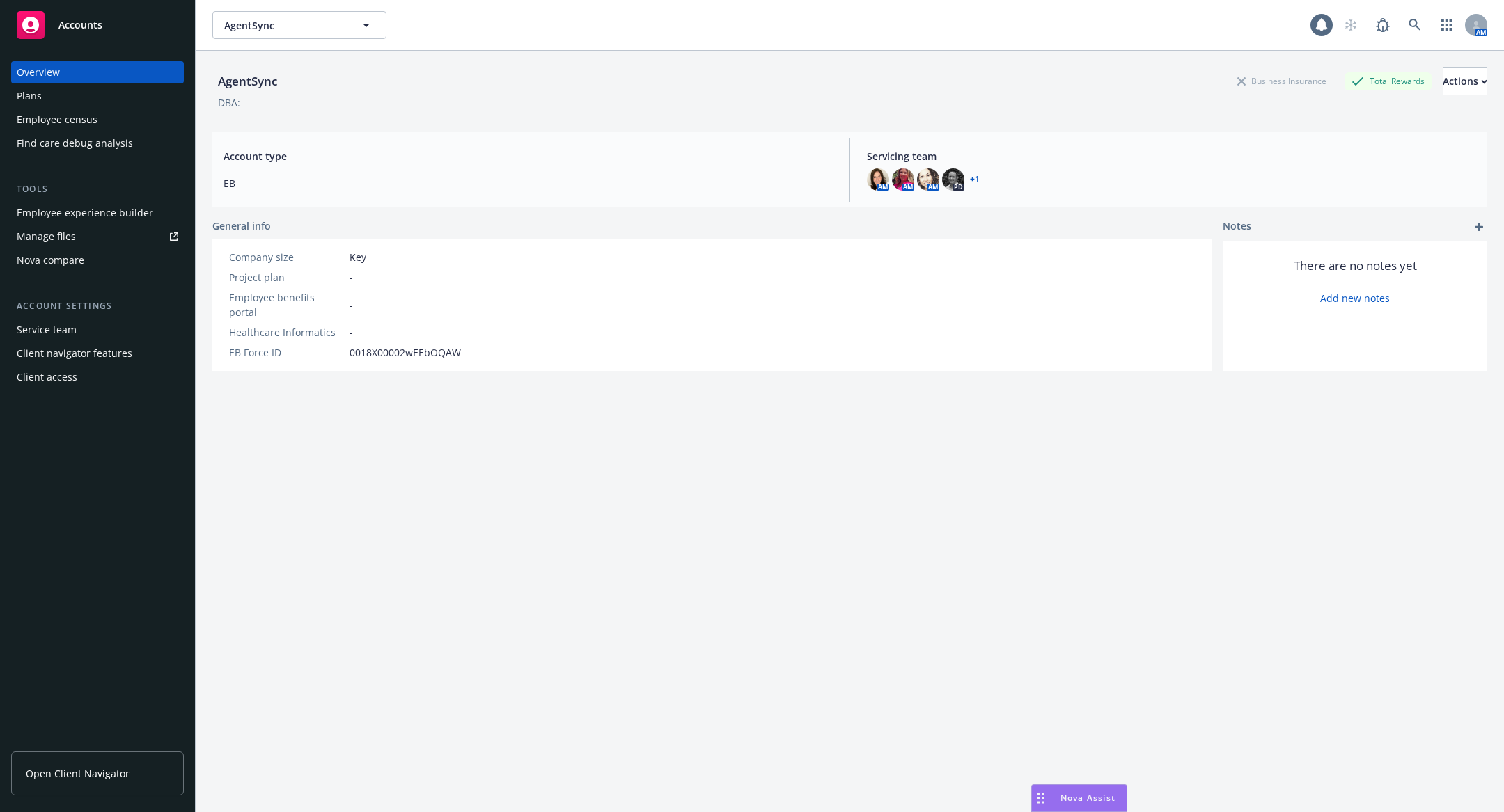
click at [76, 93] on div "Plans" at bounding box center [97, 95] width 161 height 22
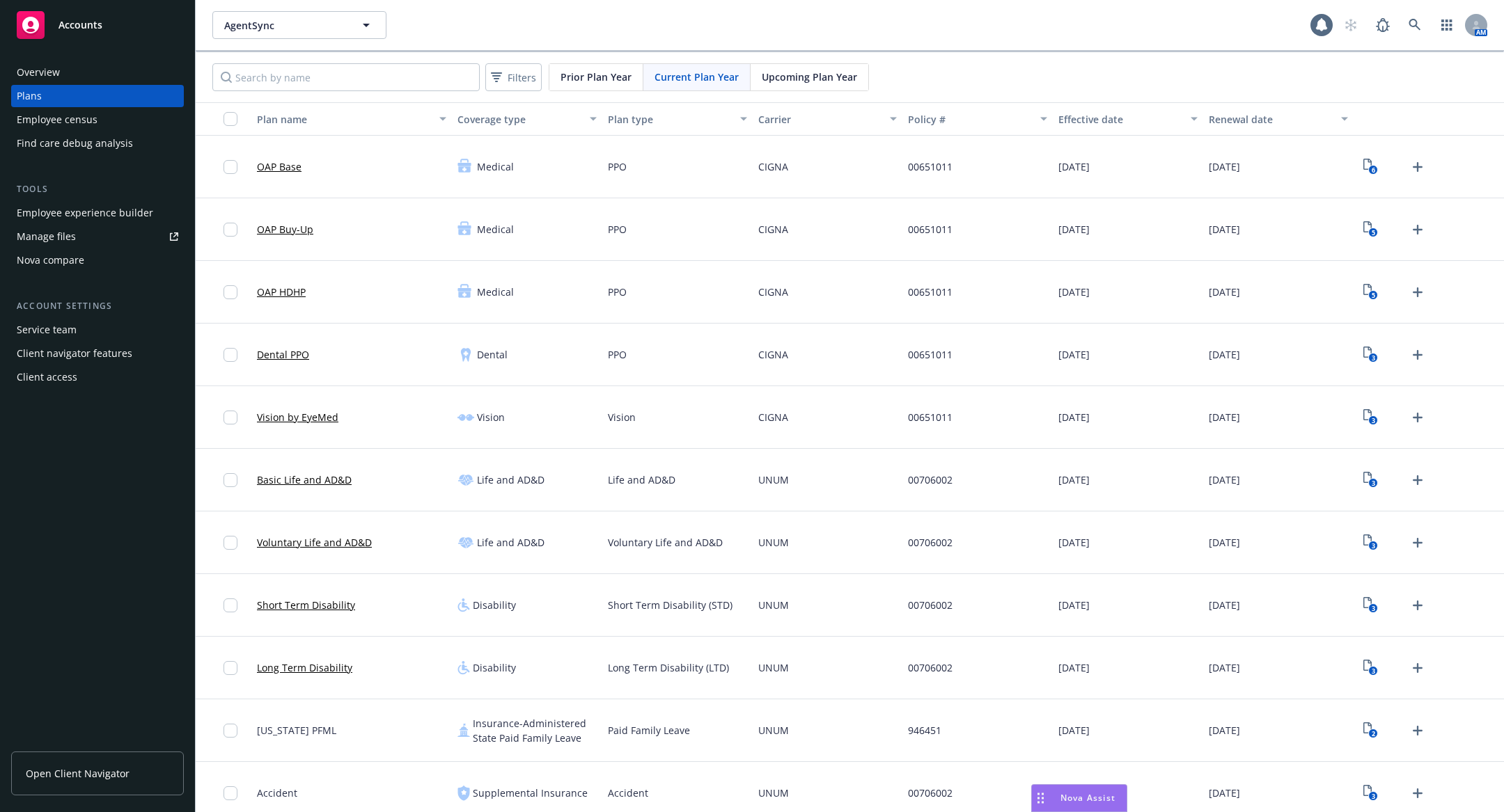
click at [102, 221] on div "Employee experience builder" at bounding box center [85, 213] width 136 height 22
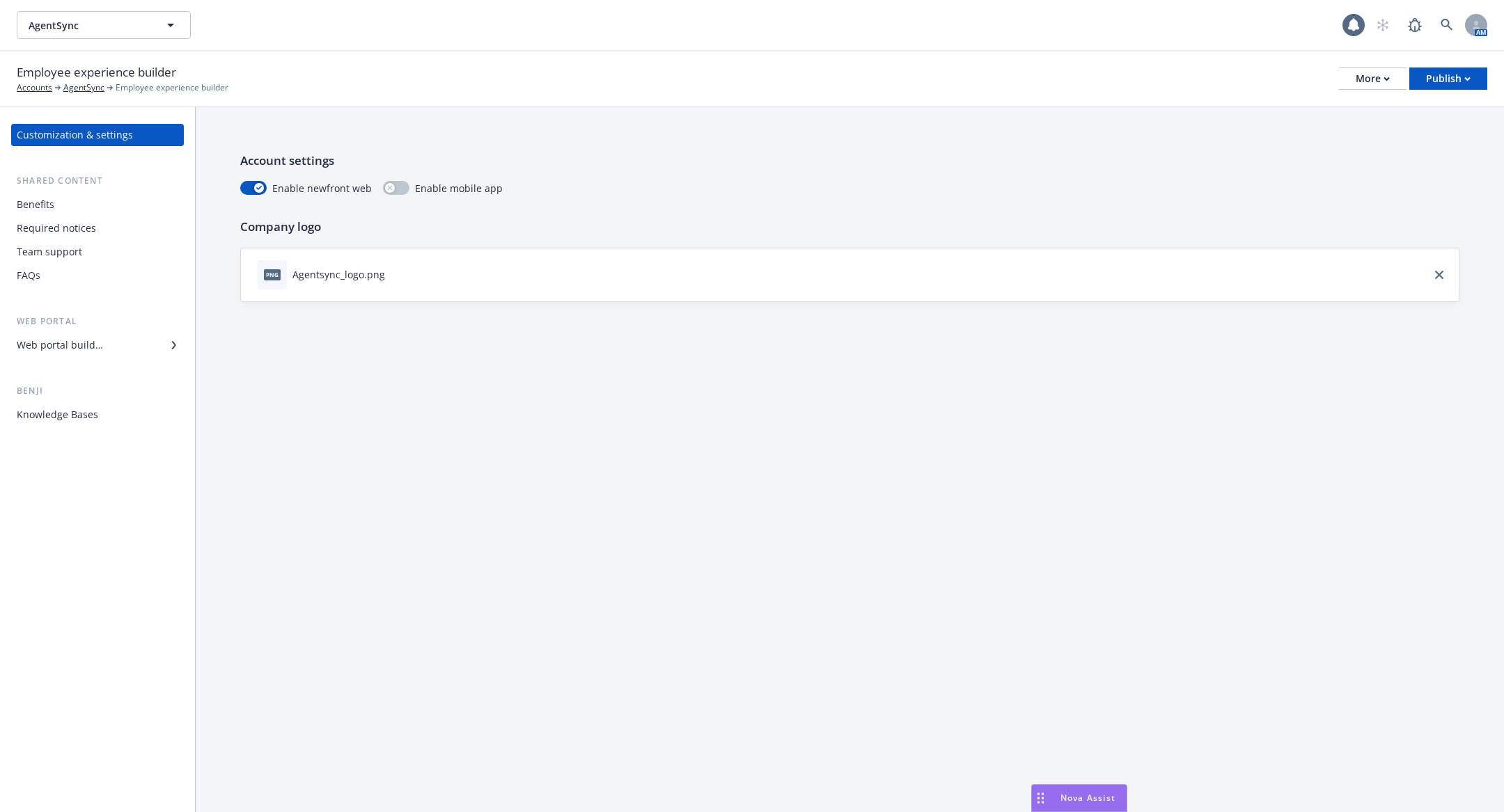
click at [123, 203] on div "Benefits" at bounding box center [97, 204] width 161 height 22
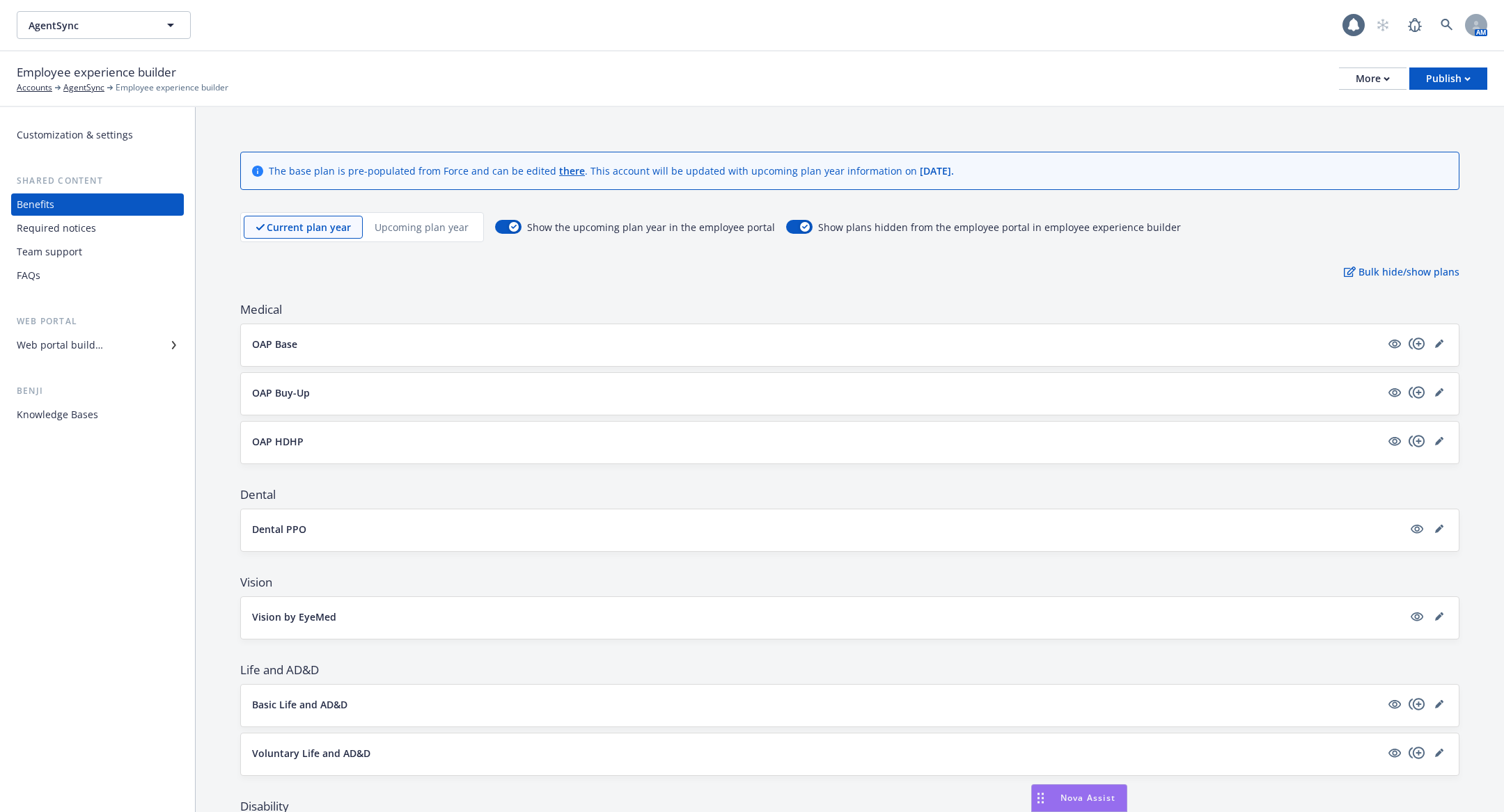
click at [117, 235] on div "Required notices" at bounding box center [97, 228] width 161 height 22
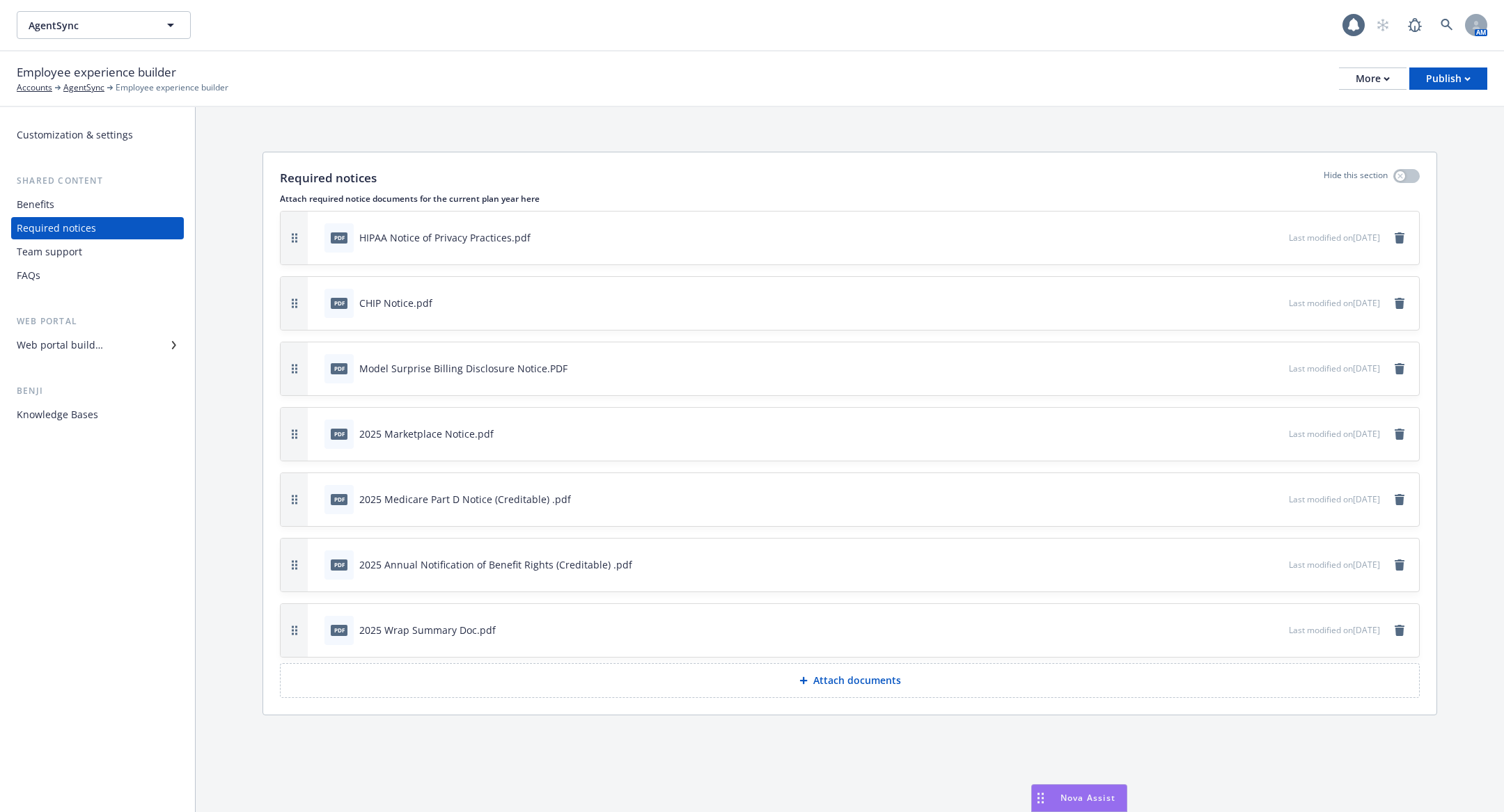
click at [121, 254] on div "Team support" at bounding box center [97, 251] width 161 height 22
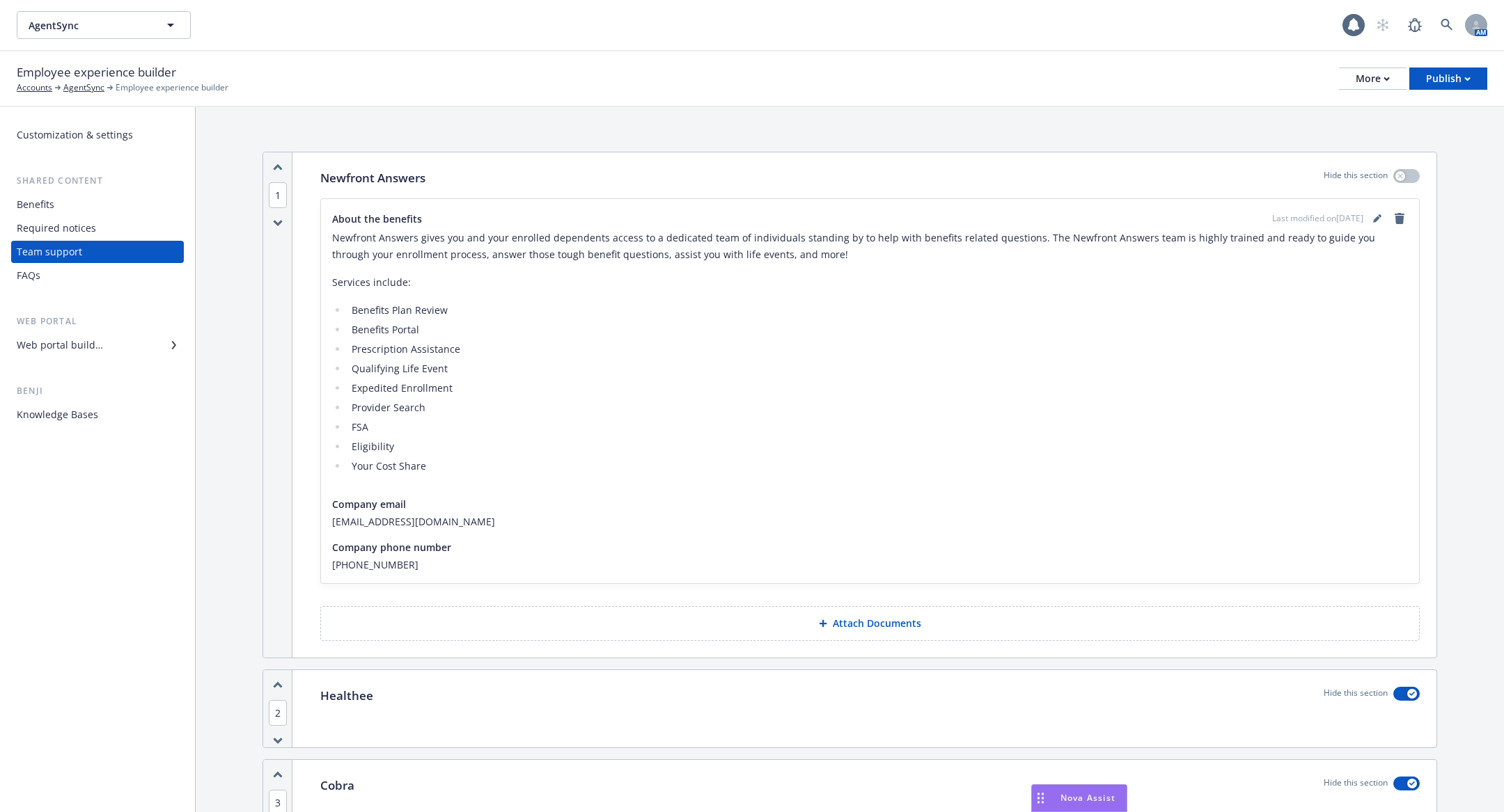
click at [104, 341] on div "Web portal builder" at bounding box center [97, 344] width 161 height 22
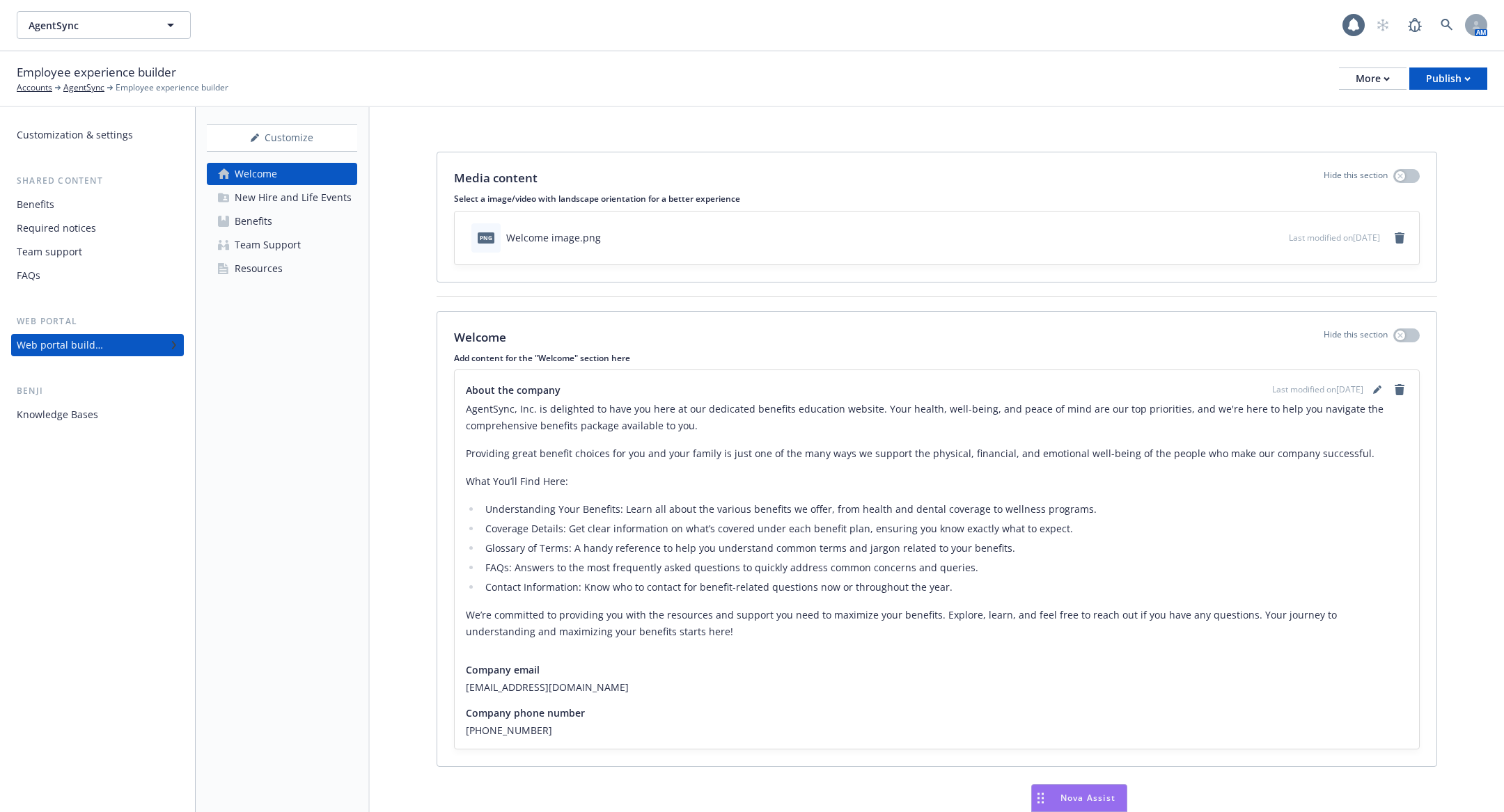
click at [125, 406] on div "Knowledge Bases" at bounding box center [97, 414] width 161 height 22
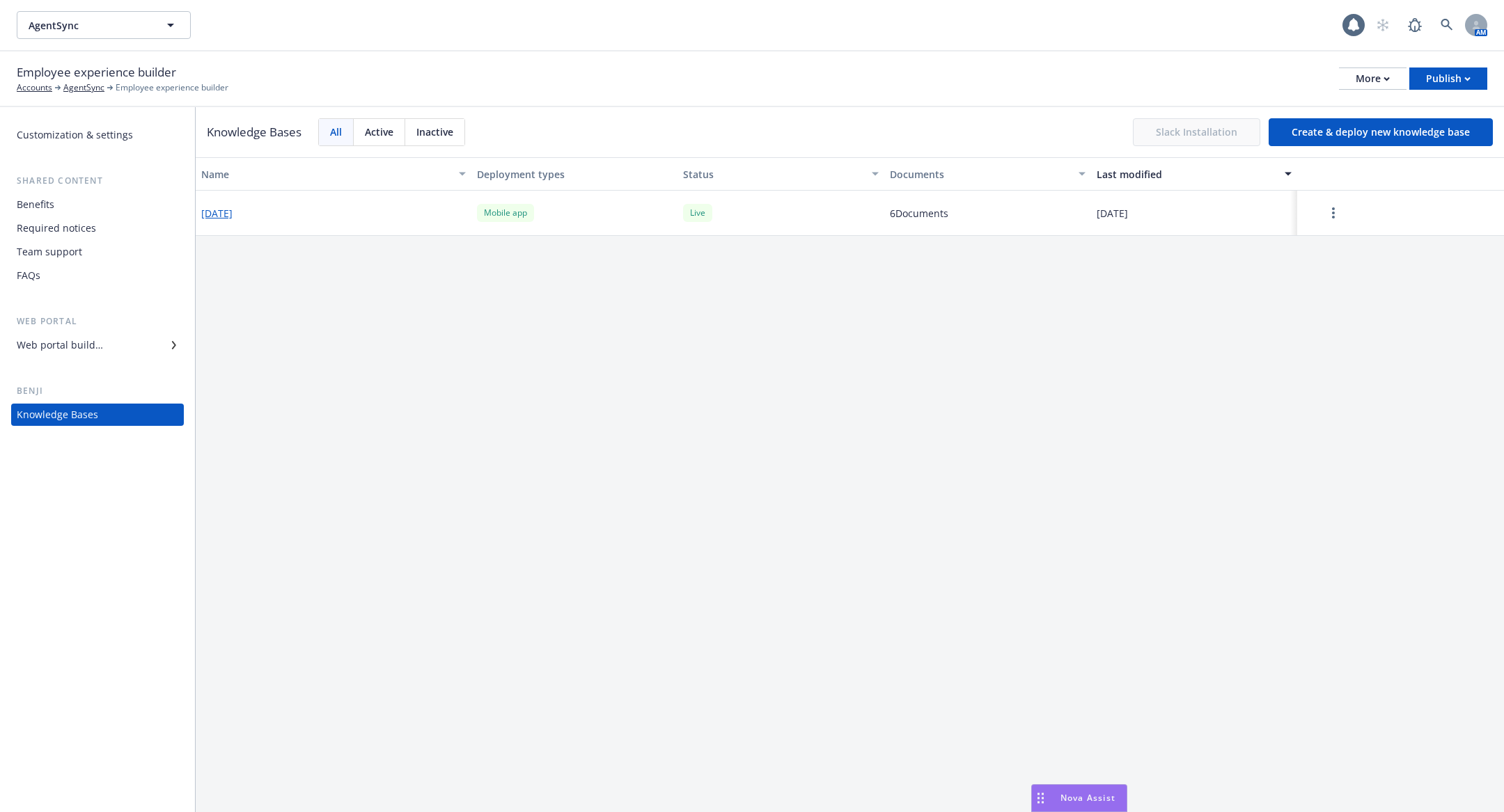
click at [95, 235] on div "Required notices" at bounding box center [97, 228] width 161 height 22
